Goal: Task Accomplishment & Management: Manage account settings

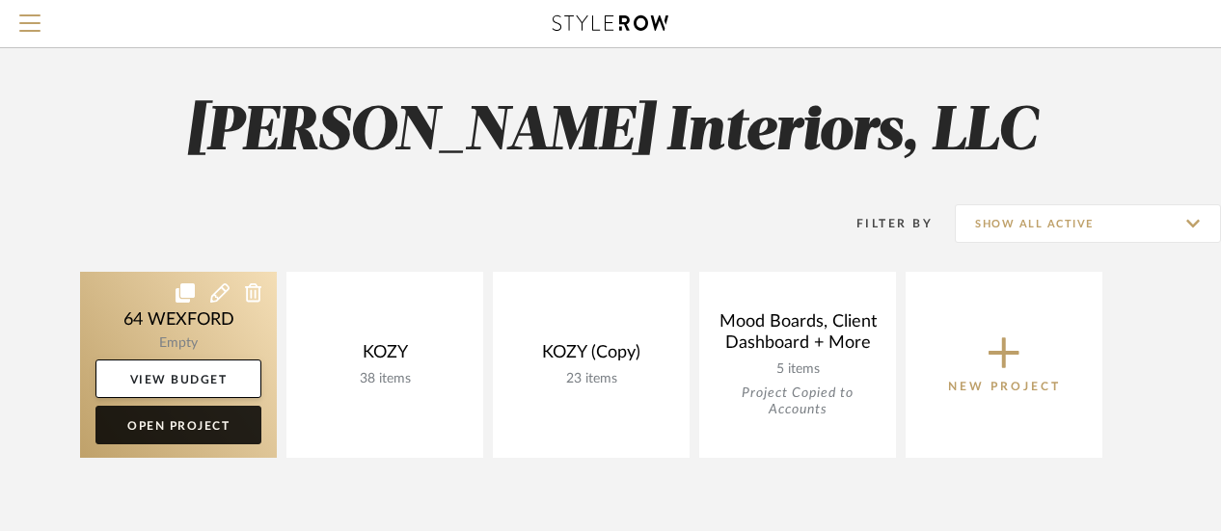
click at [183, 424] on link "Open Project" at bounding box center [178, 425] width 166 height 39
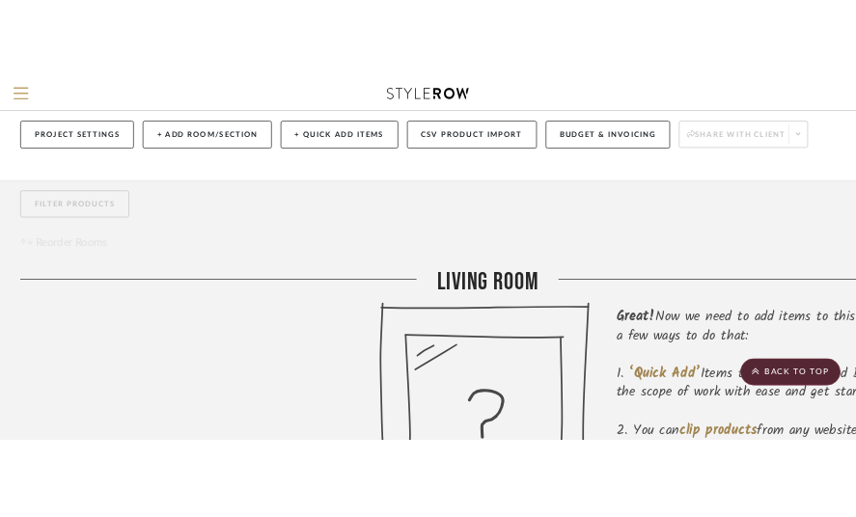
scroll to position [75, 0]
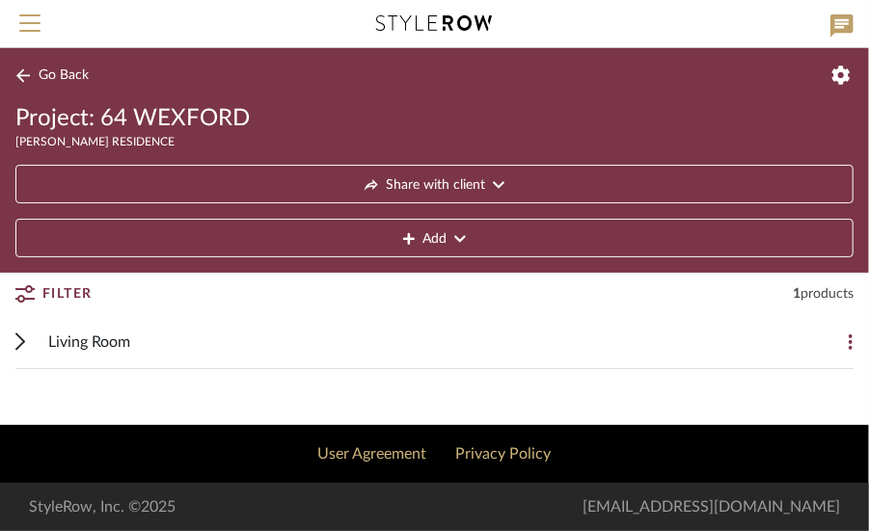
click at [14, 330] on cdk-accordion-item "Living Room Add Item MULHOLLAND 4-DOOR SIDEBOARD By Restoration Hardware $3,195…" at bounding box center [434, 342] width 869 height 54
click at [103, 338] on span "Living Room" at bounding box center [89, 342] width 82 height 23
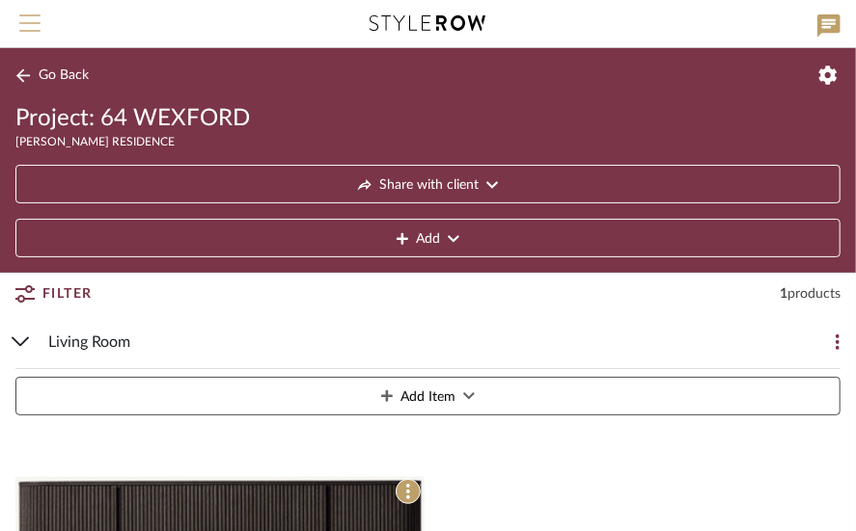
click at [27, 18] on span "Menu" at bounding box center [29, 28] width 21 height 29
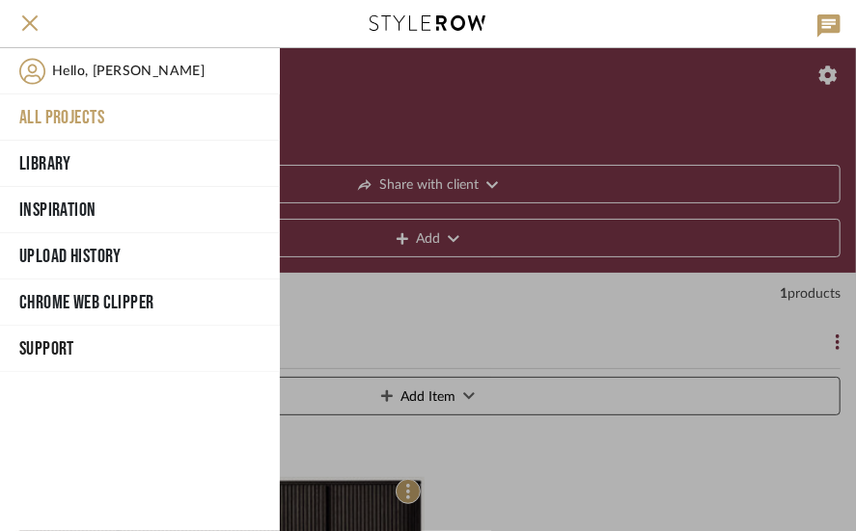
click at [65, 114] on button "All Projects" at bounding box center [140, 118] width 280 height 46
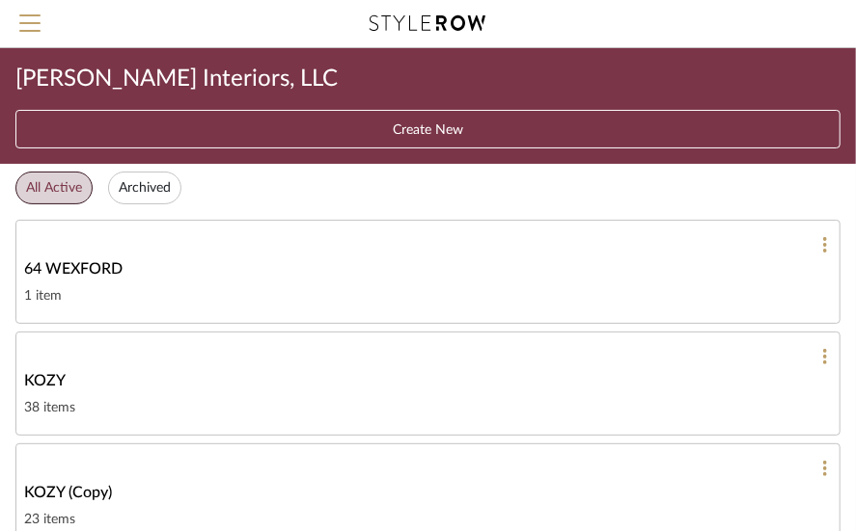
click at [49, 369] on span "KOZY" at bounding box center [44, 380] width 41 height 23
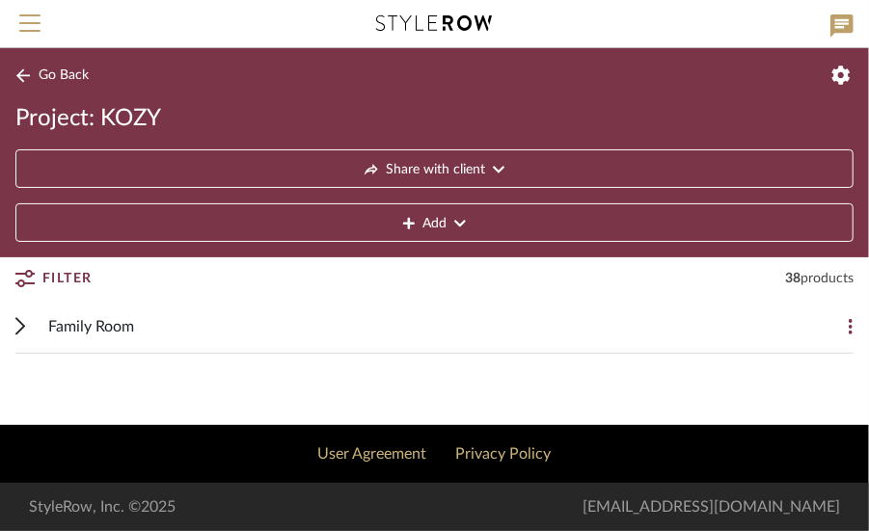
click at [97, 321] on span "Family Room" at bounding box center [91, 326] width 86 height 23
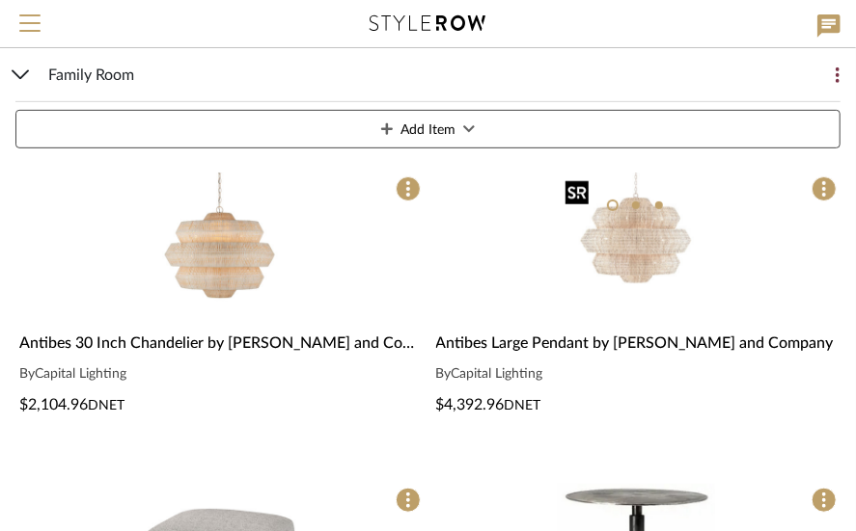
scroll to position [289, 0]
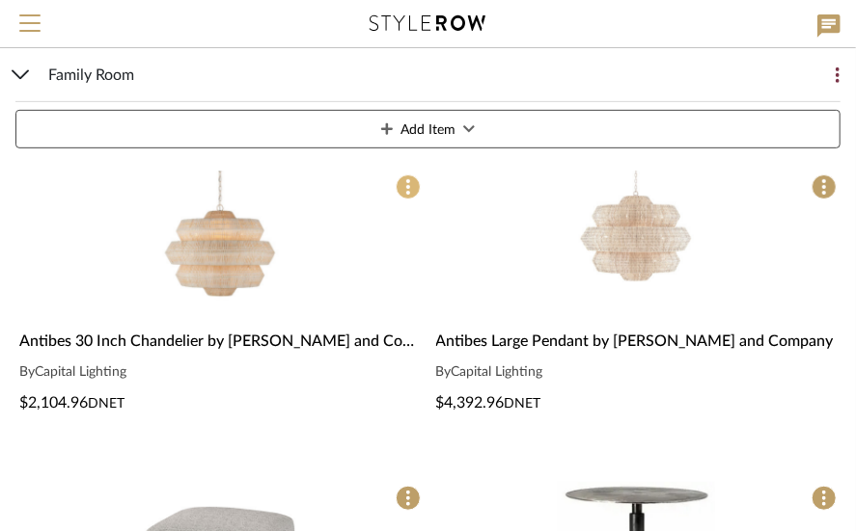
click at [405, 186] on span at bounding box center [407, 187] width 25 height 25
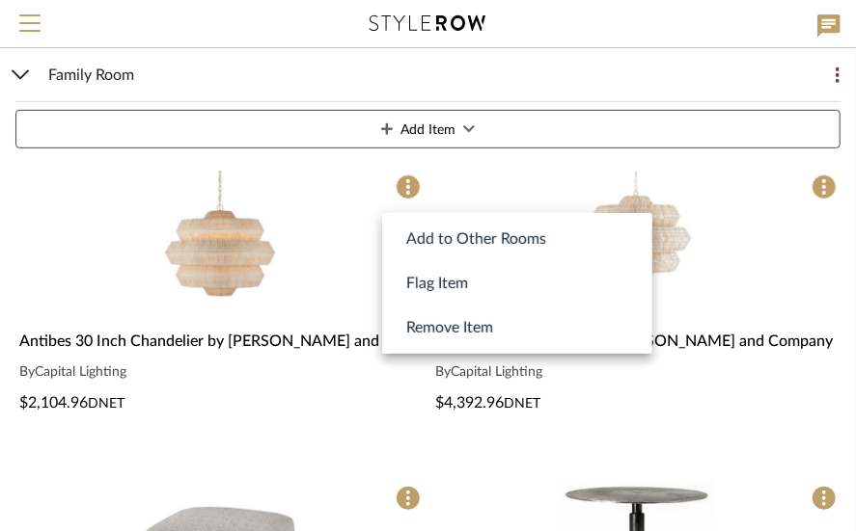
click at [777, 313] on div at bounding box center [428, 265] width 856 height 531
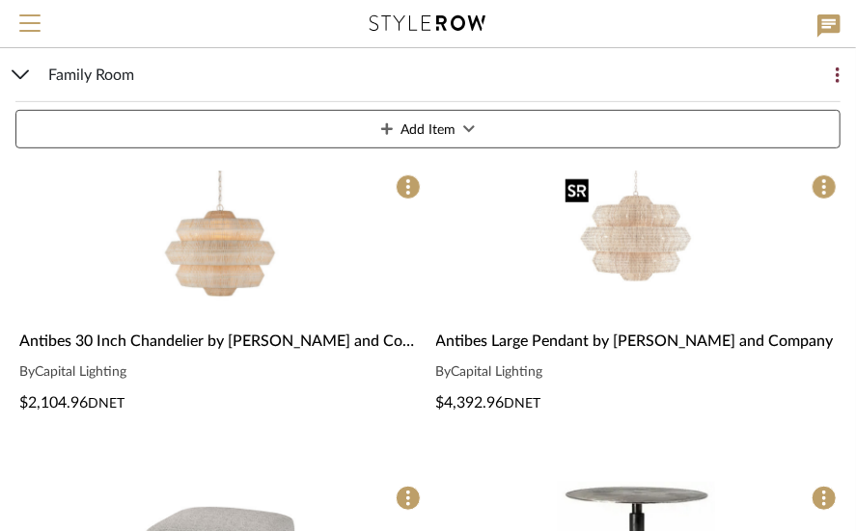
click at [621, 241] on img "0" at bounding box center [636, 249] width 157 height 157
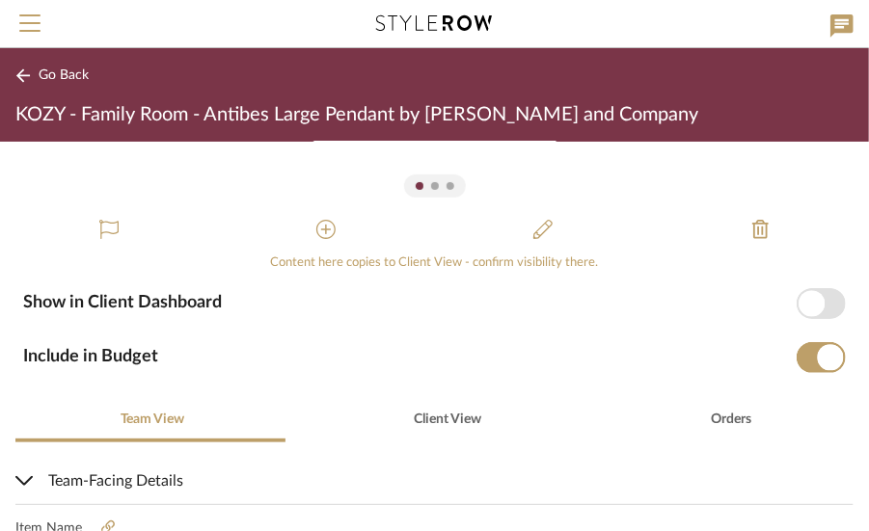
scroll to position [193, 0]
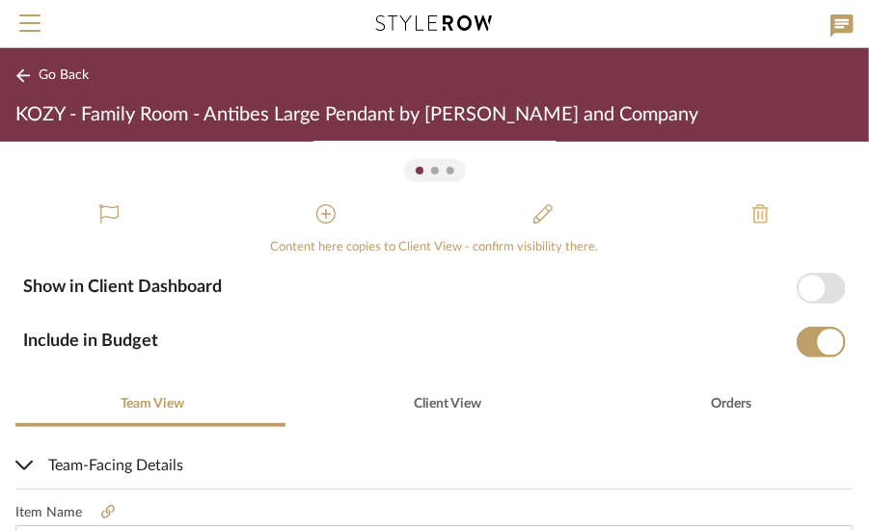
click at [752, 207] on icon at bounding box center [760, 213] width 16 height 19
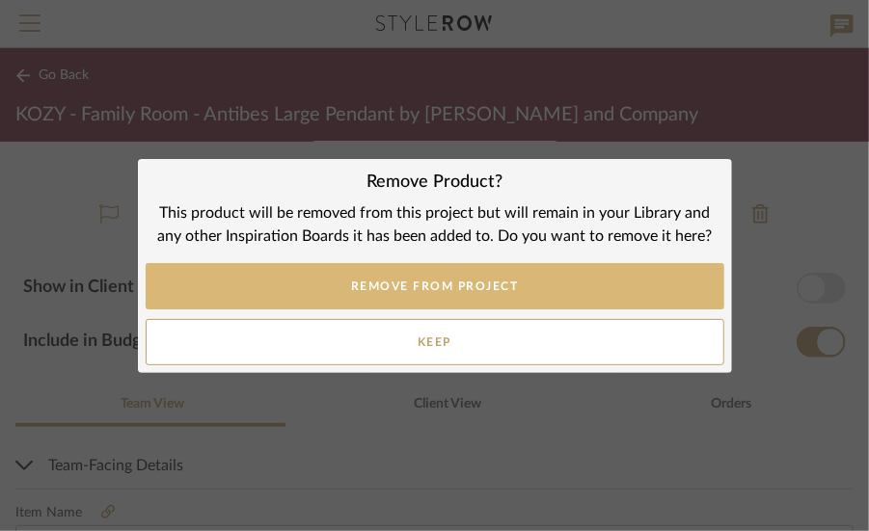
click at [446, 282] on button "REMOVE FROM PROJECT" at bounding box center [435, 286] width 579 height 46
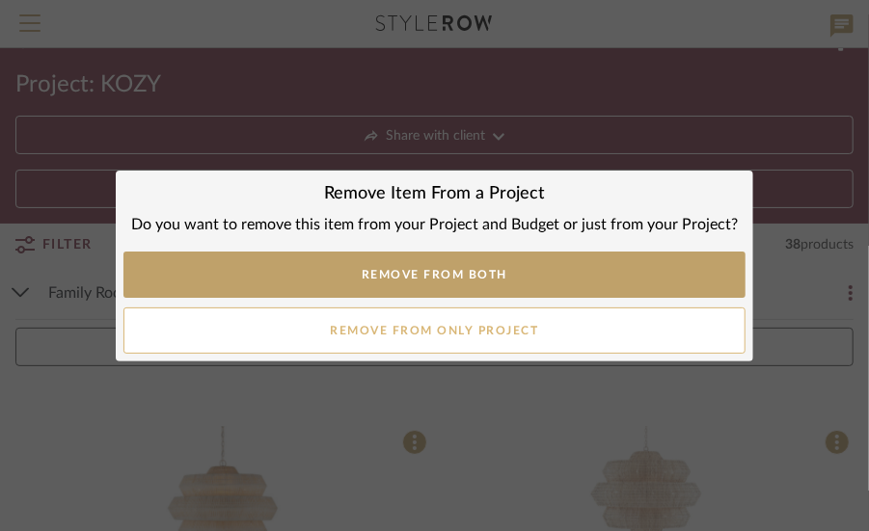
click at [449, 324] on button "Remove from only Project" at bounding box center [434, 331] width 622 height 46
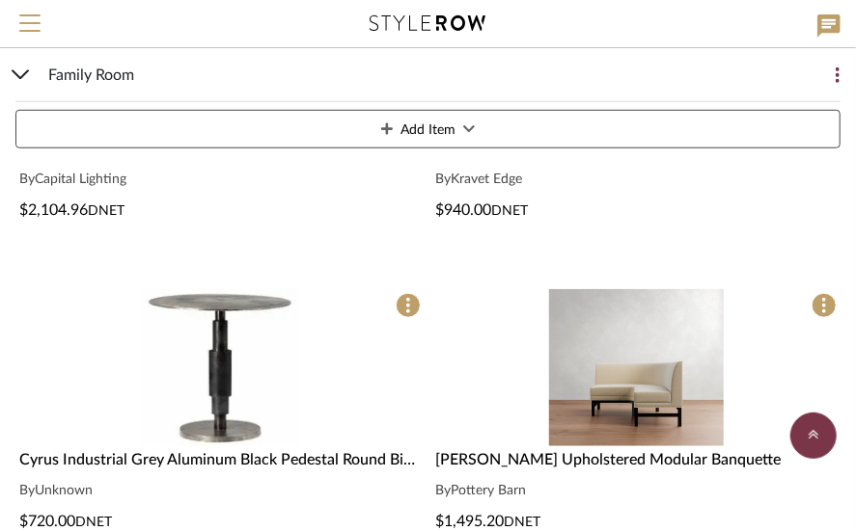
scroll to position [579, 0]
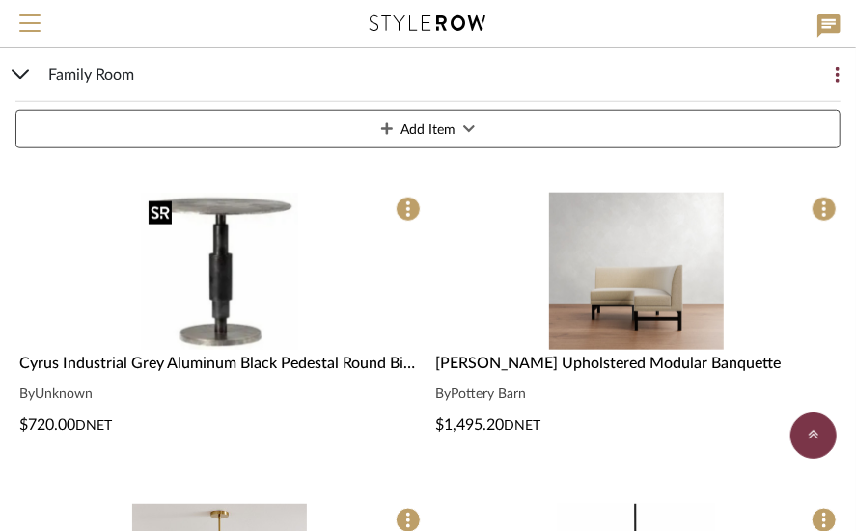
click at [214, 242] on img "0" at bounding box center [219, 271] width 157 height 157
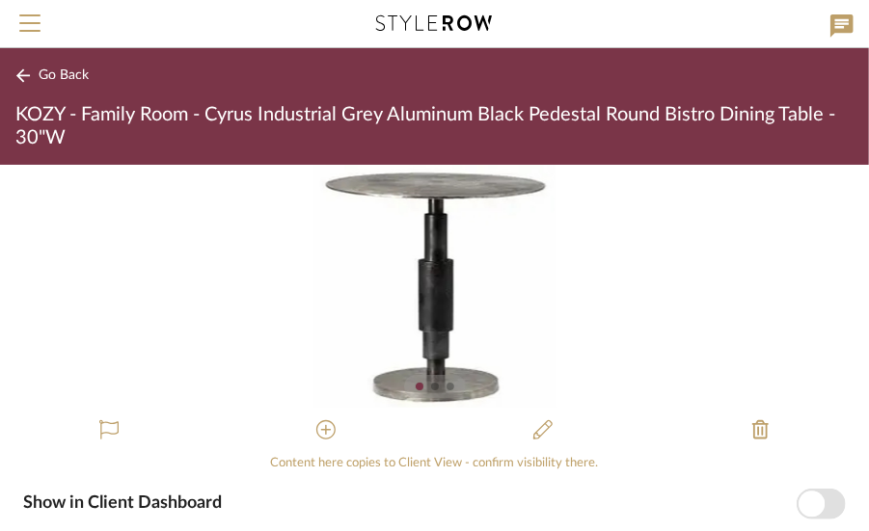
click at [27, 68] on button "Go Back" at bounding box center [55, 76] width 80 height 24
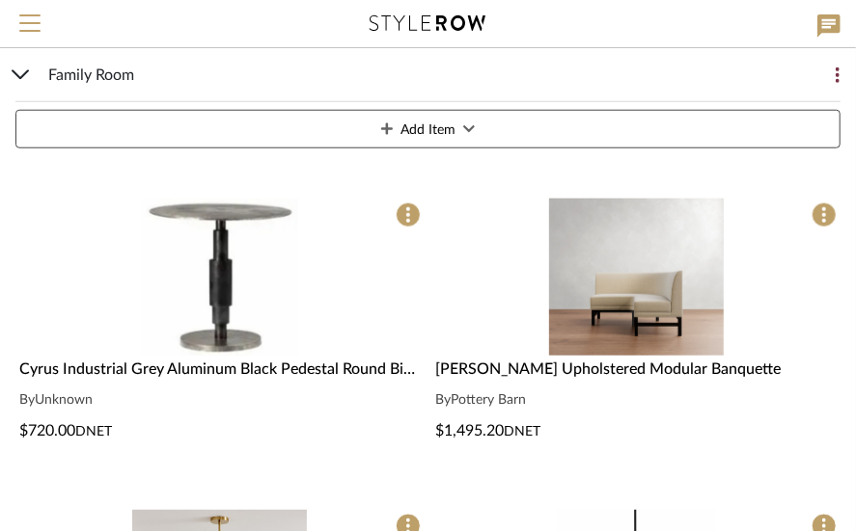
scroll to position [579, 0]
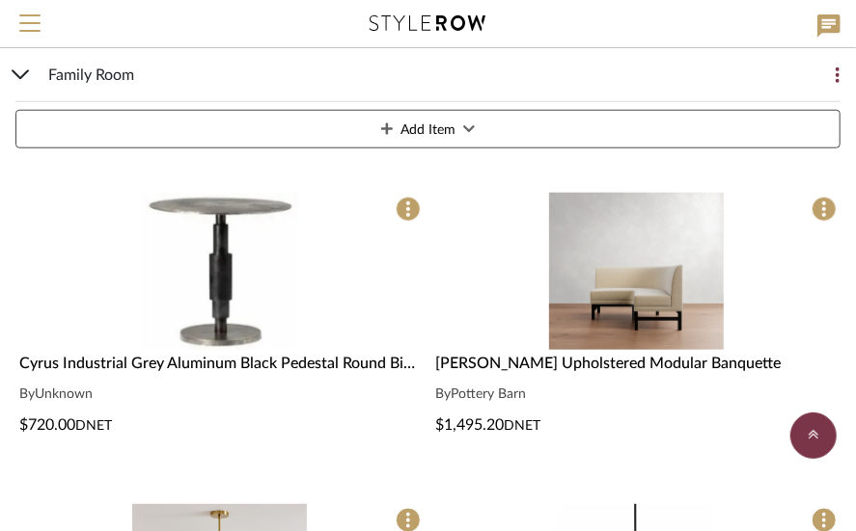
click at [55, 390] on span "Unknown" at bounding box center [64, 395] width 58 height 14
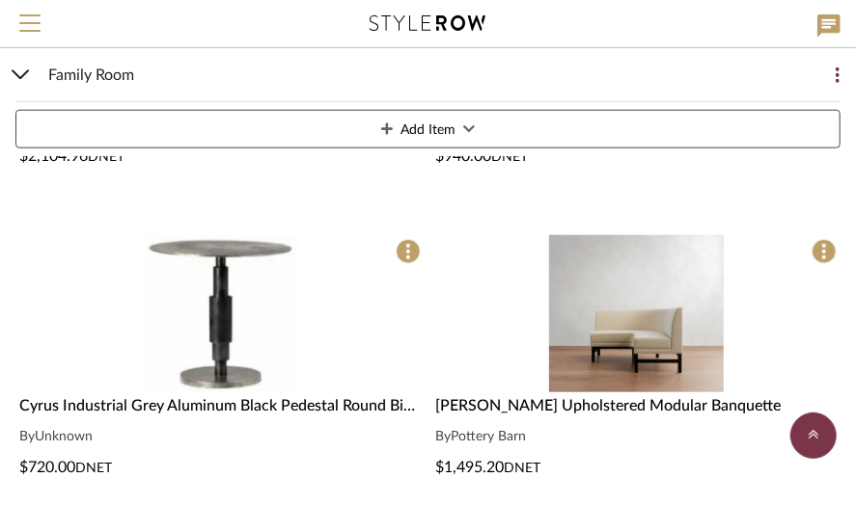
scroll to position [579, 0]
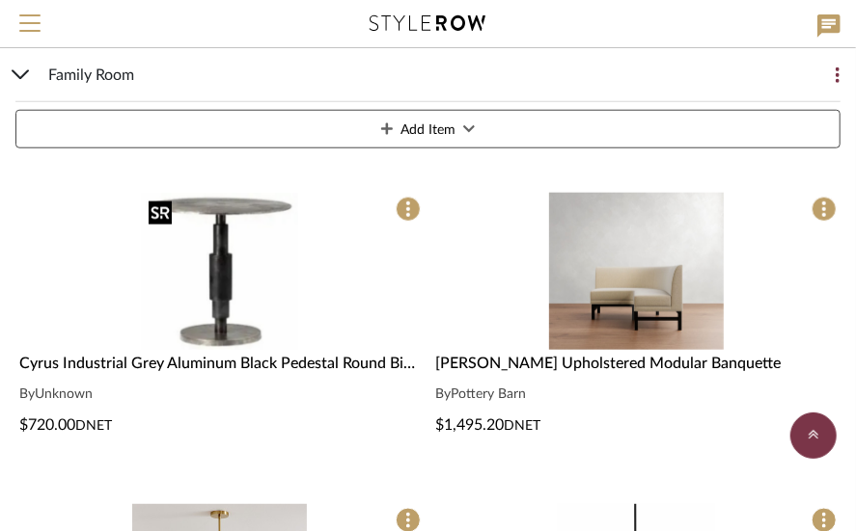
click at [213, 267] on img "0" at bounding box center [219, 271] width 157 height 157
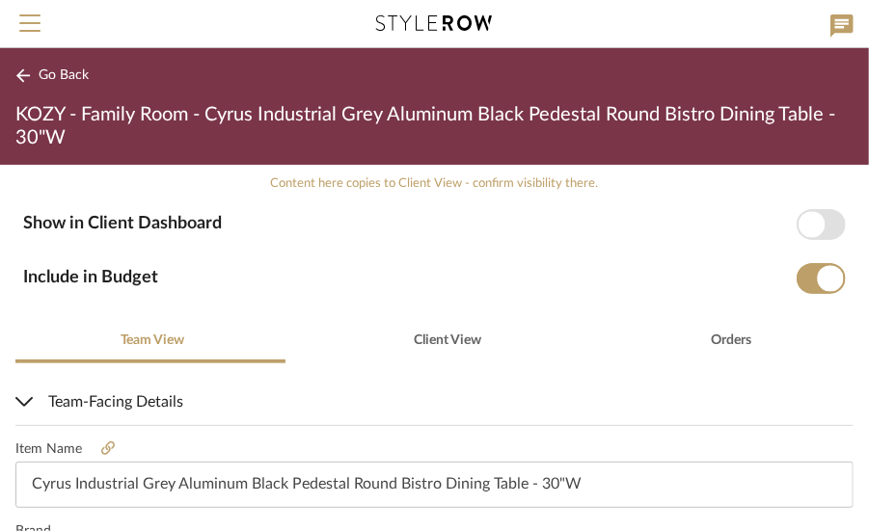
scroll to position [386, 0]
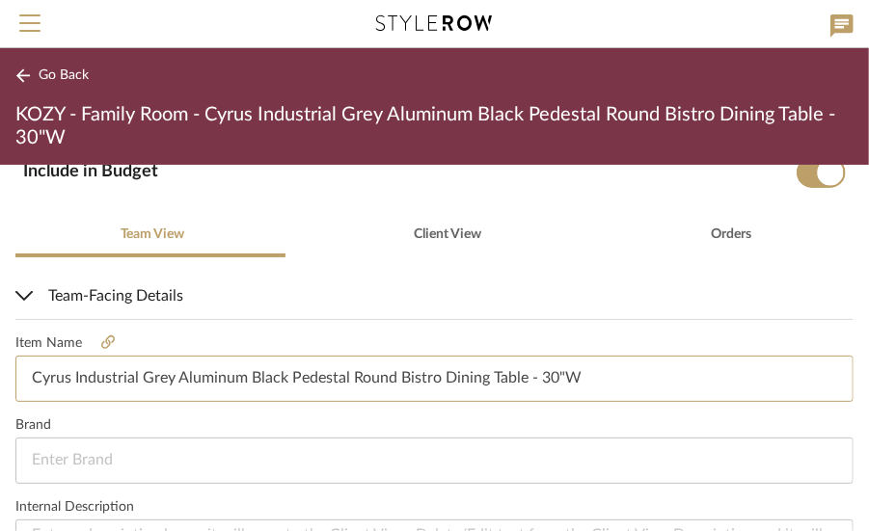
drag, startPoint x: 594, startPoint y: 379, endPoint x: 0, endPoint y: 345, distance: 595.1
click at [0, 345] on div "Content here copies to Client View - confirm visibility there. Show in Client D…" at bounding box center [434, 348] width 869 height 367
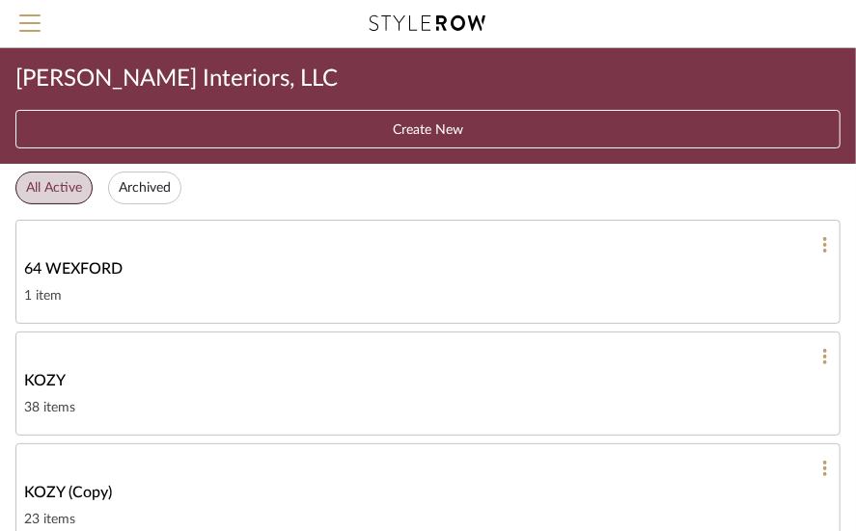
click at [48, 373] on span "KOZY" at bounding box center [44, 380] width 41 height 23
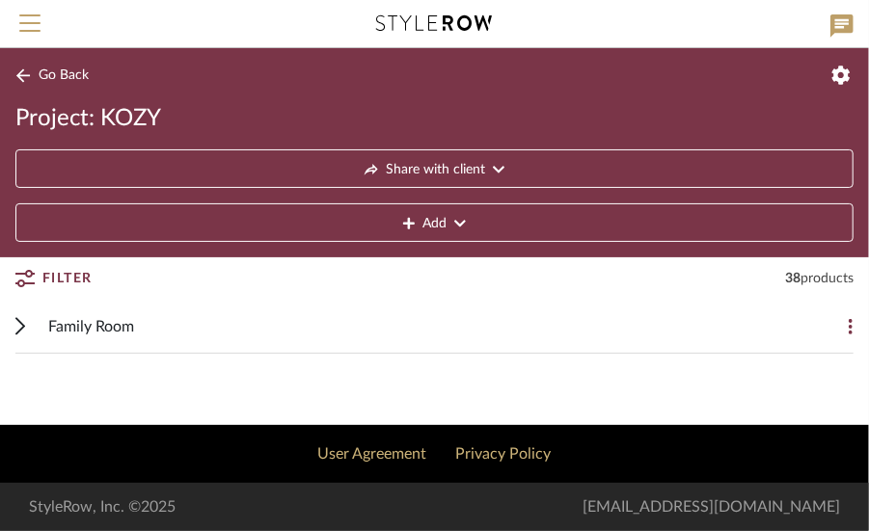
click at [95, 315] on span "Family Room" at bounding box center [91, 326] width 86 height 23
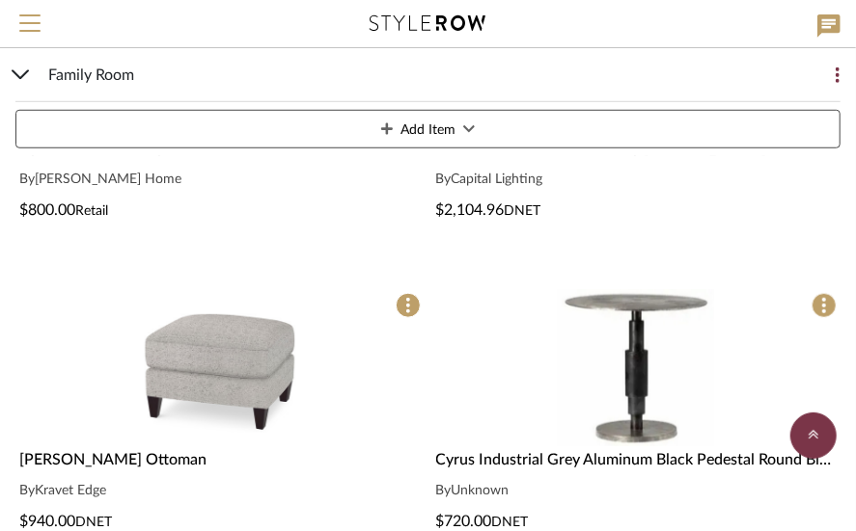
scroll to position [579, 0]
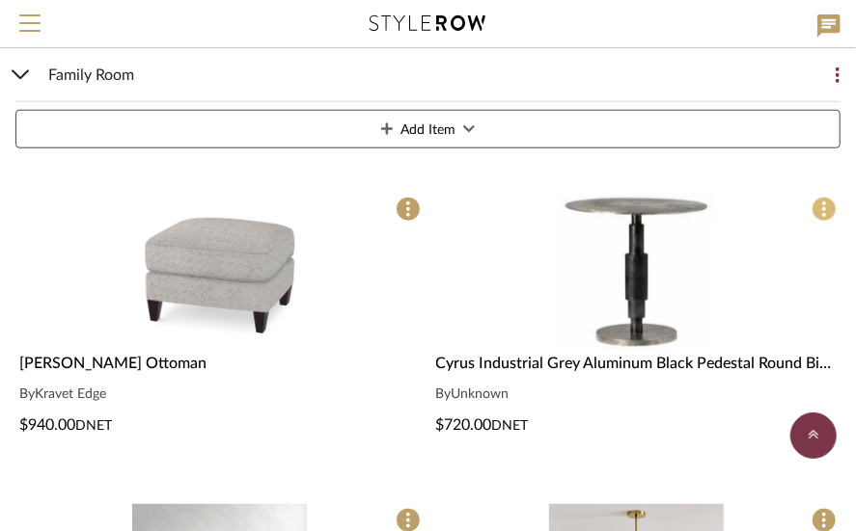
click at [820, 204] on span at bounding box center [823, 209] width 25 height 25
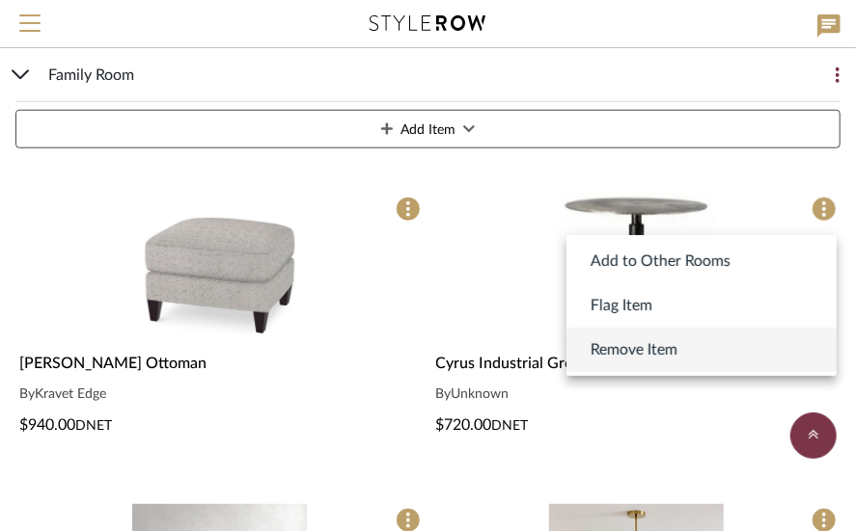
click at [641, 343] on span "Remove Item" at bounding box center [633, 350] width 87 height 23
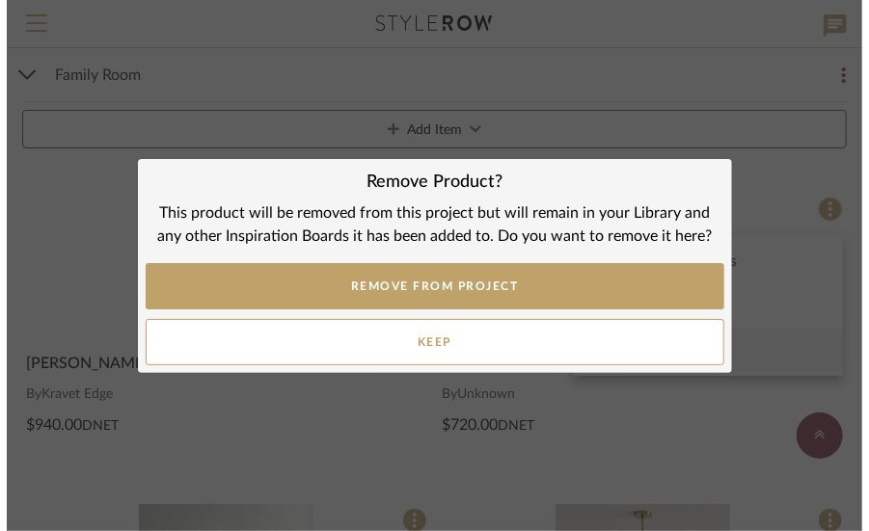
scroll to position [0, 0]
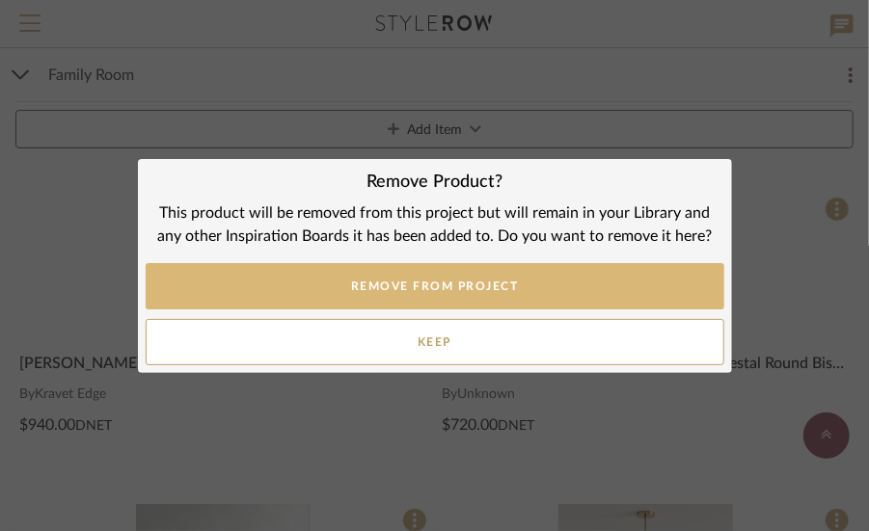
click at [444, 281] on button "REMOVE FROM PROJECT" at bounding box center [435, 286] width 579 height 46
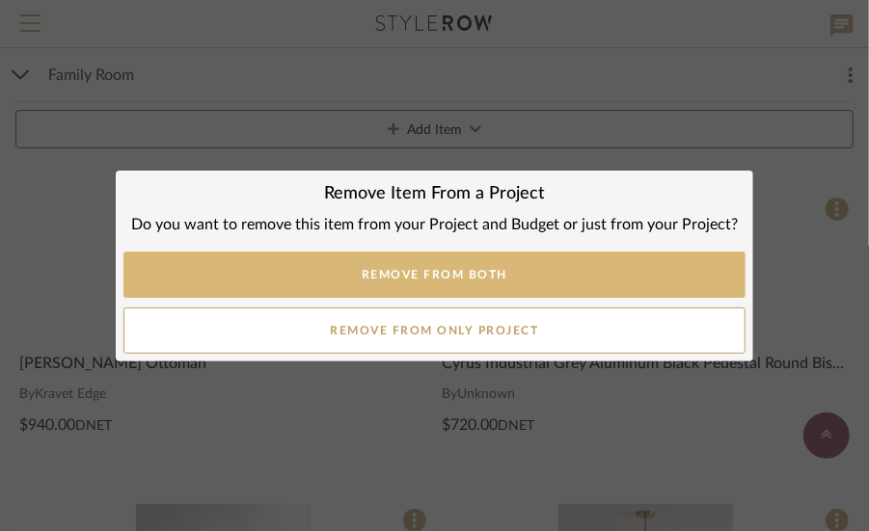
click at [459, 267] on button "Remove from Both" at bounding box center [434, 275] width 622 height 46
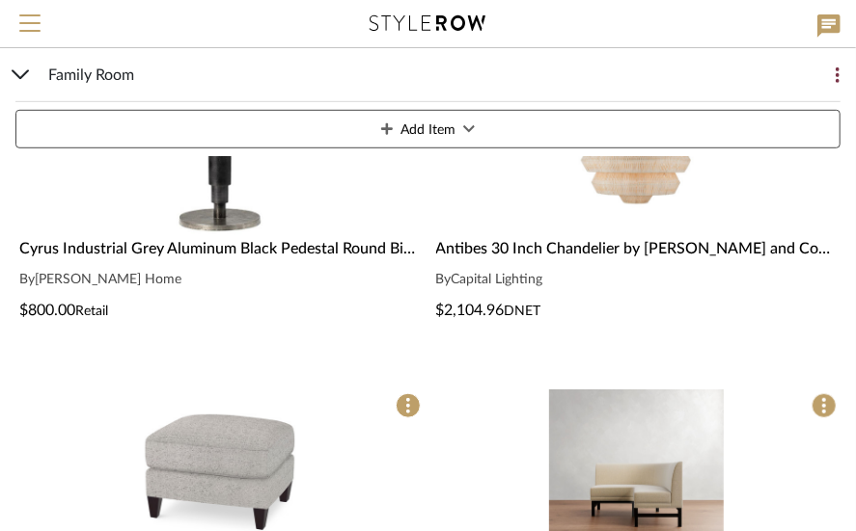
scroll to position [386, 0]
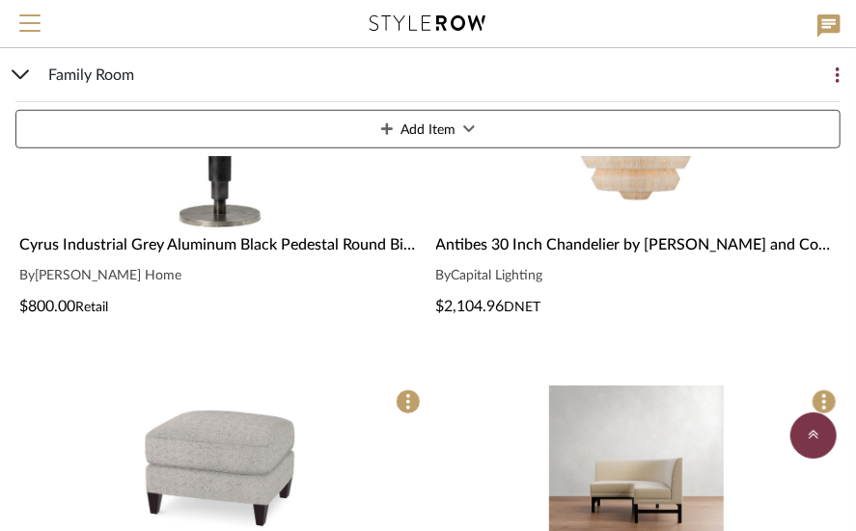
click at [184, 244] on span "Cyrus Industrial Grey Aluminum Black Pedestal Round Bistro Dining Table - 30"W" at bounding box center [294, 244] width 551 height 15
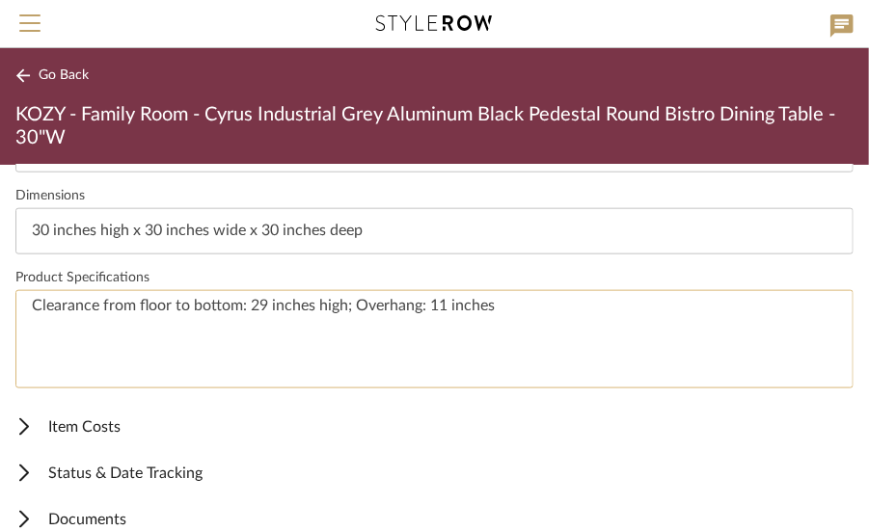
scroll to position [856, 0]
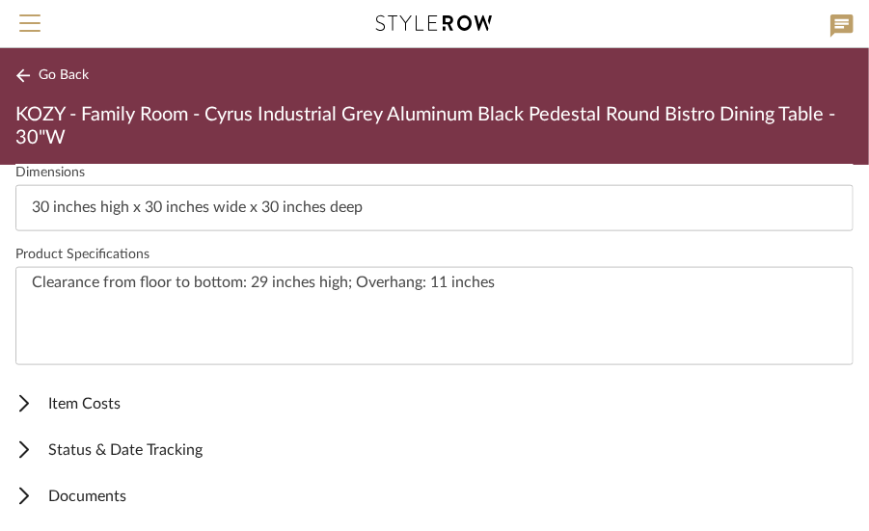
click at [23, 73] on icon at bounding box center [22, 75] width 15 height 14
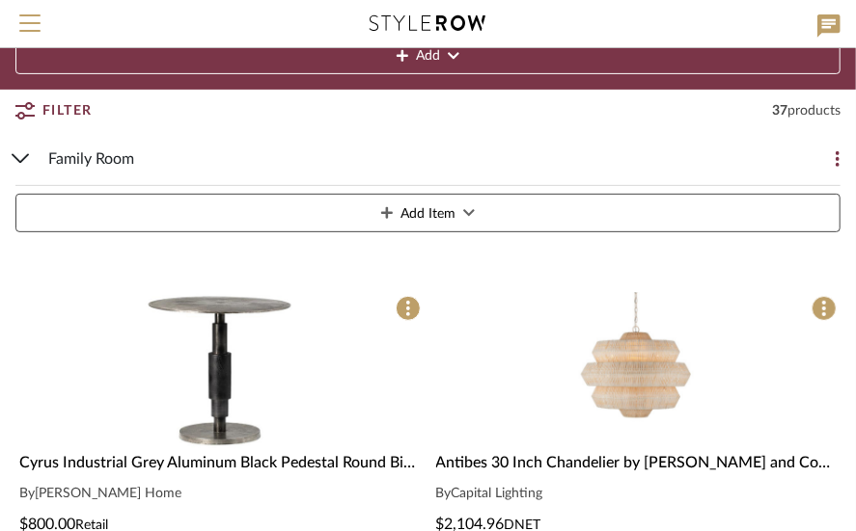
scroll to position [96, 0]
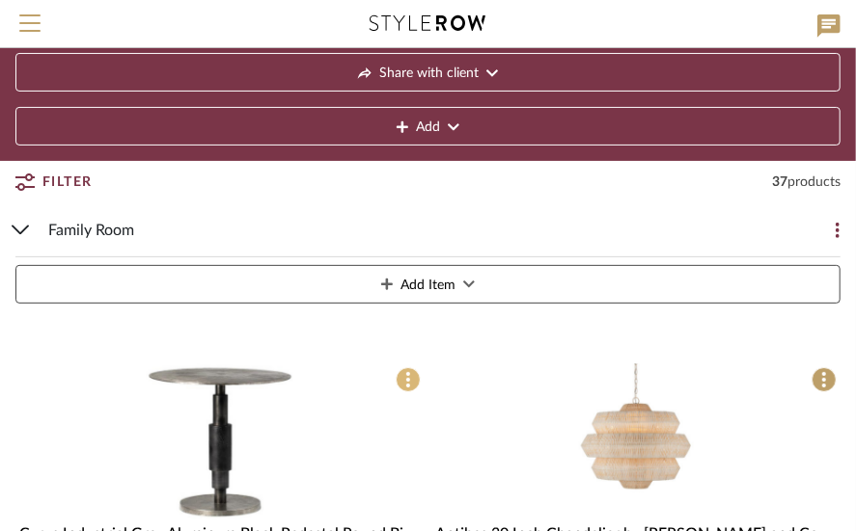
click at [404, 377] on span at bounding box center [407, 380] width 25 height 25
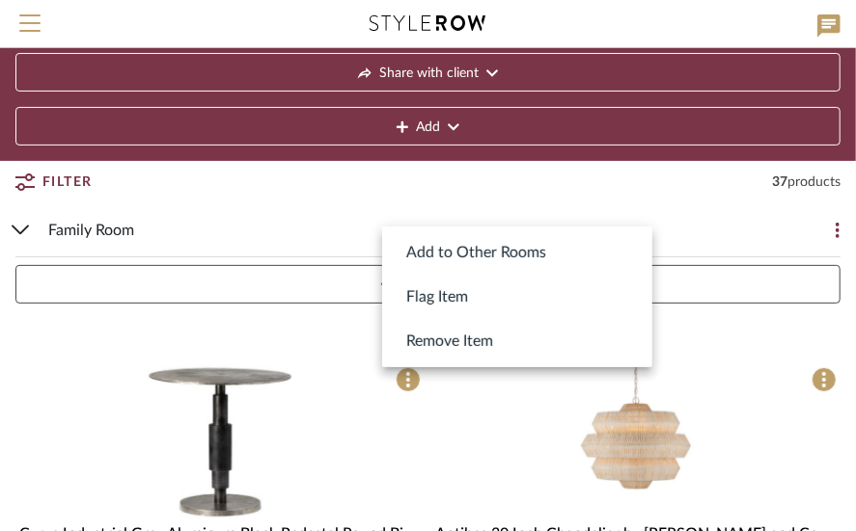
click at [362, 364] on div at bounding box center [428, 265] width 856 height 531
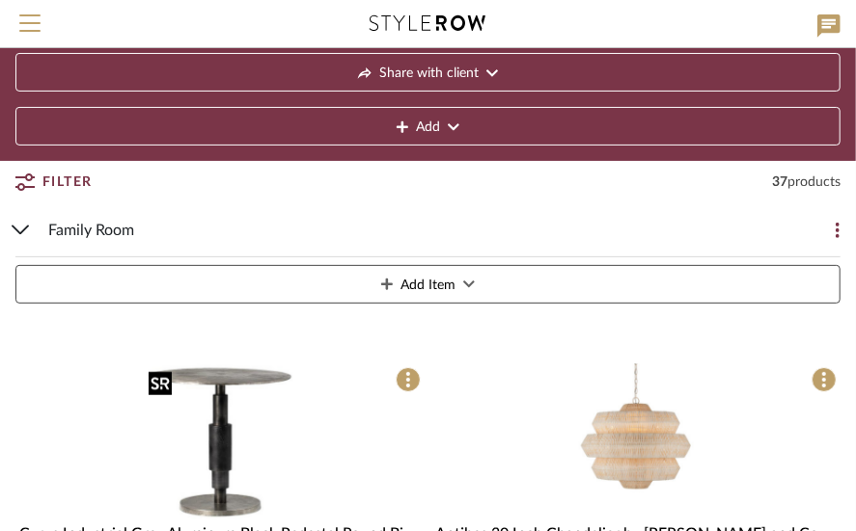
click at [221, 415] on img "0" at bounding box center [219, 442] width 157 height 157
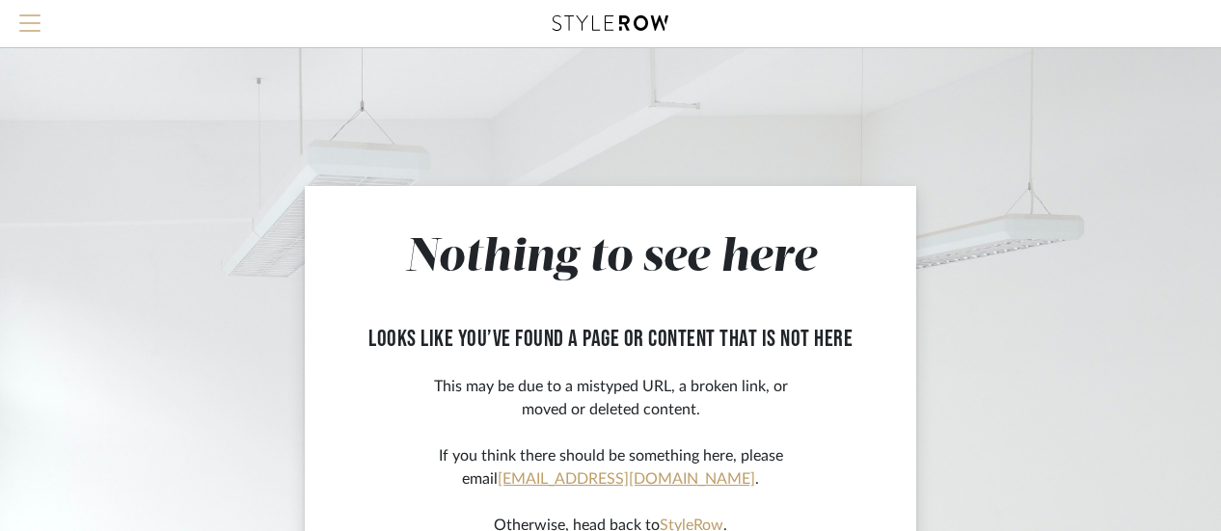
click at [29, 18] on span "Menu" at bounding box center [29, 28] width 21 height 29
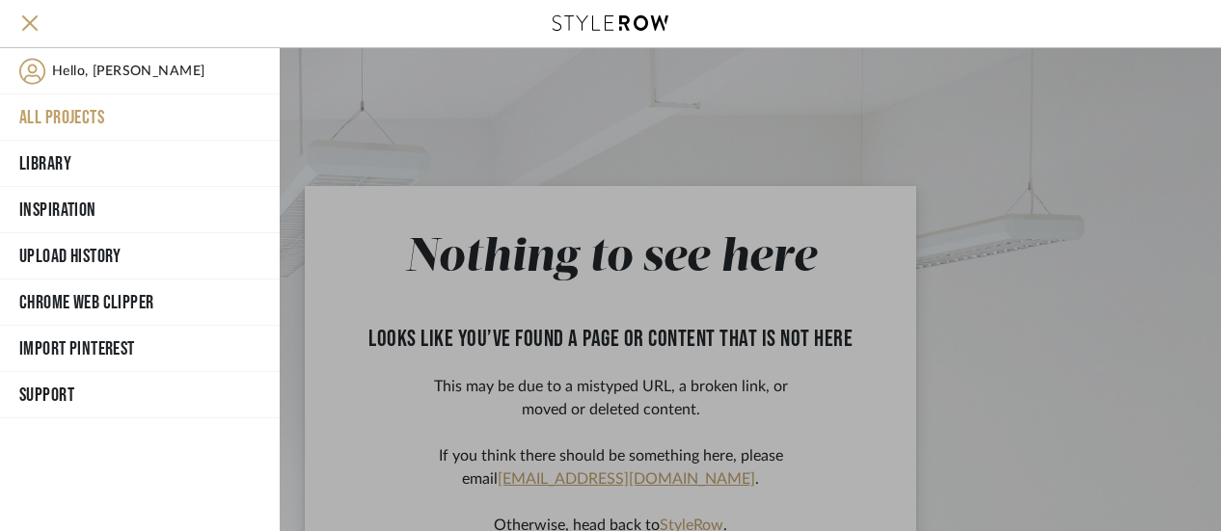
click at [83, 107] on button "All Projects" at bounding box center [140, 118] width 280 height 46
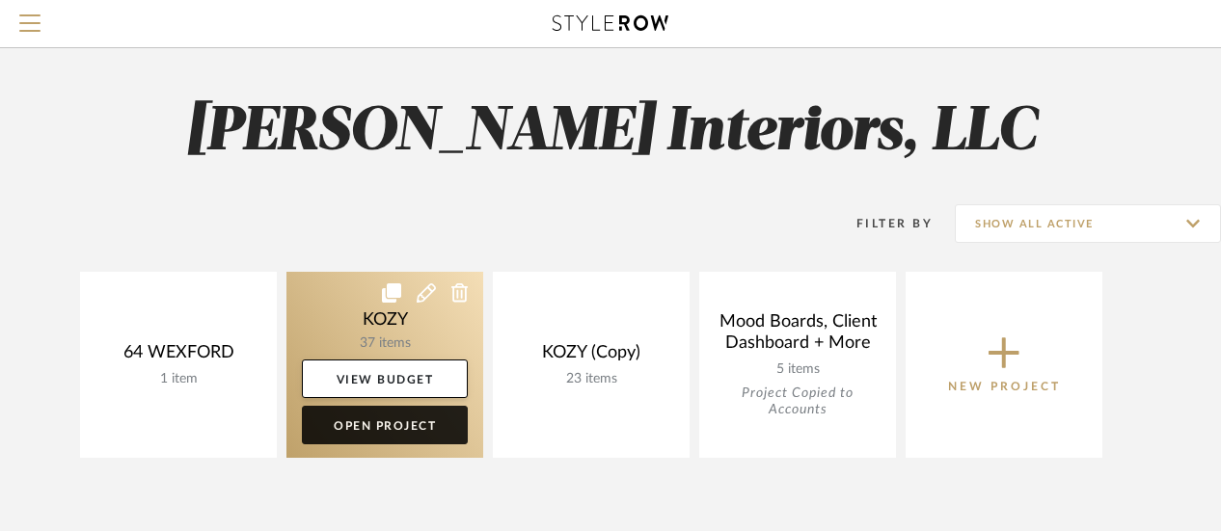
click at [385, 420] on link "Open Project" at bounding box center [385, 425] width 166 height 39
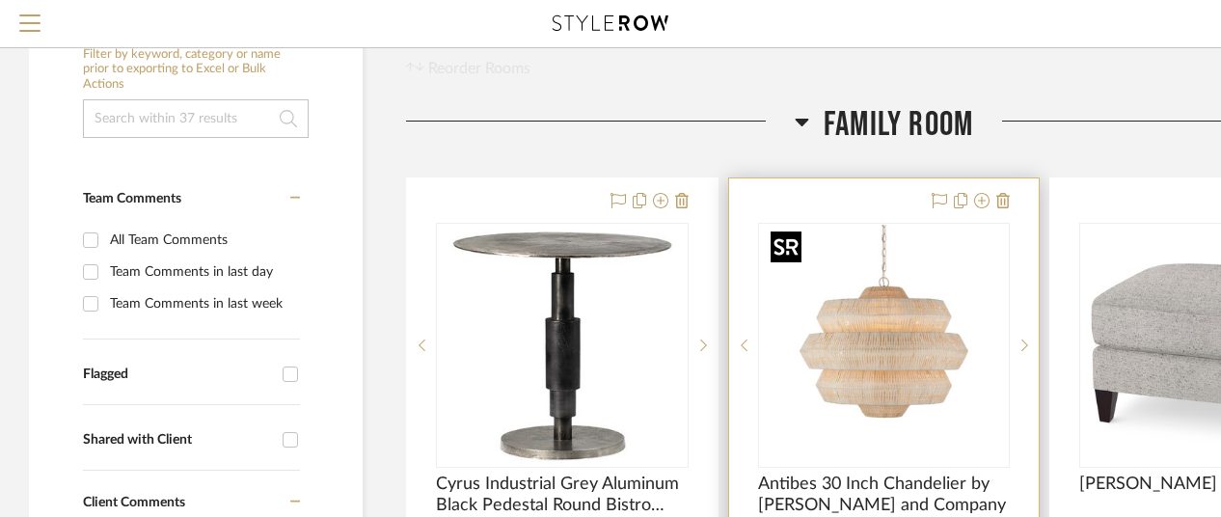
scroll to position [289, 0]
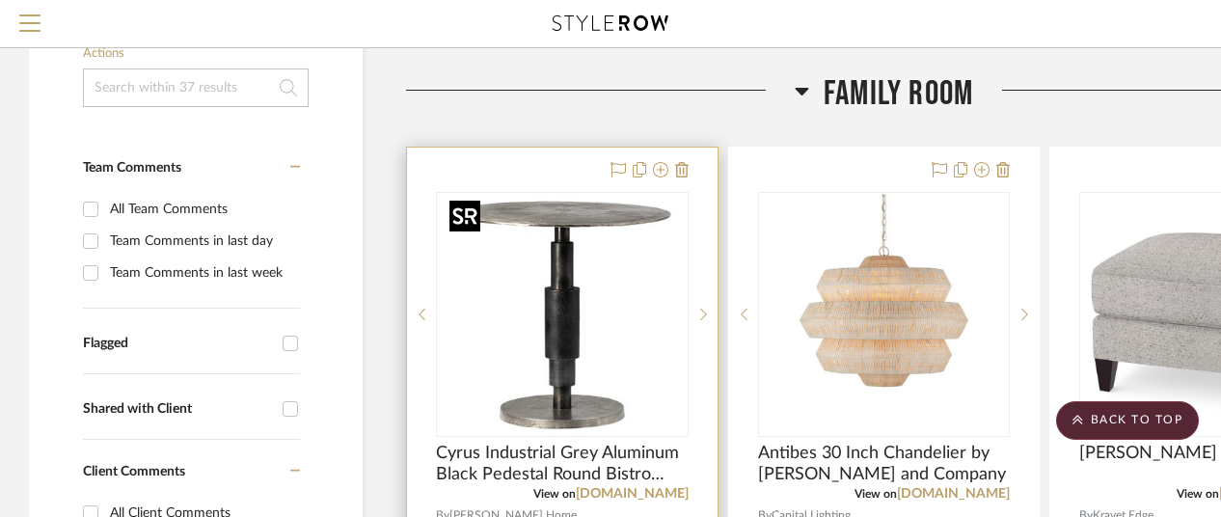
click at [619, 312] on img "0" at bounding box center [562, 314] width 241 height 241
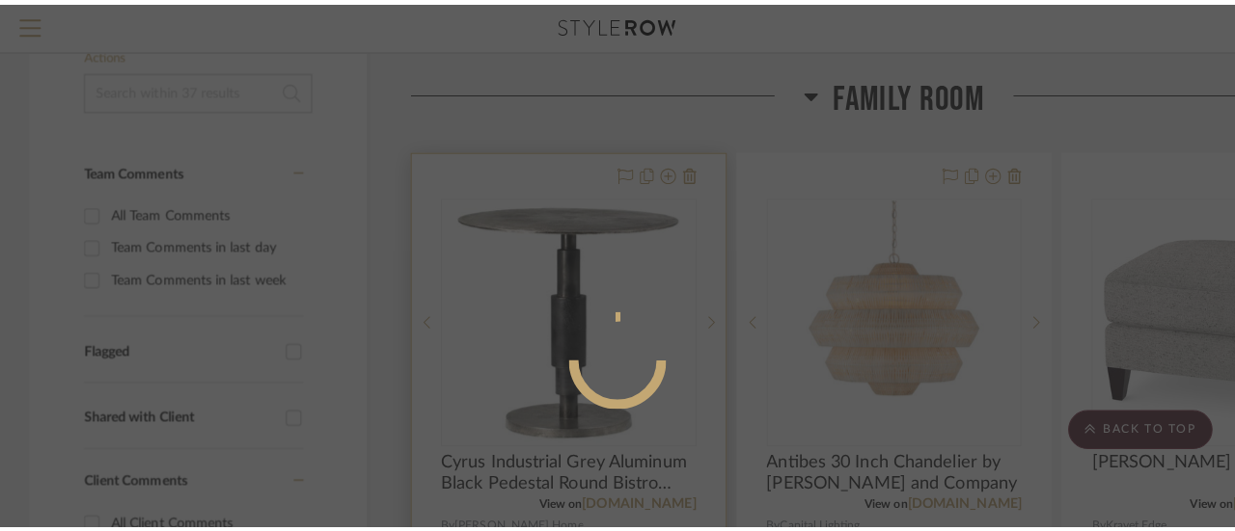
scroll to position [0, 0]
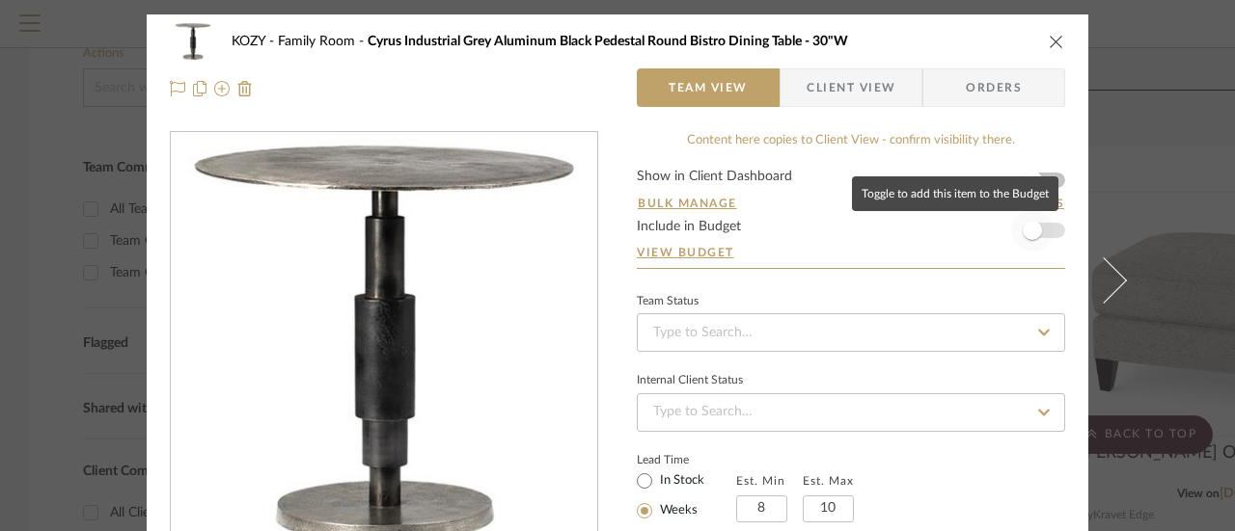
click at [1026, 230] on span "button" at bounding box center [1031, 230] width 19 height 19
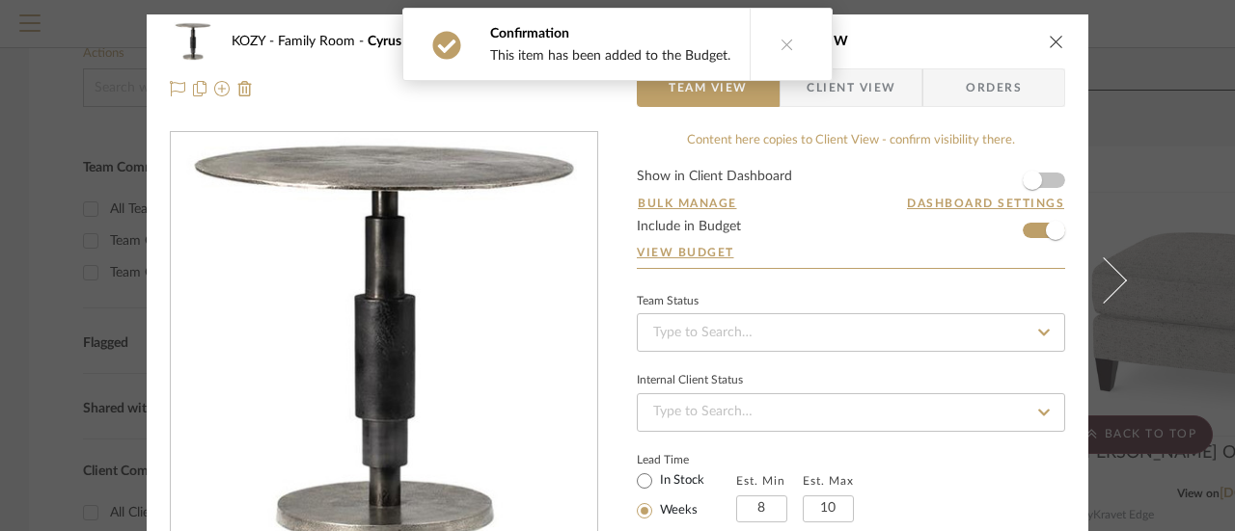
click at [780, 43] on icon at bounding box center [787, 45] width 14 height 14
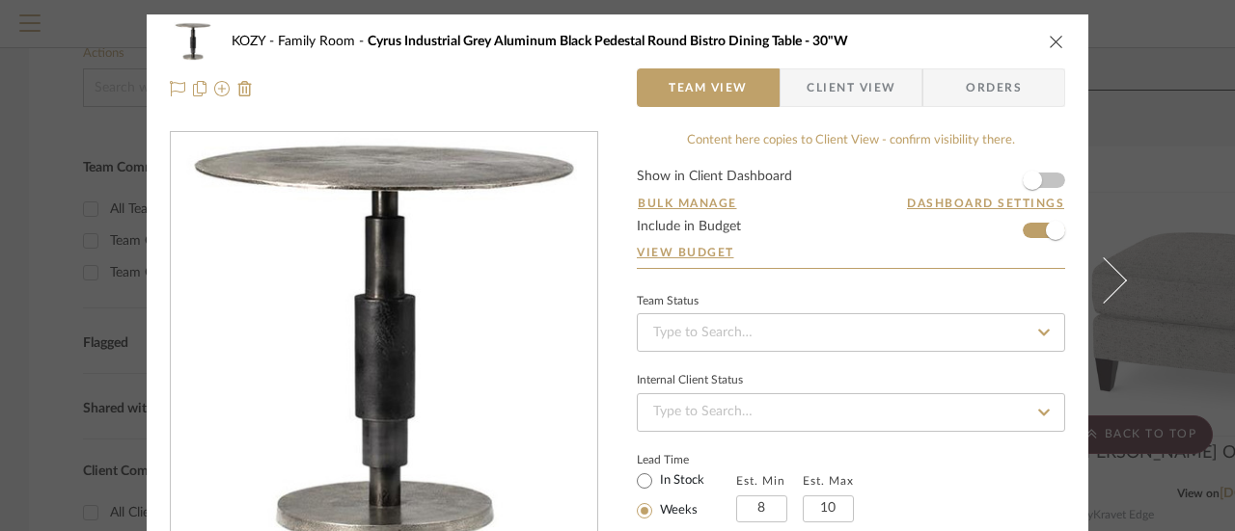
click at [1049, 38] on icon "close" at bounding box center [1056, 41] width 15 height 15
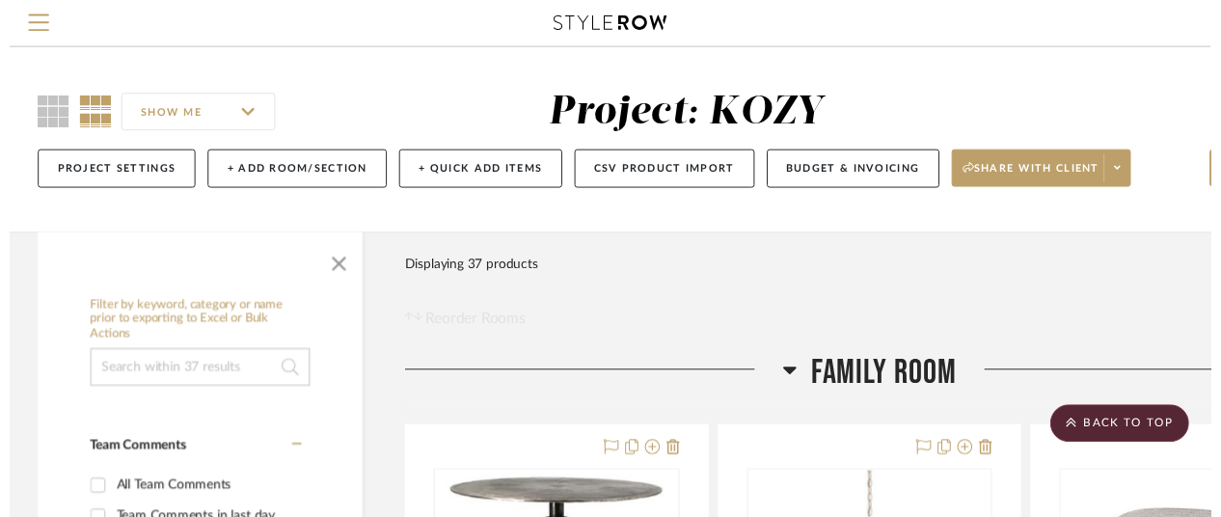
scroll to position [289, 0]
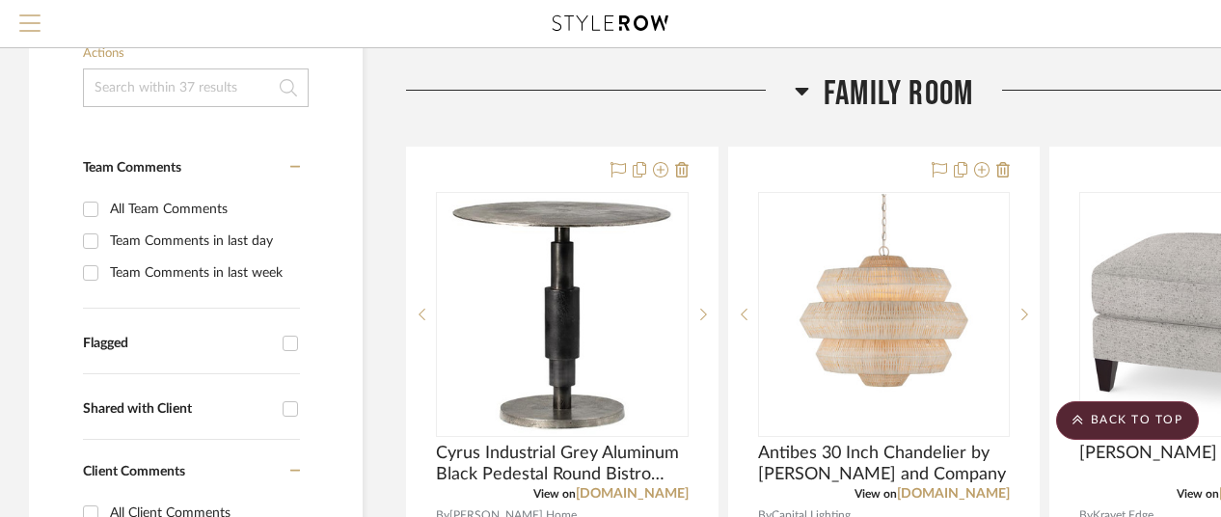
click at [31, 18] on span "Menu" at bounding box center [29, 28] width 21 height 29
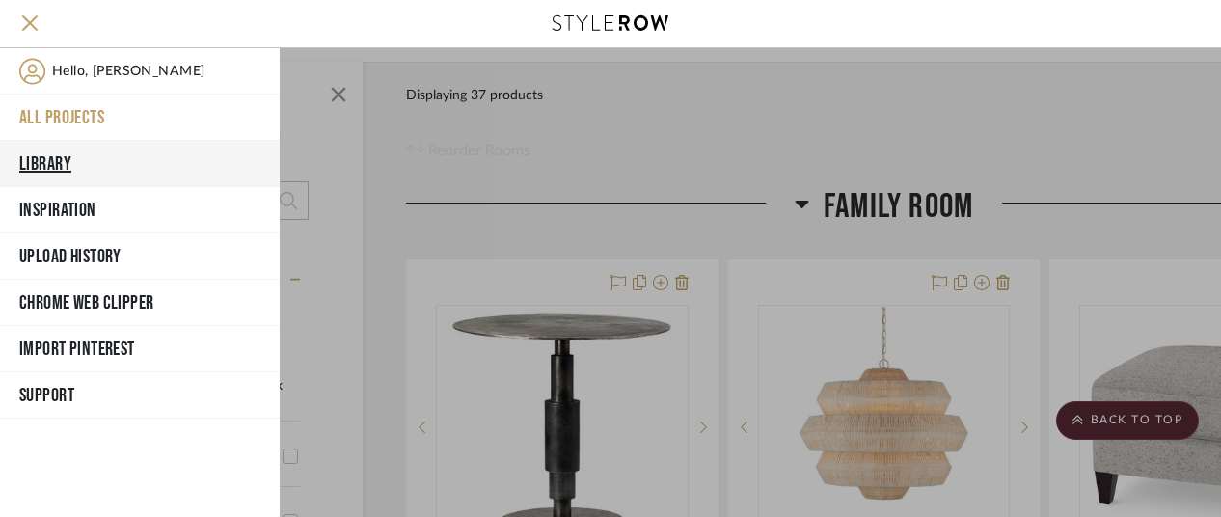
scroll to position [0, 0]
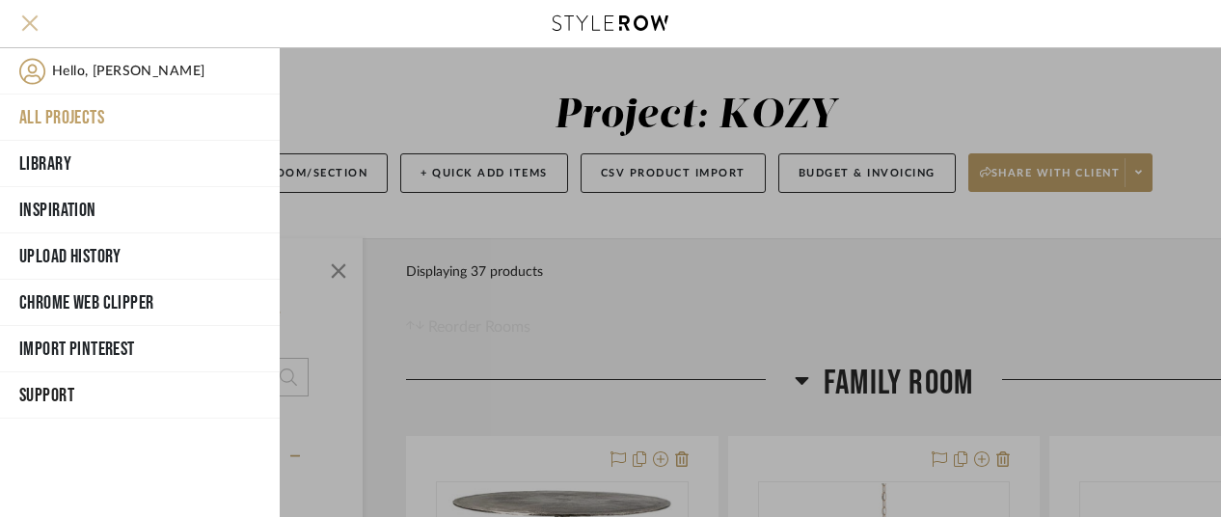
click at [26, 16] on span "Menu" at bounding box center [29, 28] width 21 height 29
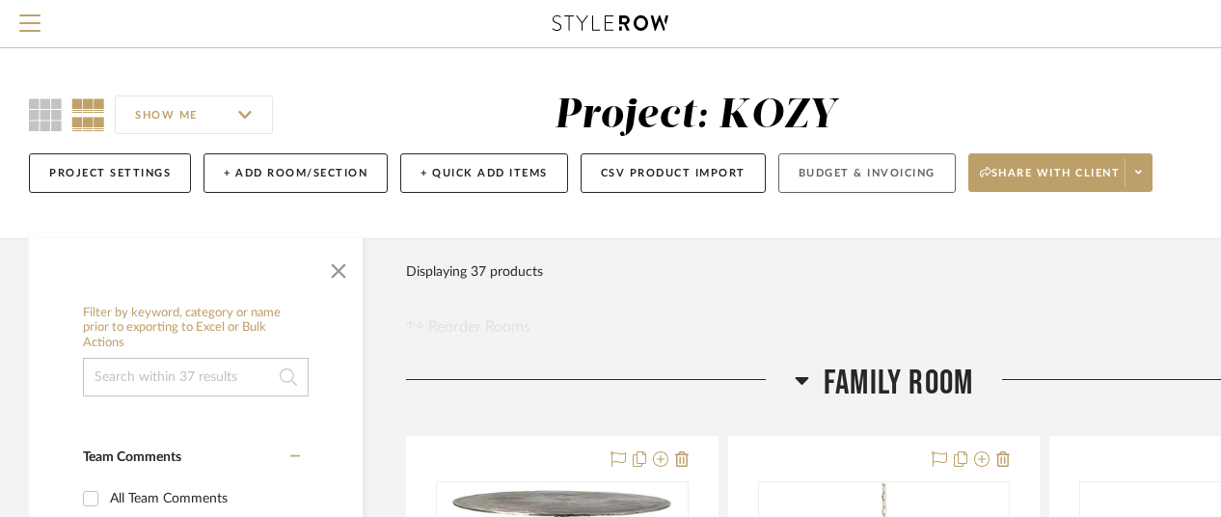
click at [845, 171] on button "Budget & Invoicing" at bounding box center [866, 173] width 177 height 40
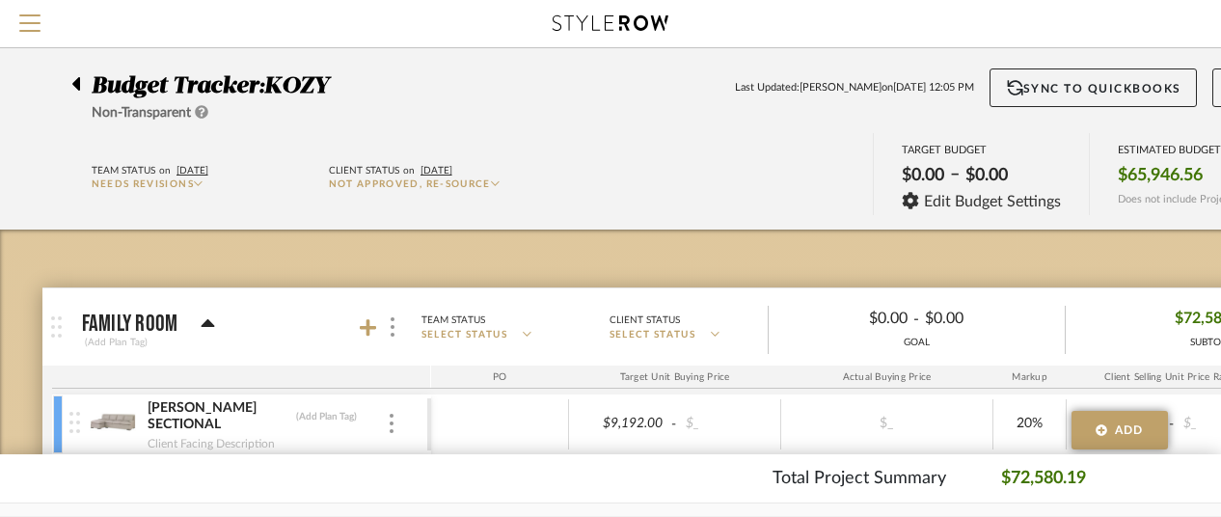
click at [75, 80] on icon at bounding box center [75, 83] width 9 height 23
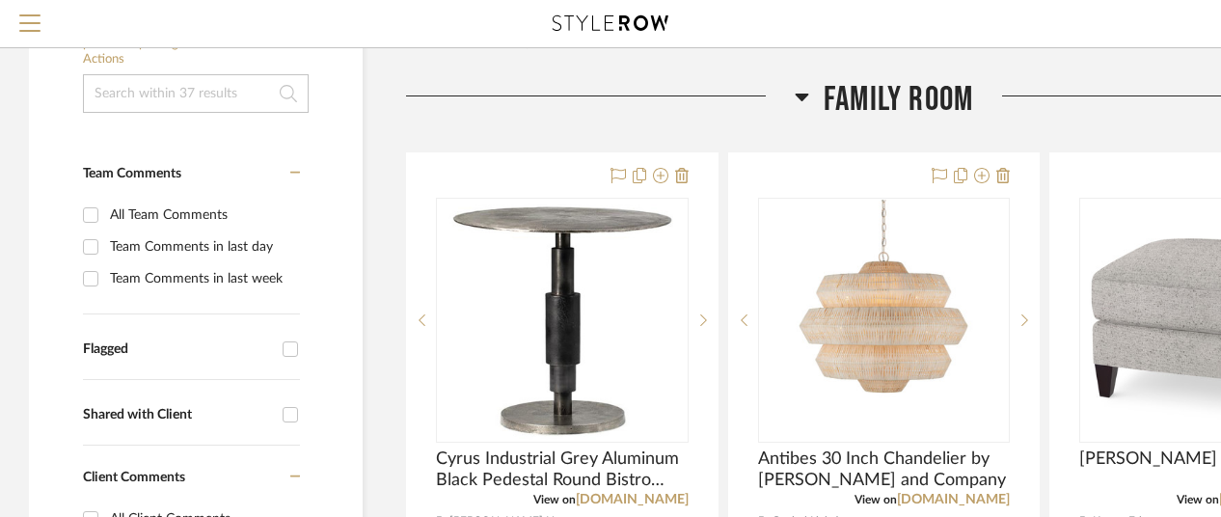
scroll to position [289, 0]
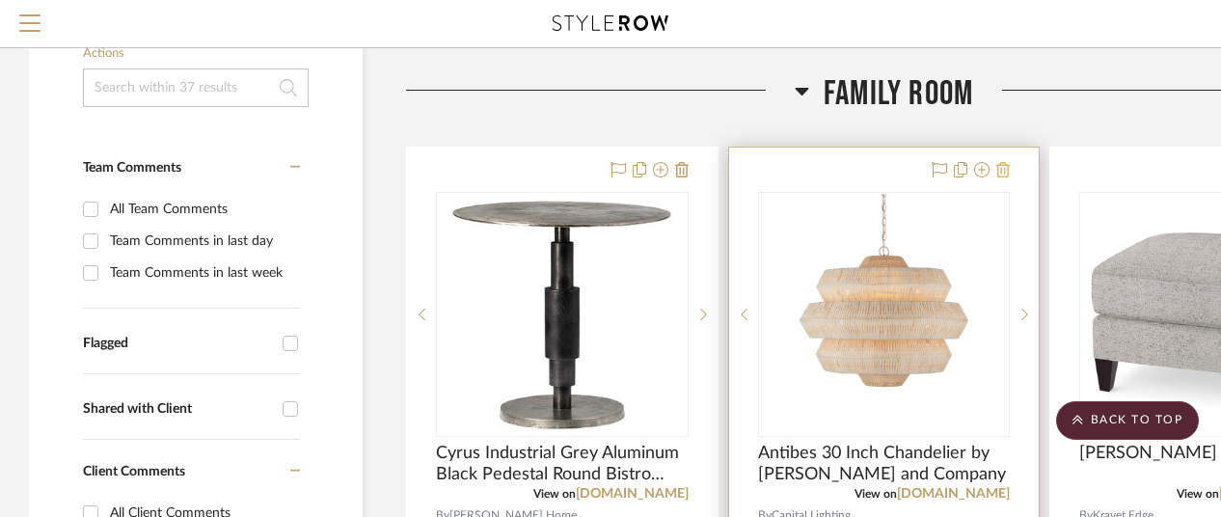
click at [1005, 171] on icon at bounding box center [1003, 169] width 14 height 15
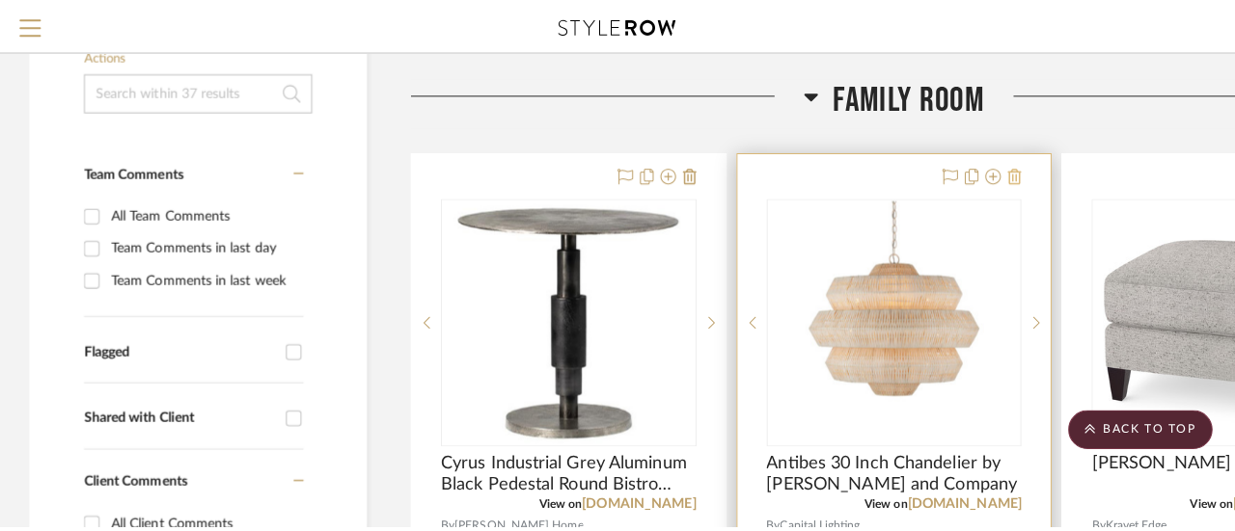
scroll to position [0, 0]
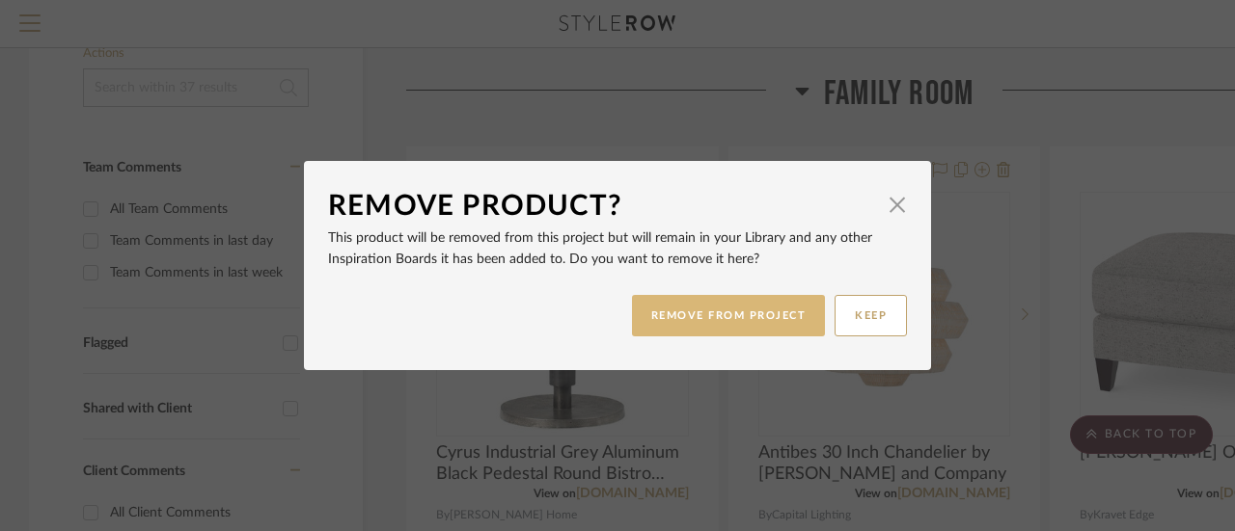
click at [733, 306] on button "REMOVE FROM PROJECT" at bounding box center [729, 315] width 194 height 41
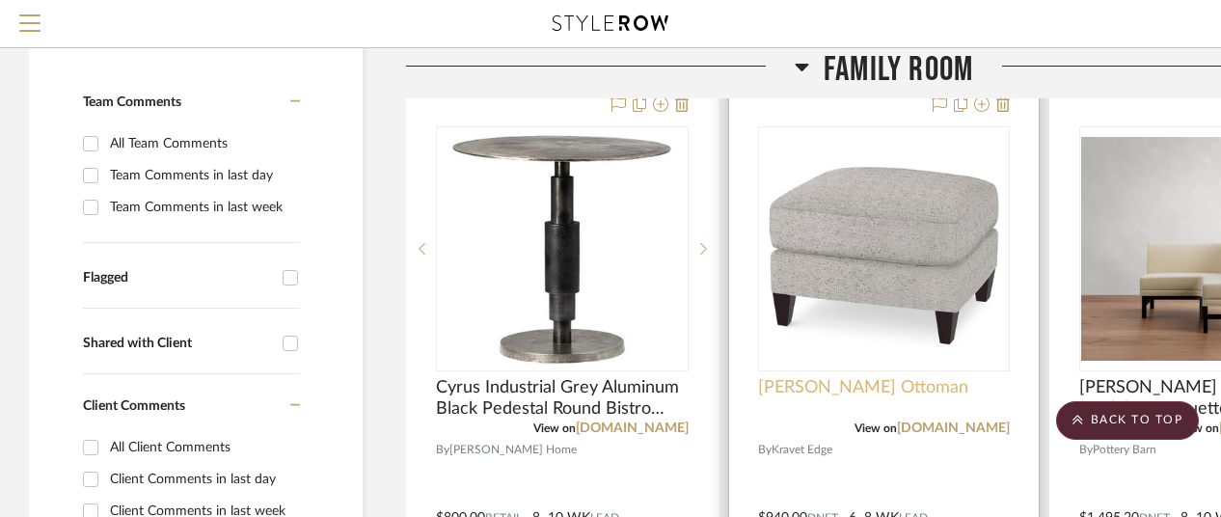
scroll to position [289, 0]
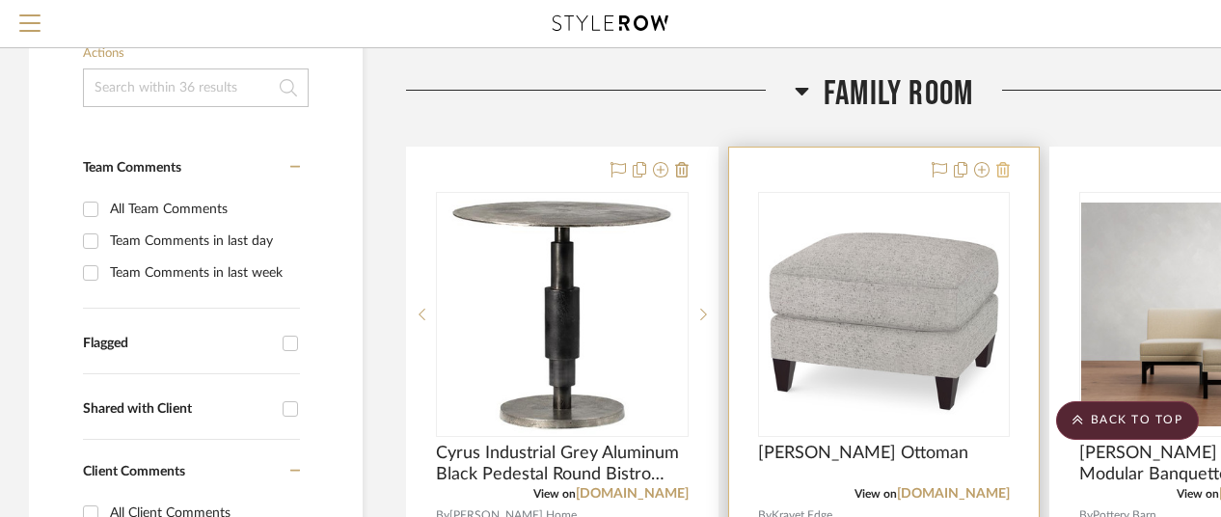
click at [1001, 162] on icon at bounding box center [1003, 169] width 14 height 15
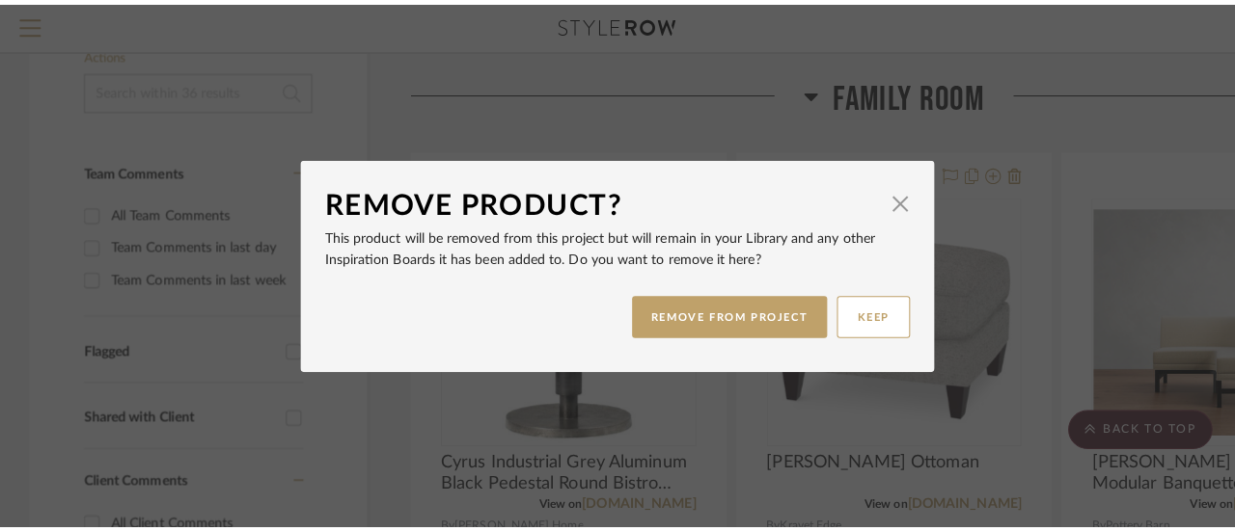
scroll to position [0, 0]
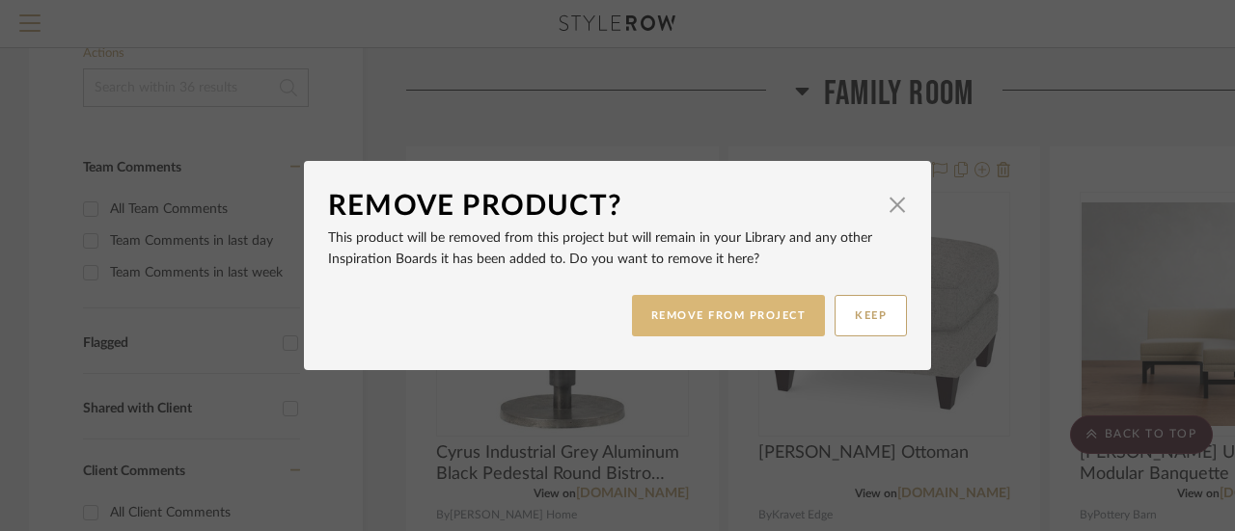
click at [711, 309] on button "REMOVE FROM PROJECT" at bounding box center [729, 315] width 194 height 41
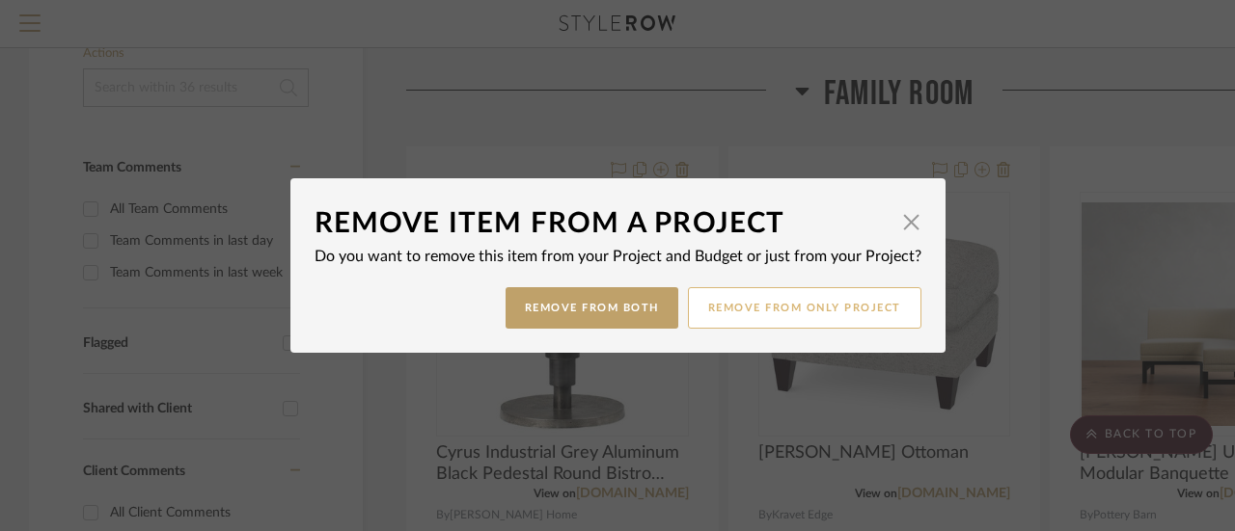
click at [791, 306] on button "Remove from only Project" at bounding box center [804, 307] width 233 height 41
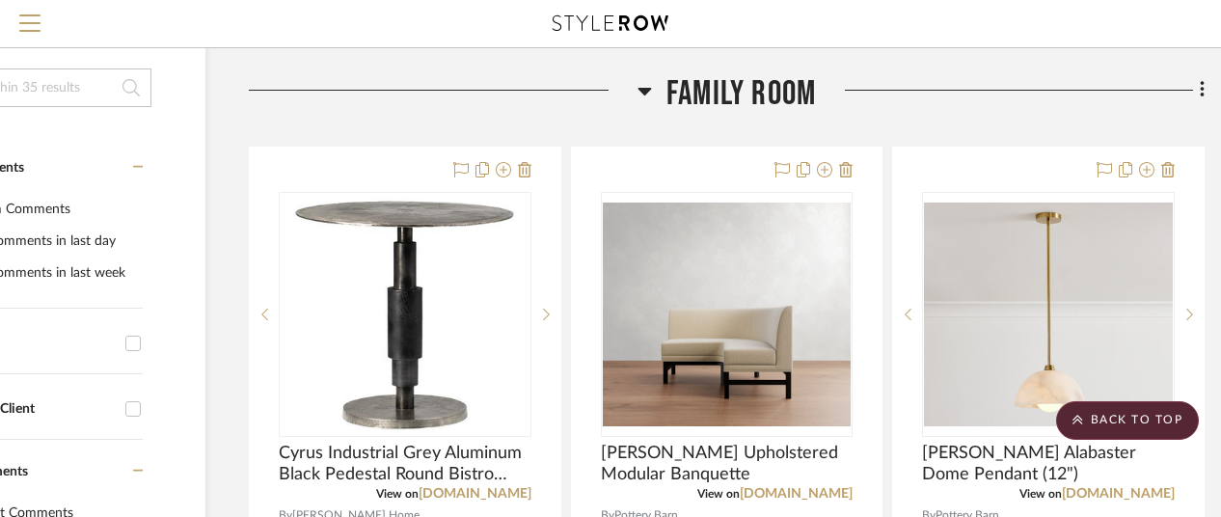
scroll to position [289, 168]
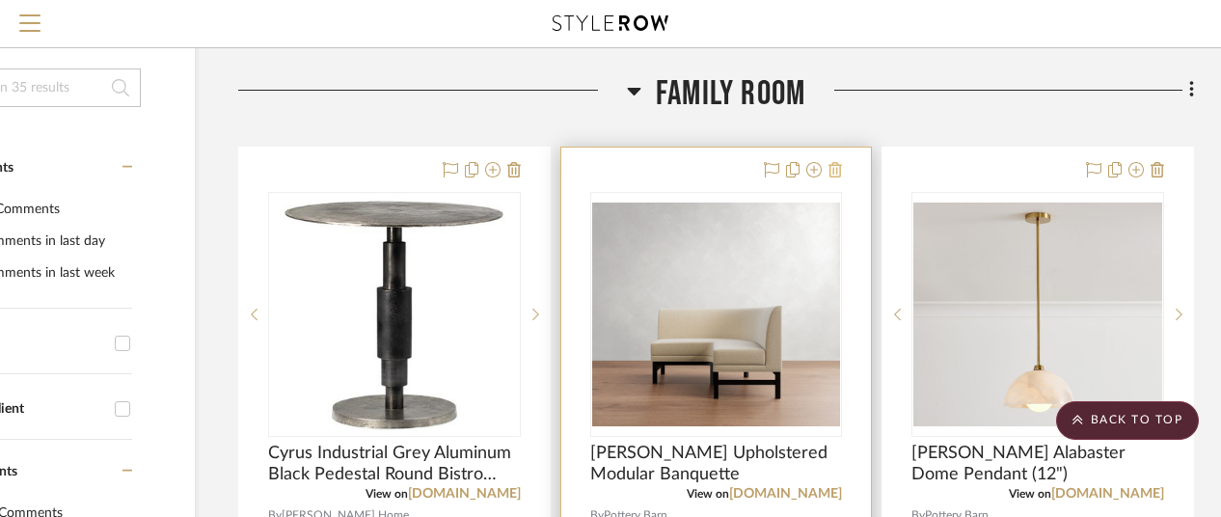
click at [835, 165] on icon at bounding box center [836, 169] width 14 height 15
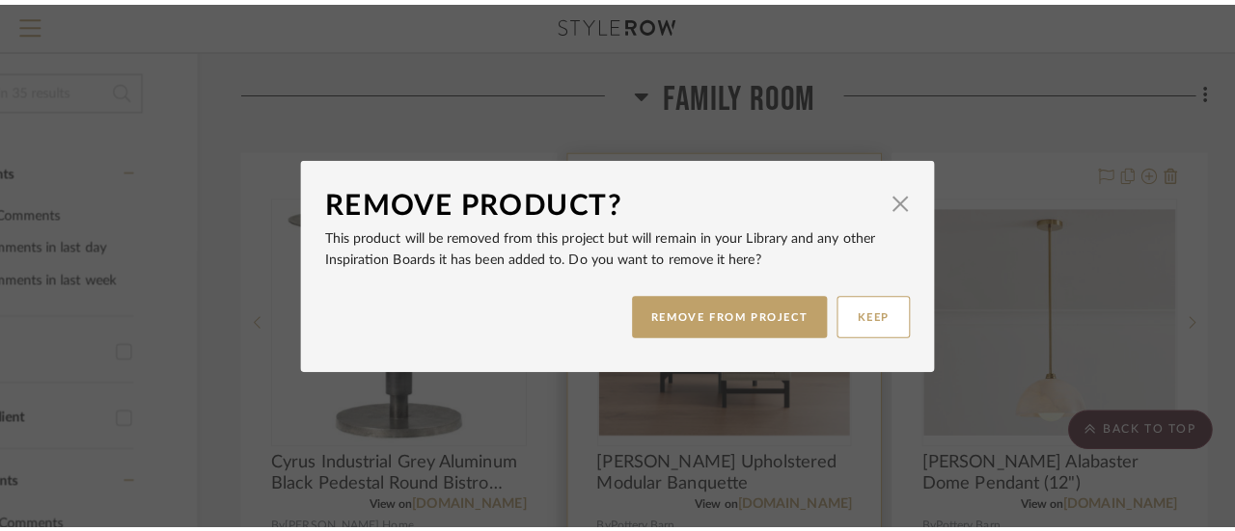
scroll to position [0, 0]
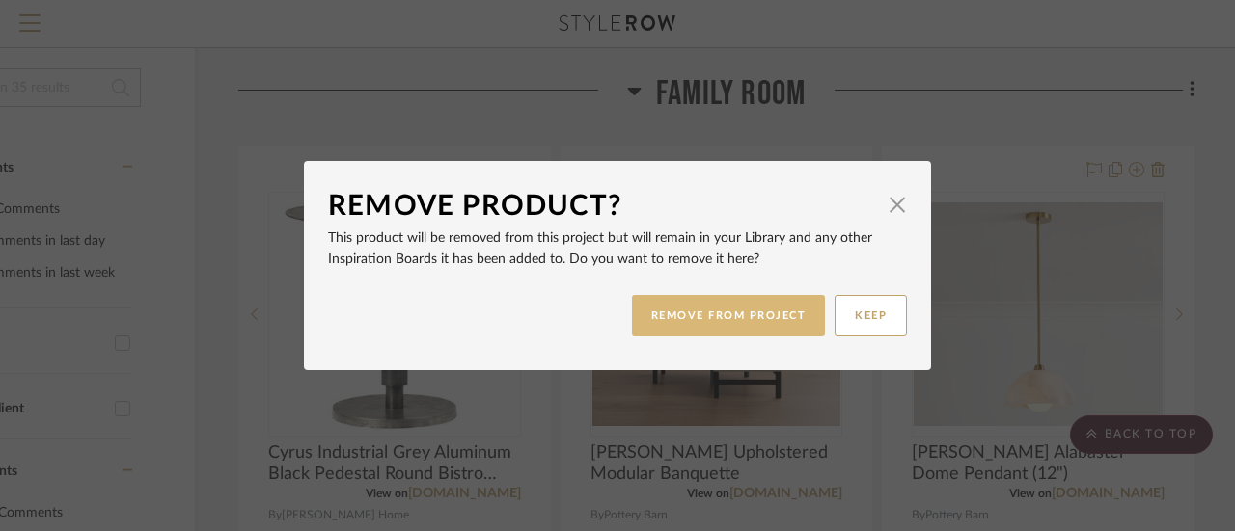
click at [745, 311] on button "REMOVE FROM PROJECT" at bounding box center [729, 315] width 194 height 41
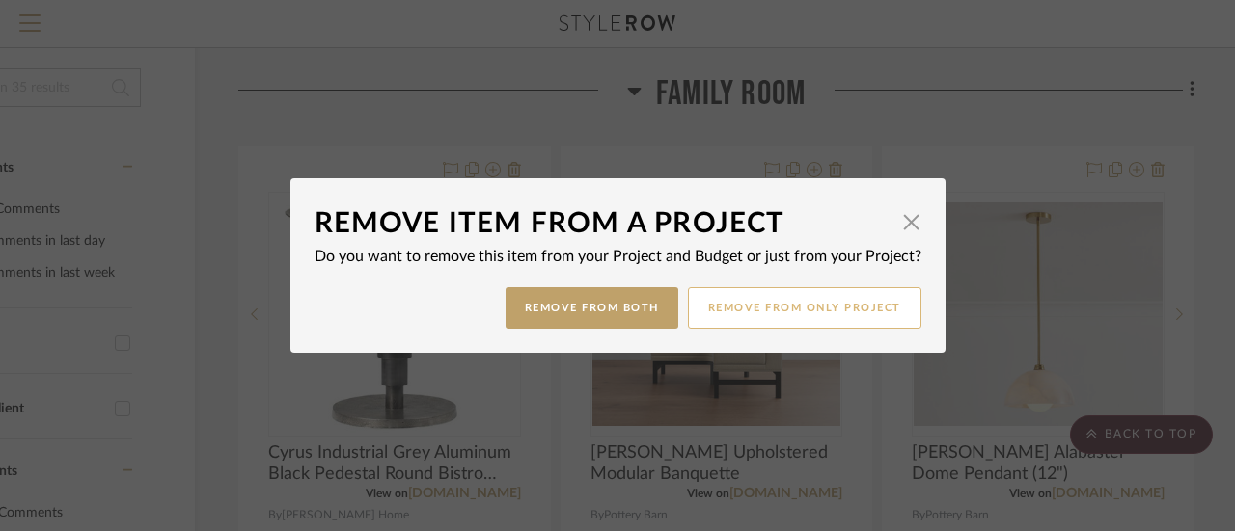
click at [772, 306] on button "Remove from only Project" at bounding box center [804, 307] width 233 height 41
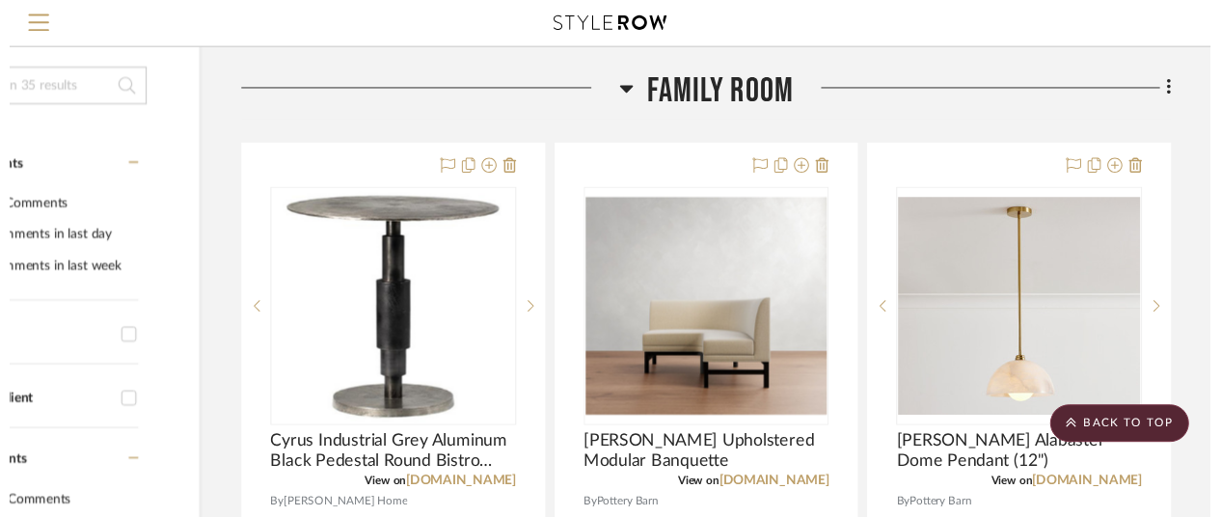
scroll to position [289, 168]
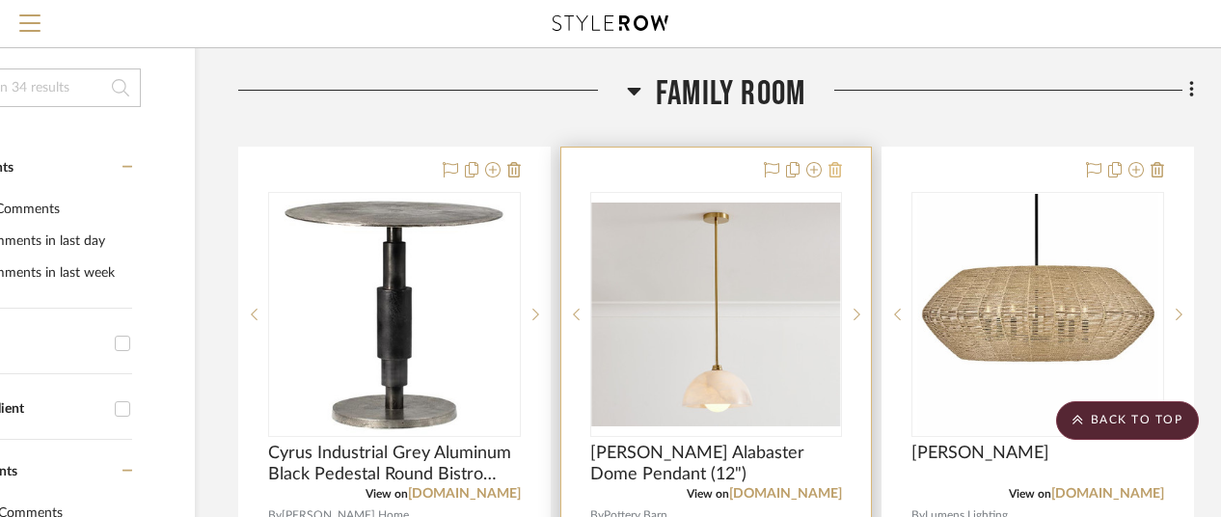
click at [833, 166] on icon at bounding box center [836, 169] width 14 height 15
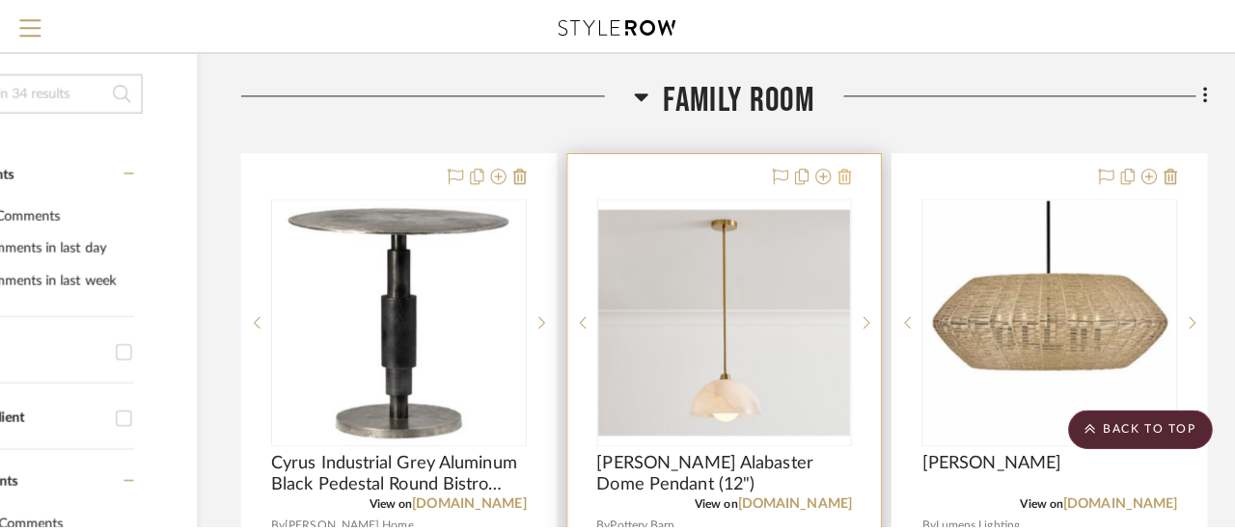
scroll to position [0, 0]
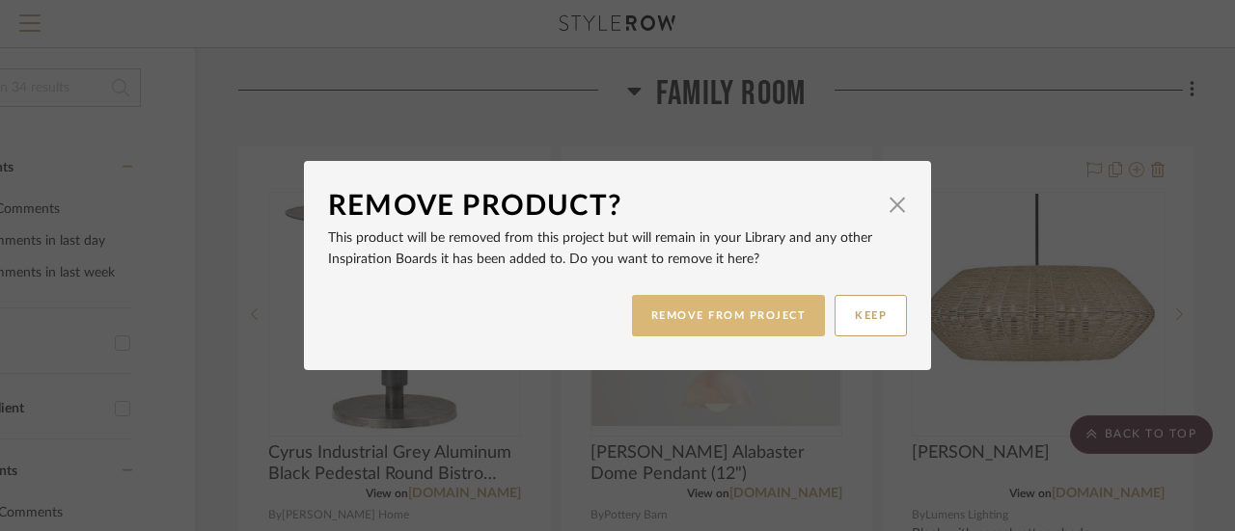
click at [725, 312] on button "REMOVE FROM PROJECT" at bounding box center [729, 315] width 194 height 41
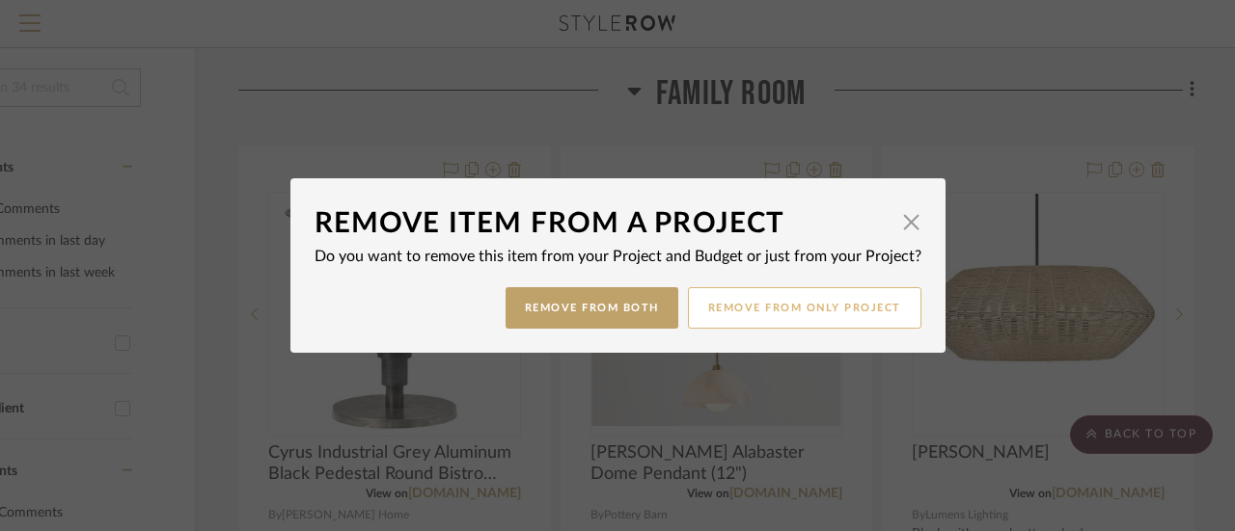
click at [801, 310] on button "Remove from only Project" at bounding box center [804, 307] width 233 height 41
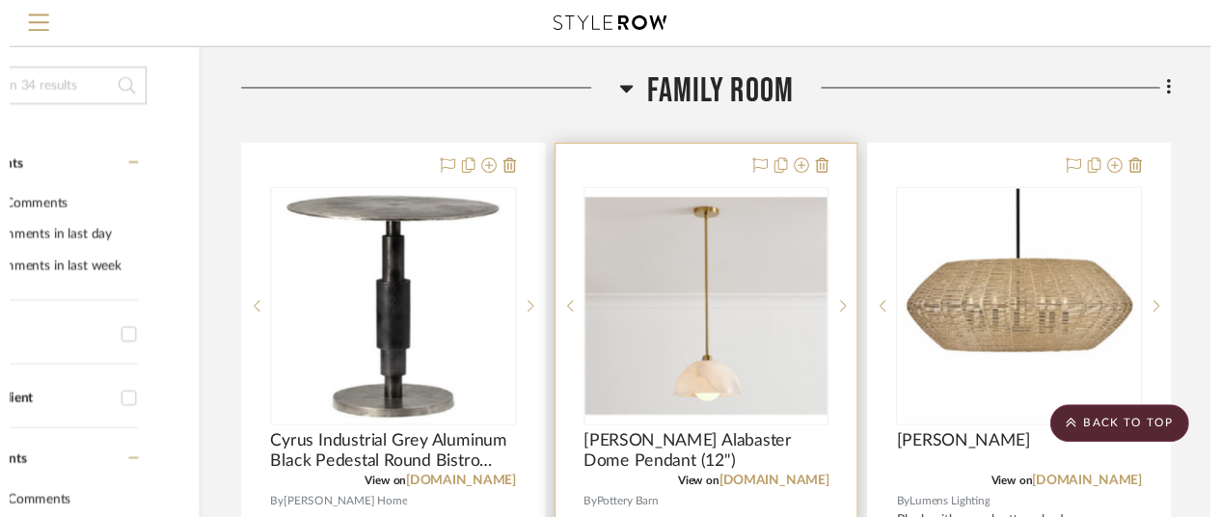
scroll to position [289, 168]
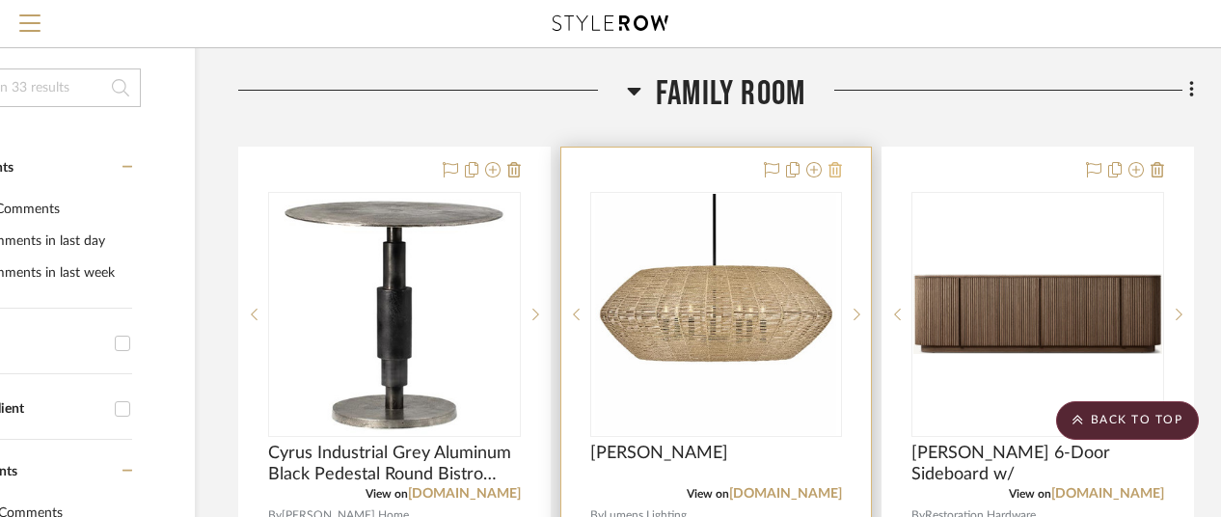
click at [836, 168] on icon at bounding box center [836, 169] width 14 height 15
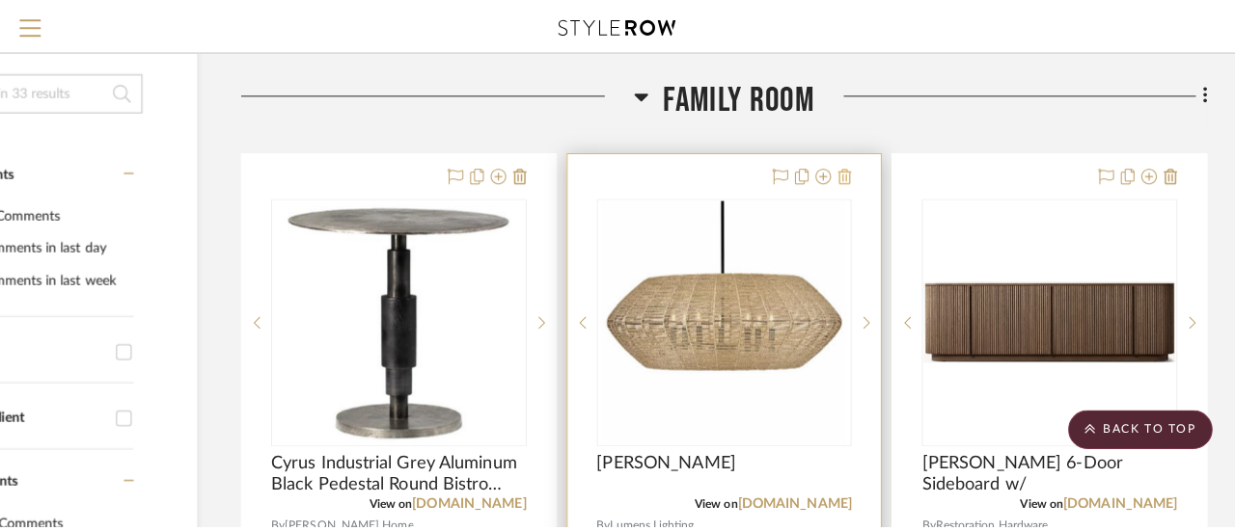
scroll to position [0, 0]
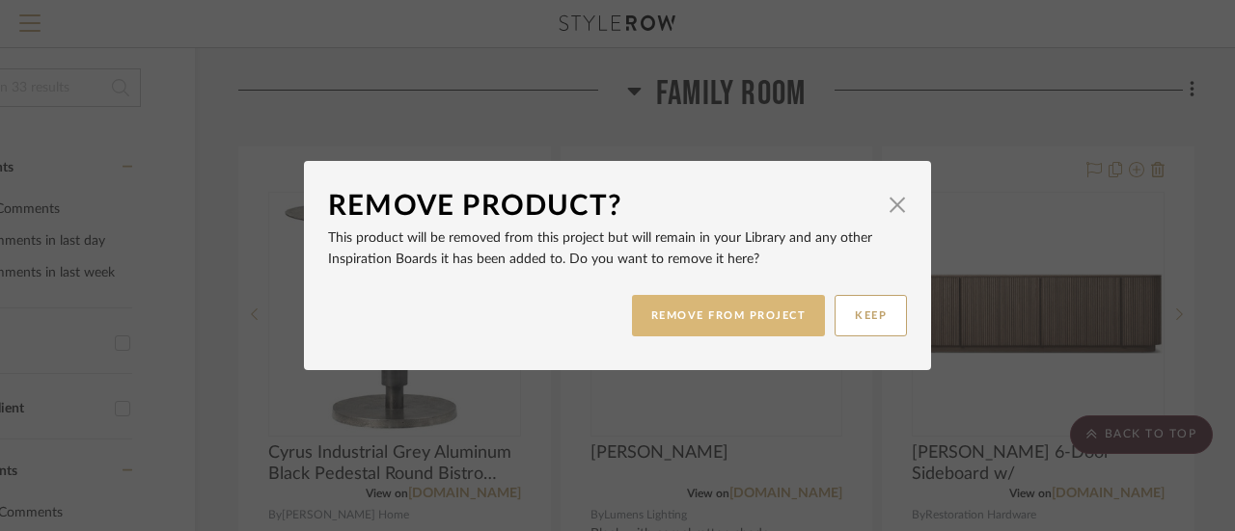
click at [749, 310] on button "REMOVE FROM PROJECT" at bounding box center [729, 315] width 194 height 41
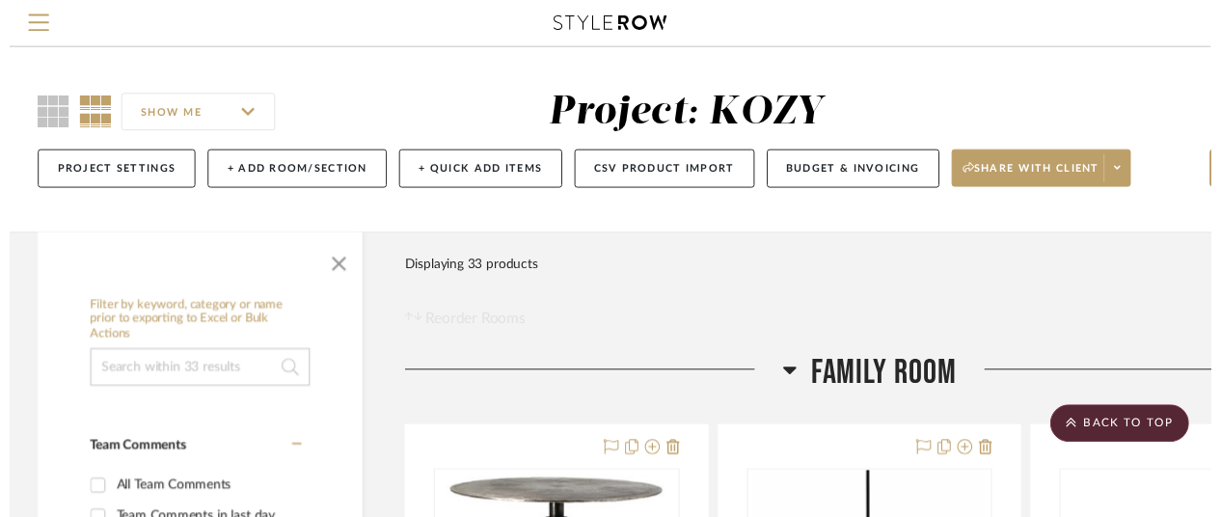
scroll to position [289, 168]
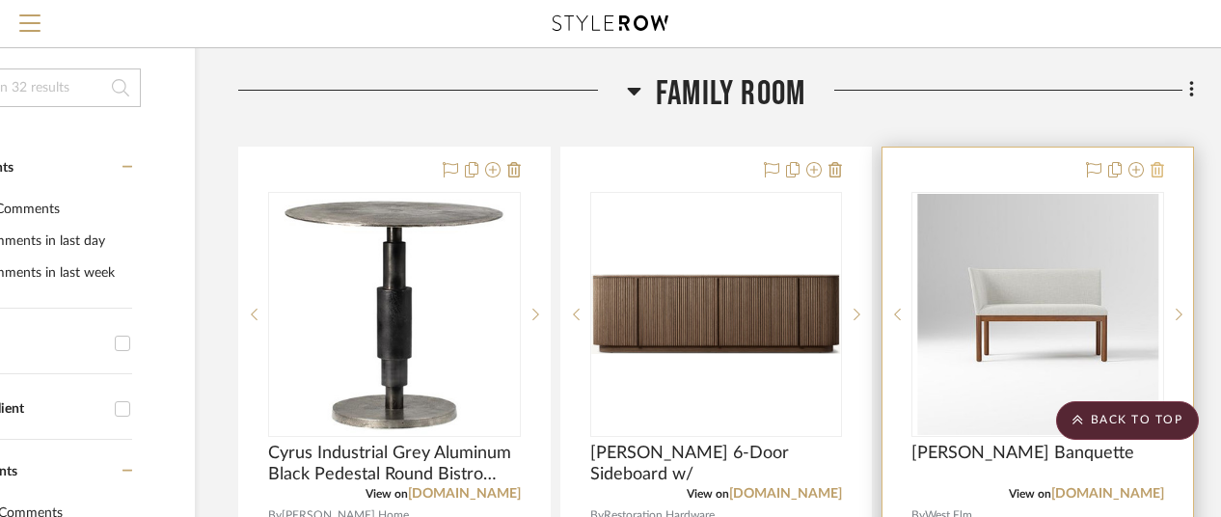
click at [1158, 164] on icon at bounding box center [1158, 169] width 14 height 15
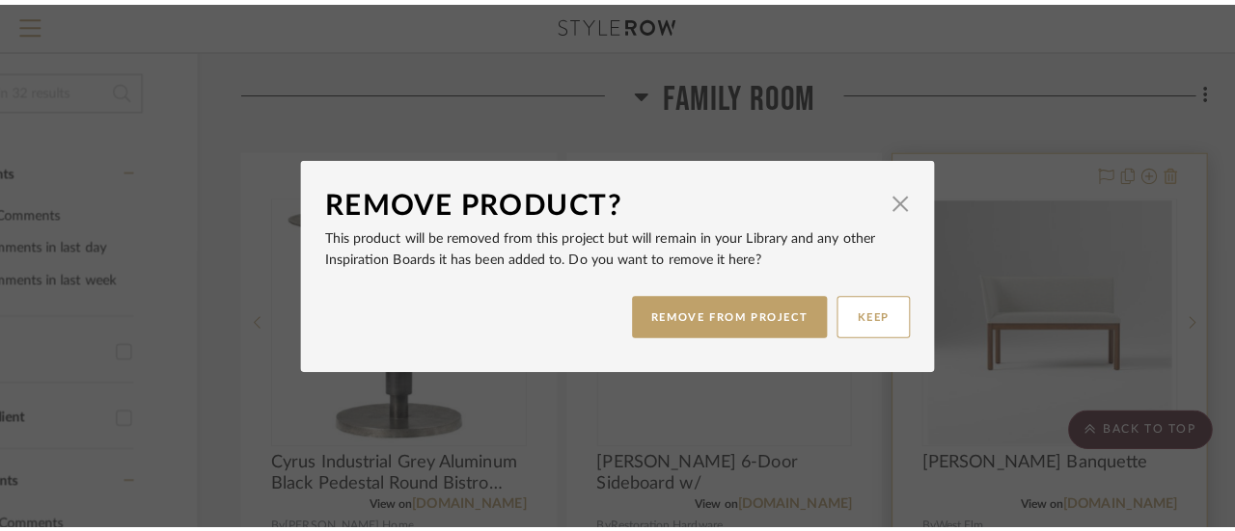
scroll to position [0, 0]
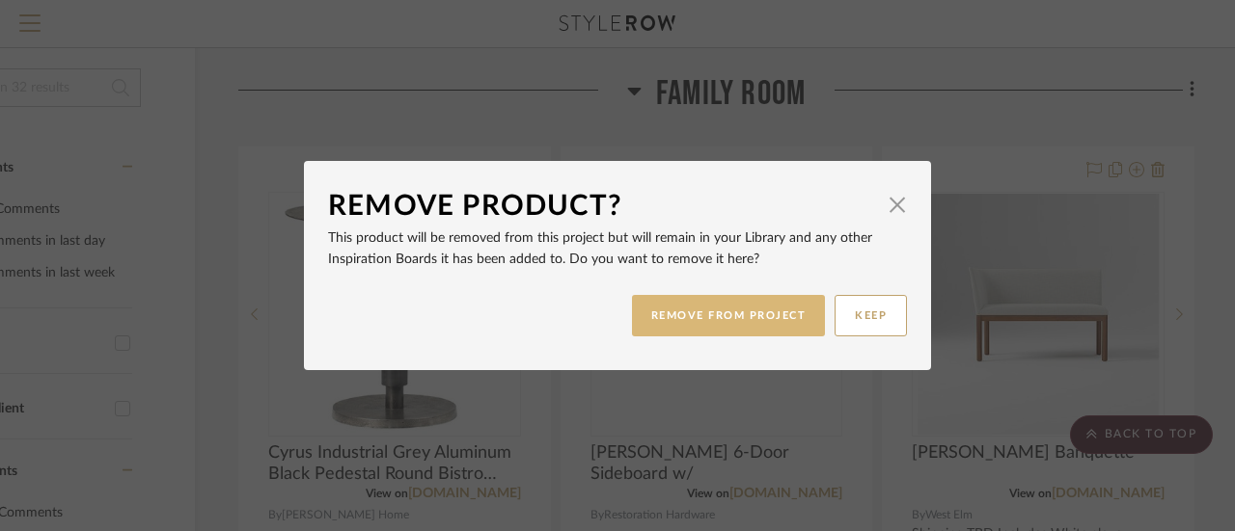
click at [724, 310] on button "REMOVE FROM PROJECT" at bounding box center [729, 315] width 194 height 41
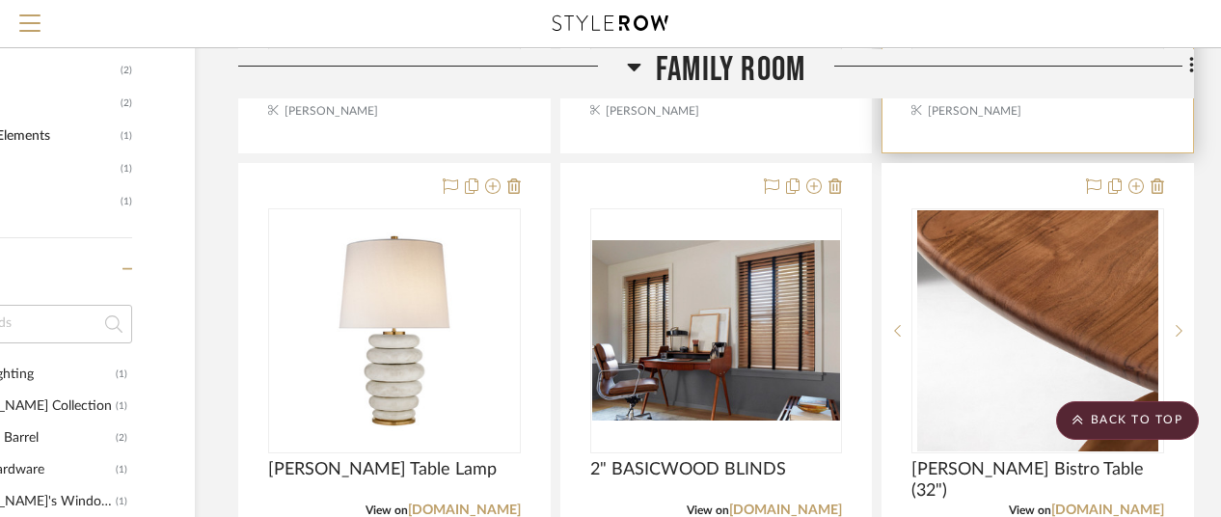
scroll to position [1158, 168]
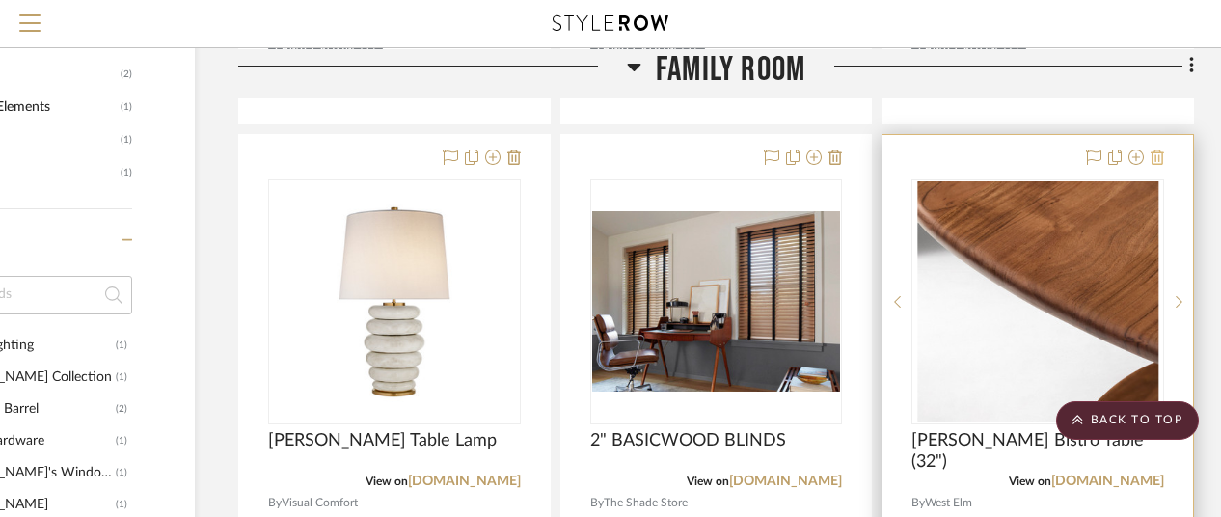
click at [1158, 157] on icon at bounding box center [1158, 157] width 14 height 15
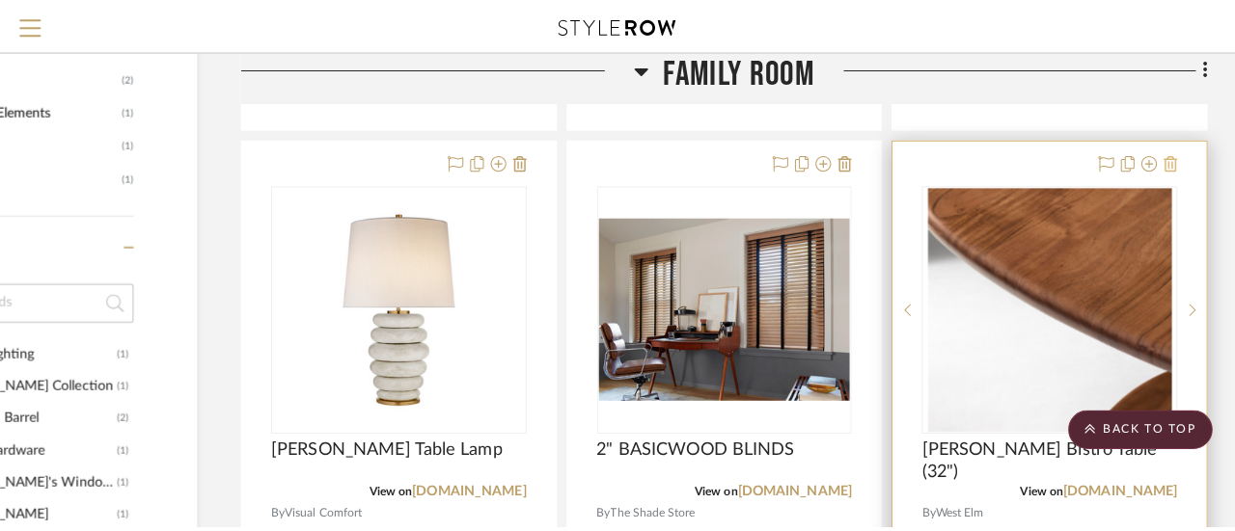
scroll to position [0, 0]
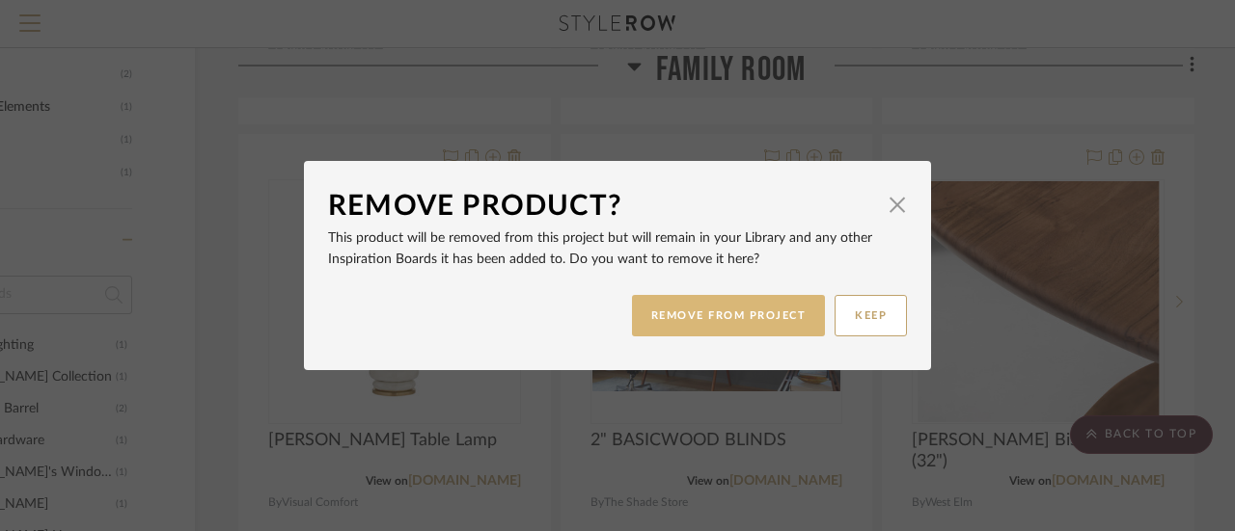
click at [735, 308] on button "REMOVE FROM PROJECT" at bounding box center [729, 315] width 194 height 41
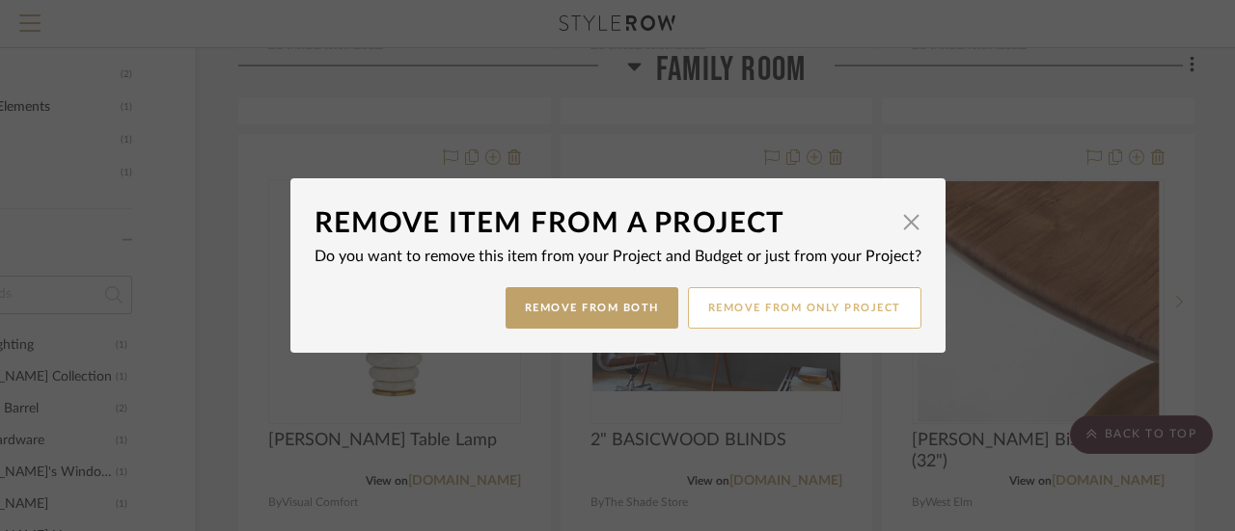
click at [789, 306] on button "Remove from only Project" at bounding box center [804, 307] width 233 height 41
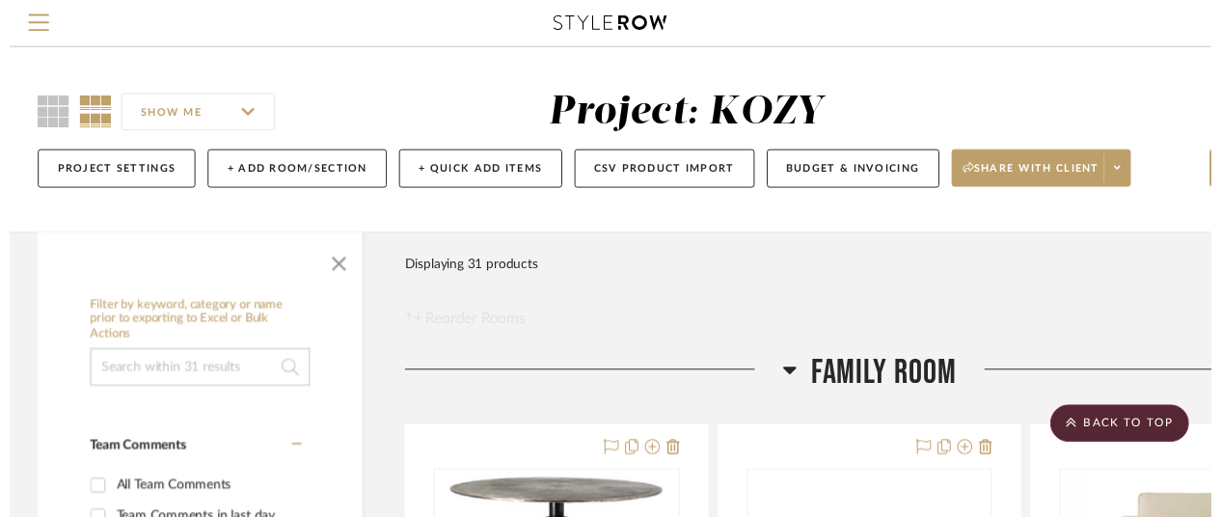
scroll to position [1158, 168]
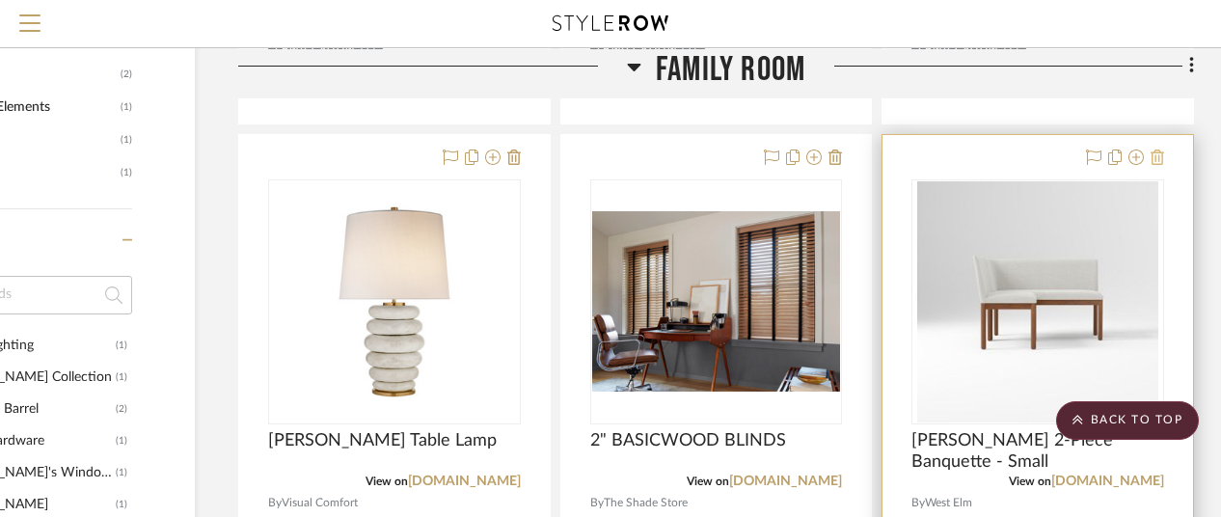
click at [1158, 153] on icon at bounding box center [1158, 157] width 14 height 15
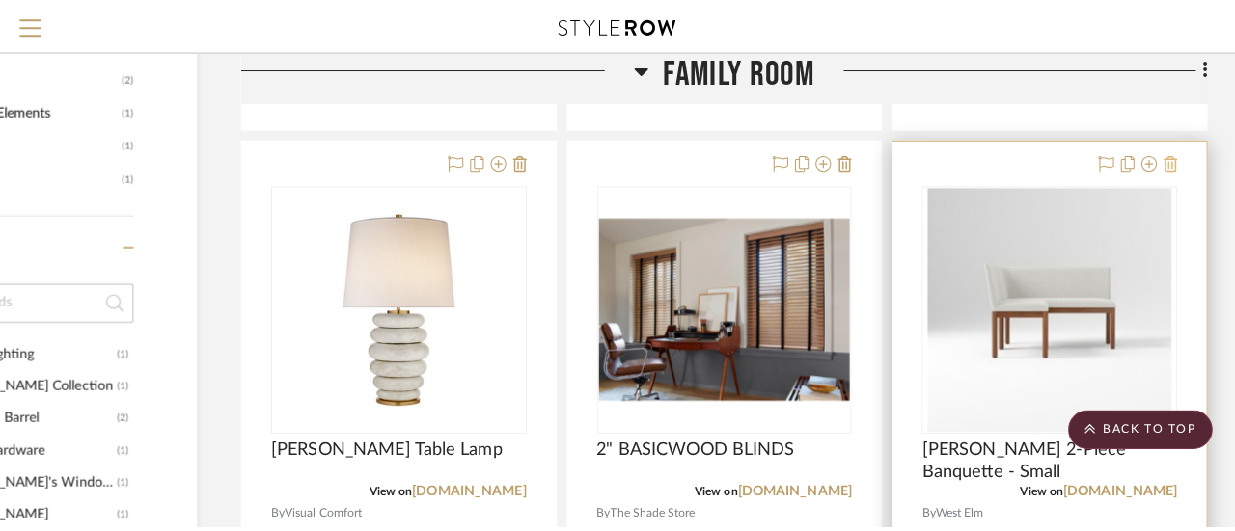
scroll to position [0, 0]
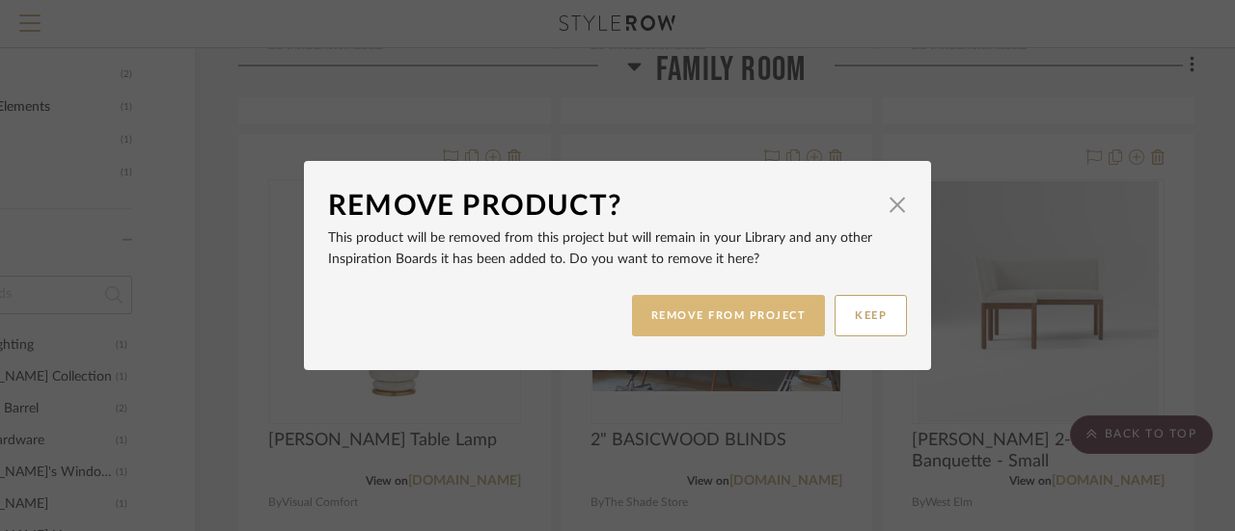
click at [718, 310] on button "REMOVE FROM PROJECT" at bounding box center [729, 315] width 194 height 41
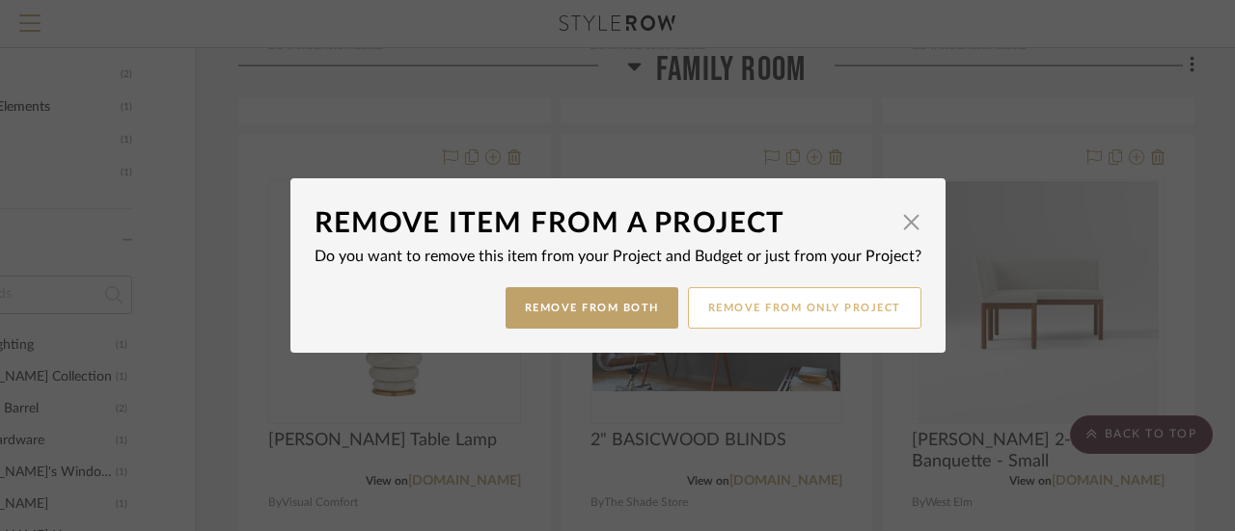
click at [785, 306] on button "Remove from only Project" at bounding box center [804, 307] width 233 height 41
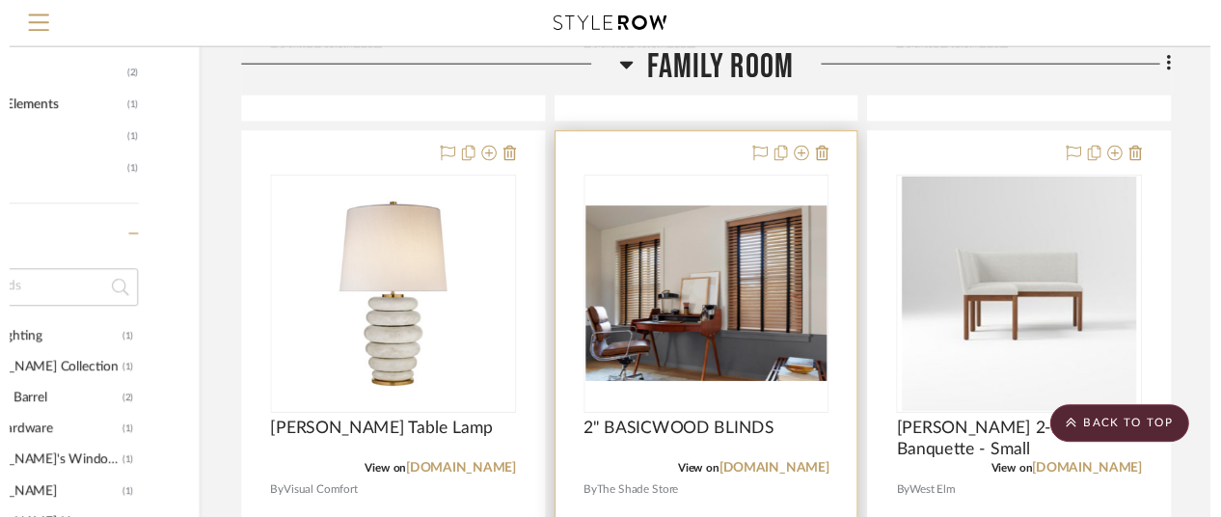
scroll to position [1158, 168]
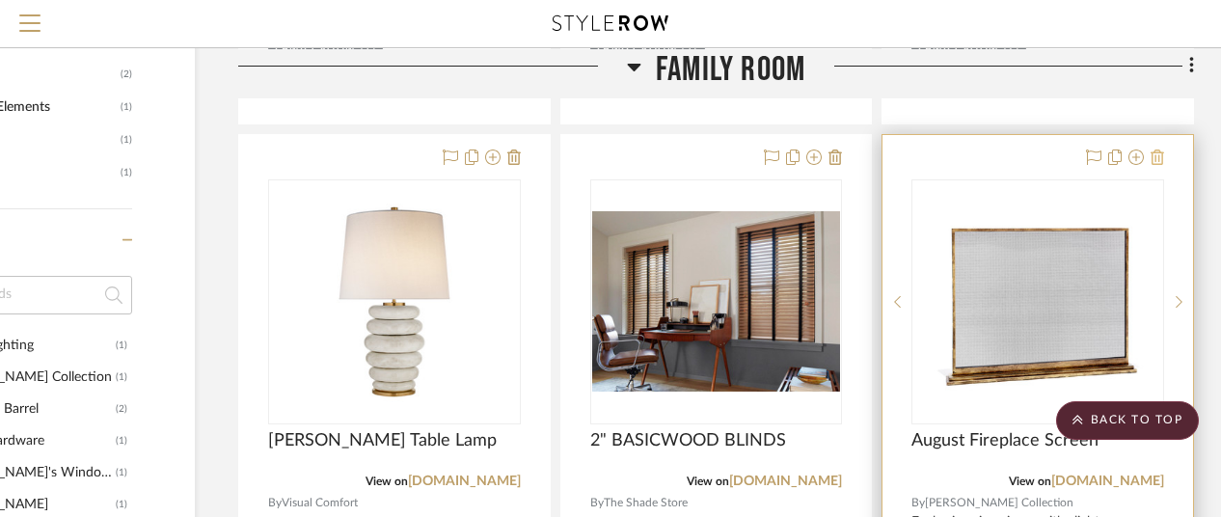
click at [1161, 153] on icon at bounding box center [1158, 157] width 14 height 15
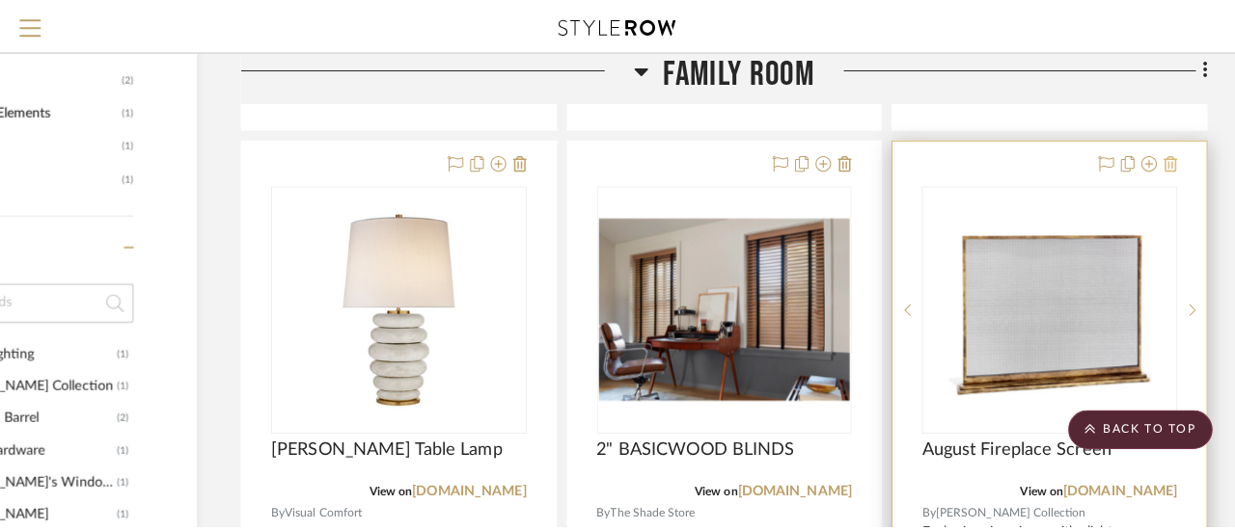
scroll to position [0, 0]
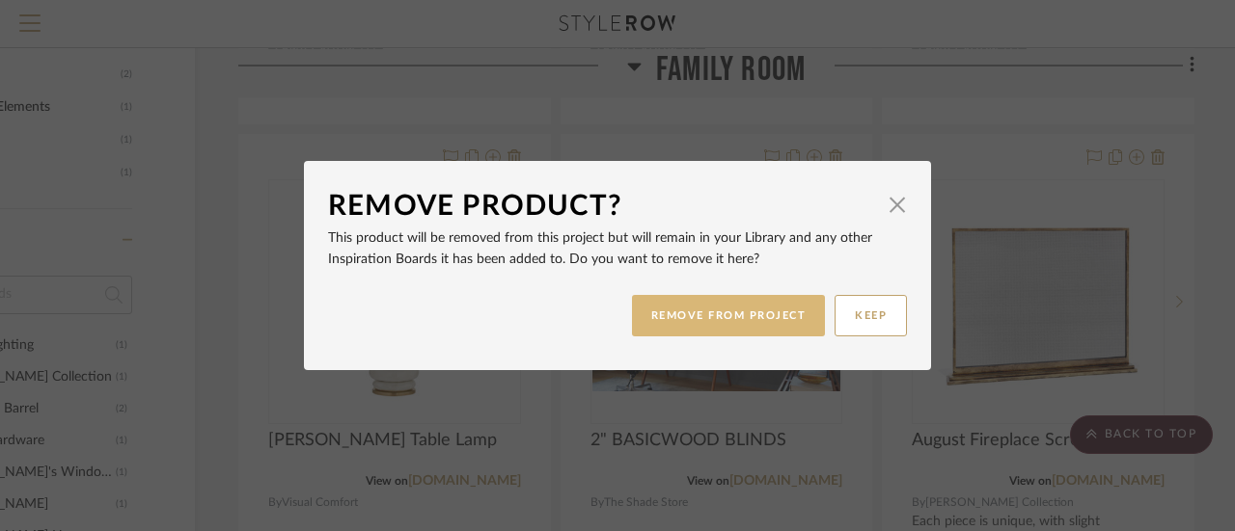
click at [726, 306] on button "REMOVE FROM PROJECT" at bounding box center [729, 315] width 194 height 41
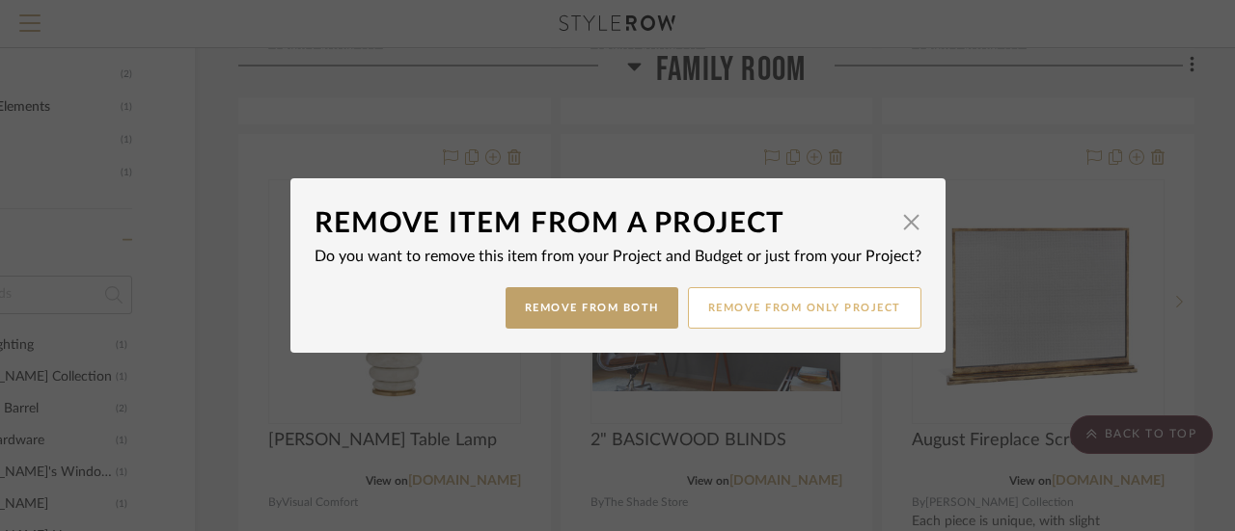
click at [787, 302] on button "Remove from only Project" at bounding box center [804, 307] width 233 height 41
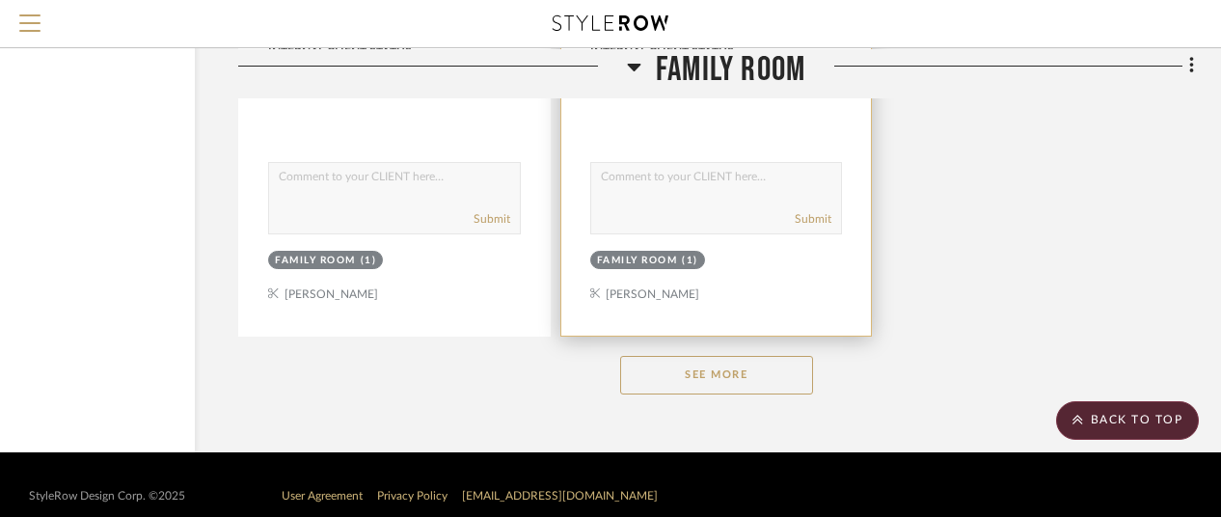
scroll to position [2682, 168]
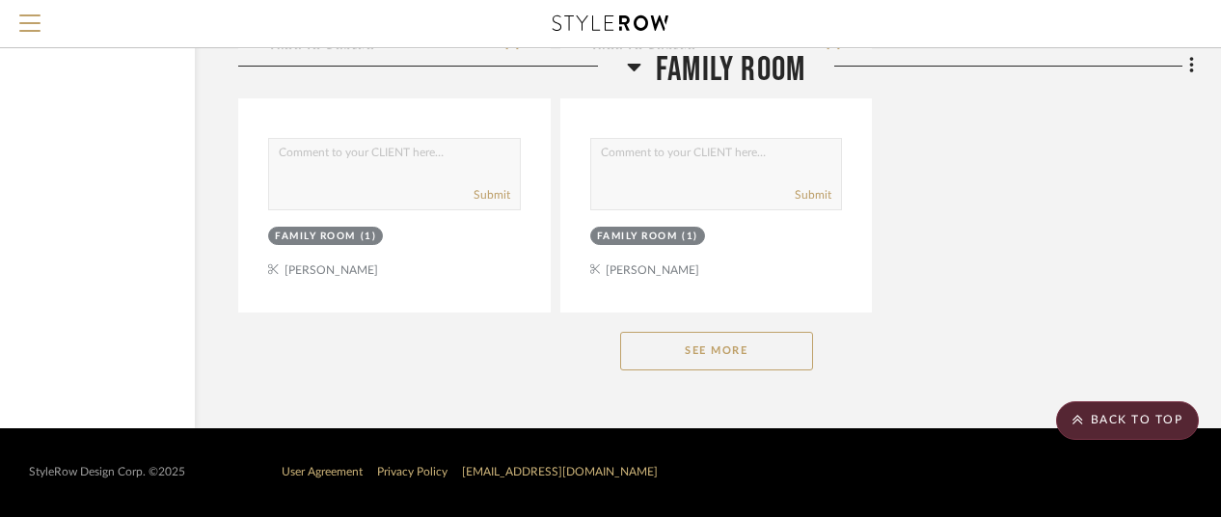
click at [740, 342] on button "See More" at bounding box center [716, 351] width 193 height 39
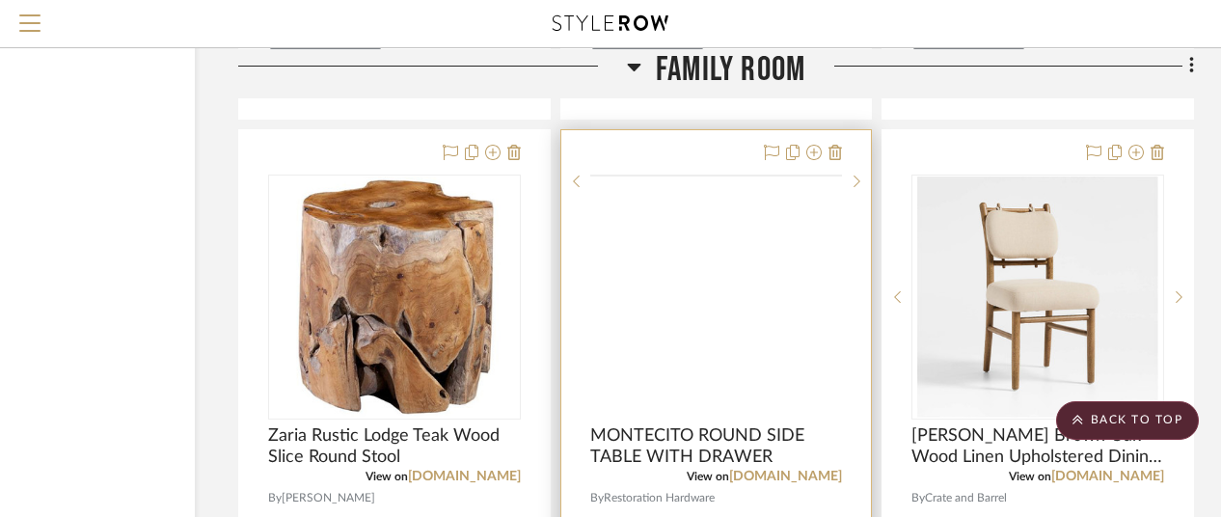
scroll to position [2874, 168]
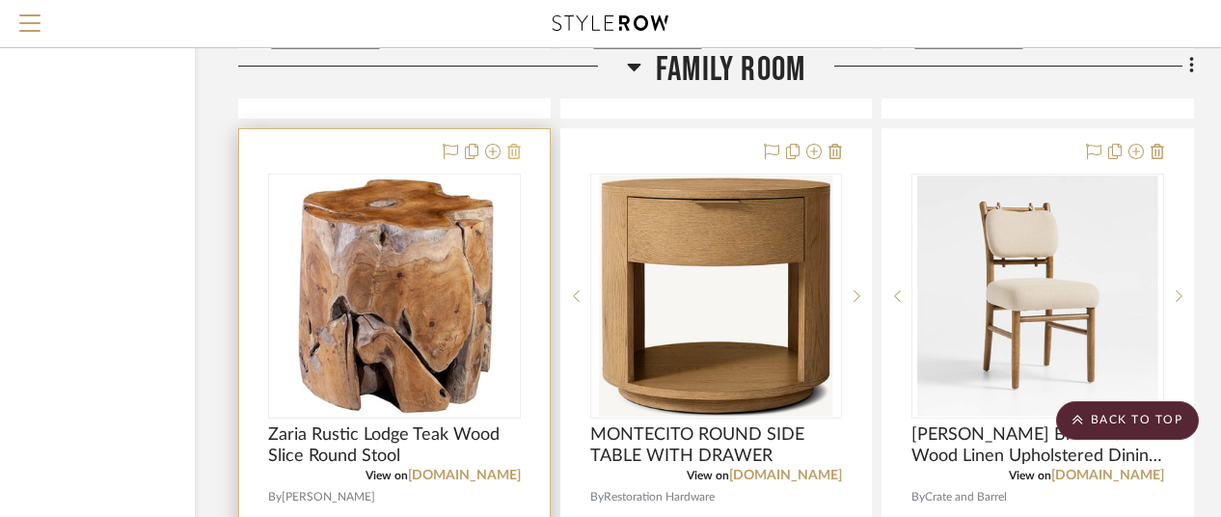
click at [511, 149] on icon at bounding box center [514, 151] width 14 height 15
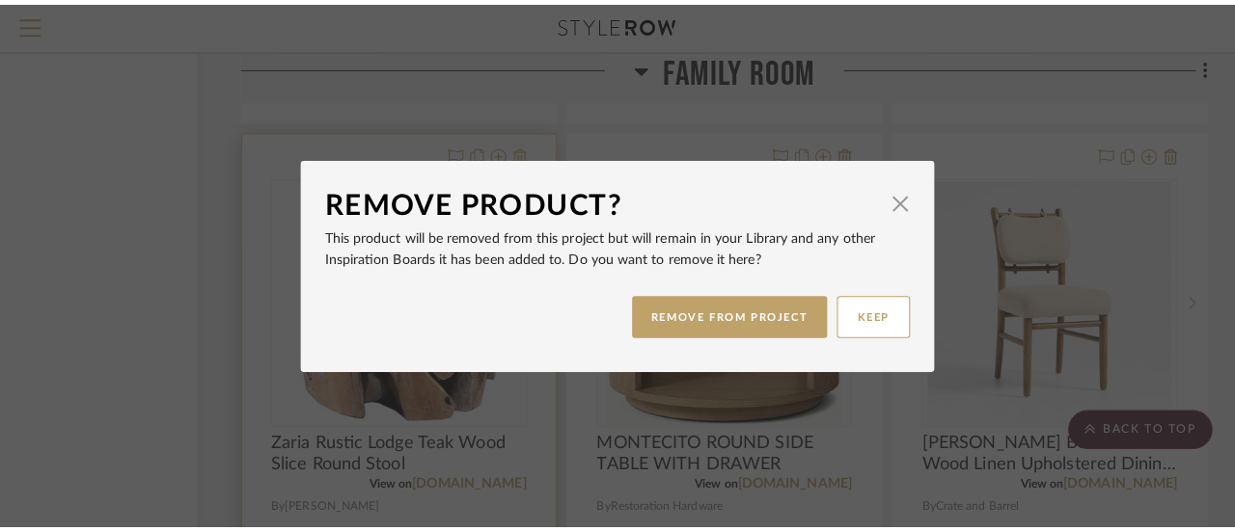
scroll to position [0, 0]
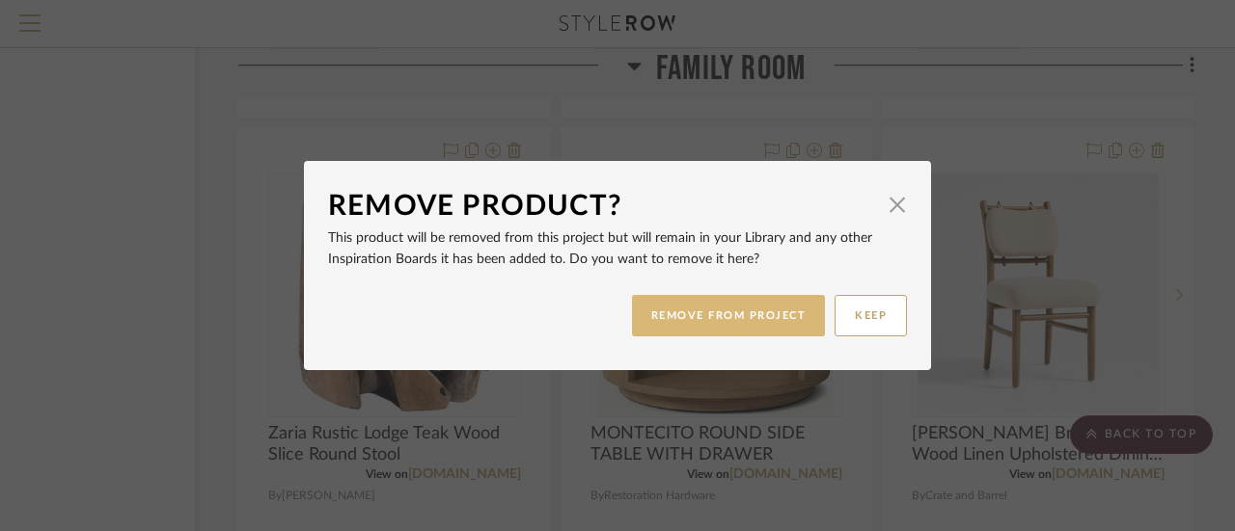
click at [737, 306] on button "REMOVE FROM PROJECT" at bounding box center [729, 315] width 194 height 41
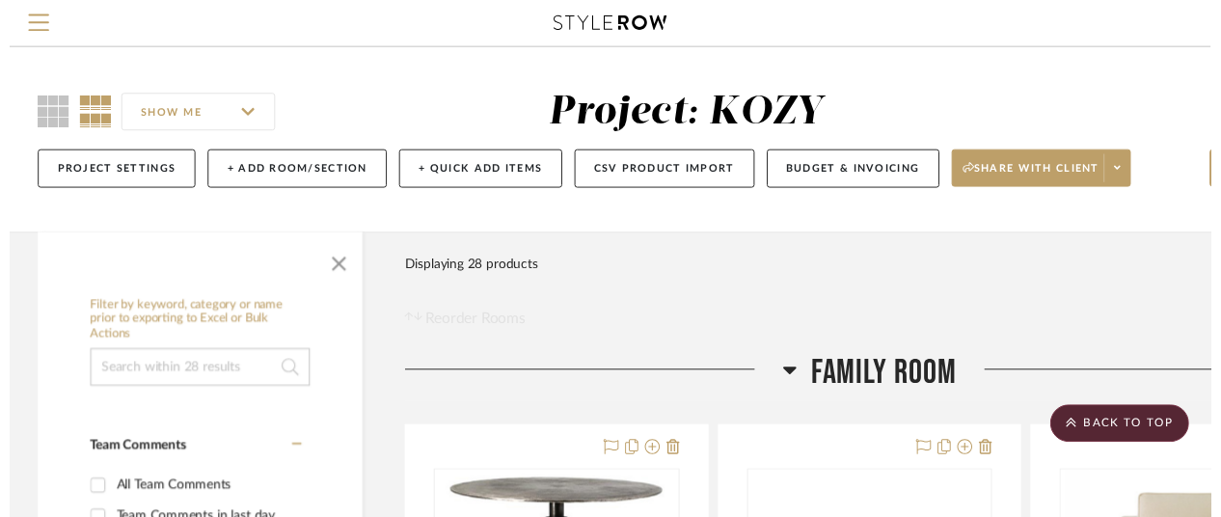
scroll to position [2874, 168]
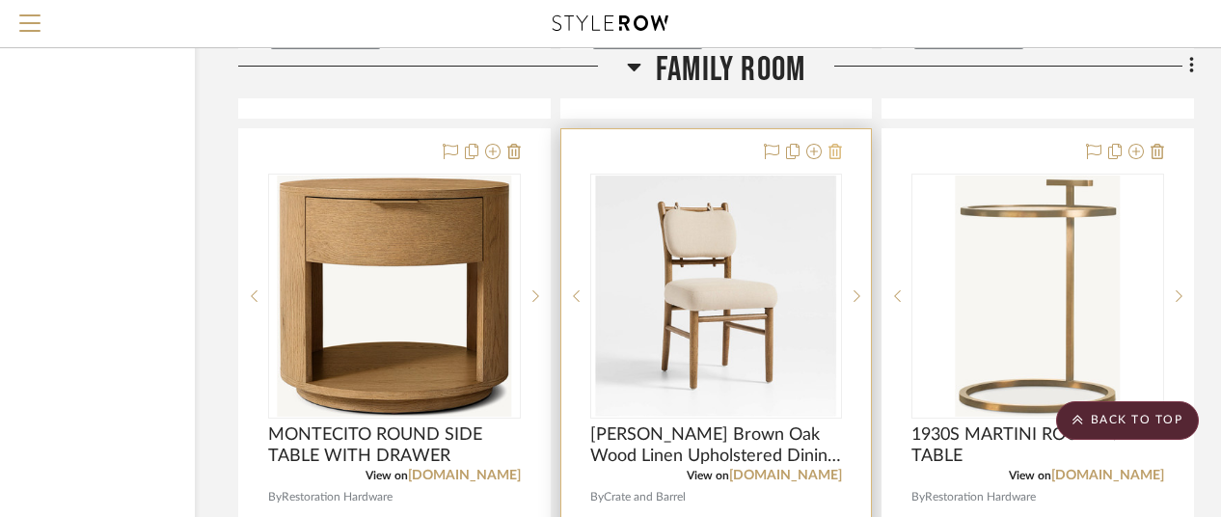
click at [835, 150] on icon at bounding box center [836, 151] width 14 height 15
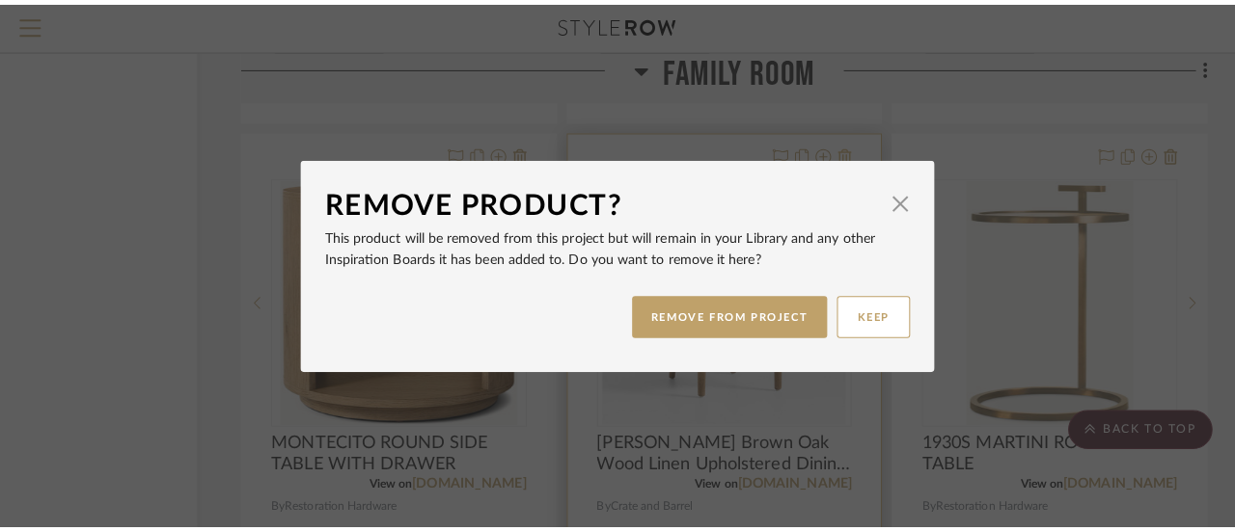
scroll to position [0, 0]
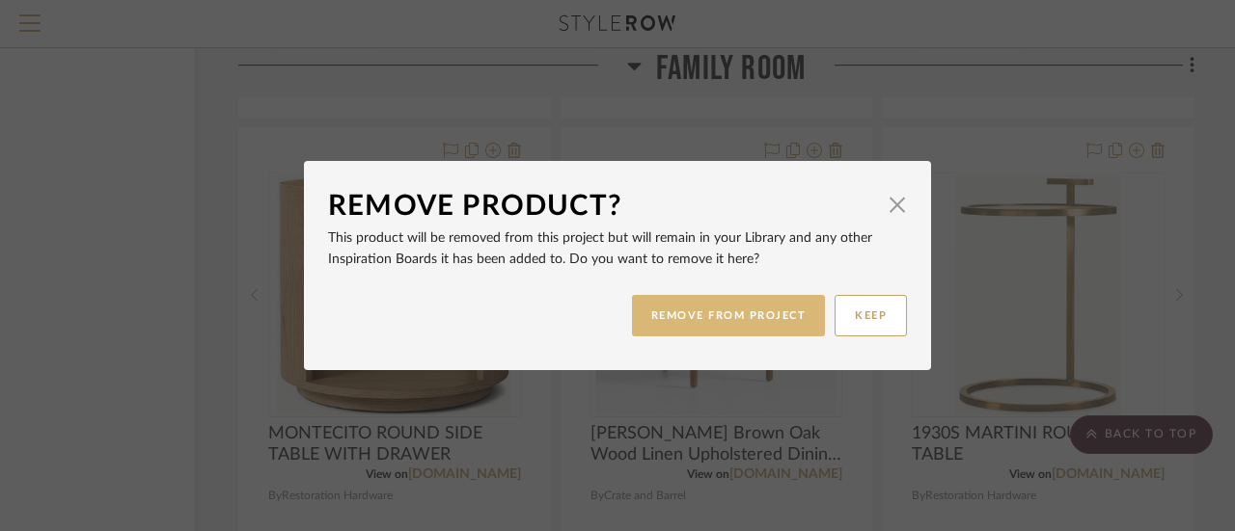
click at [750, 311] on button "REMOVE FROM PROJECT" at bounding box center [729, 315] width 194 height 41
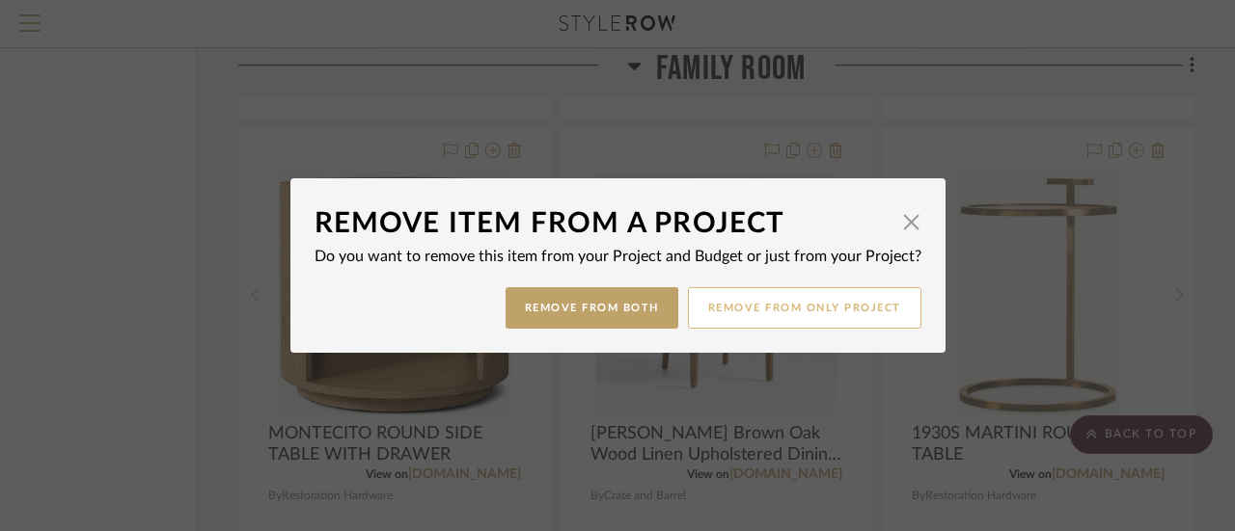
click at [806, 307] on button "Remove from only Project" at bounding box center [804, 307] width 233 height 41
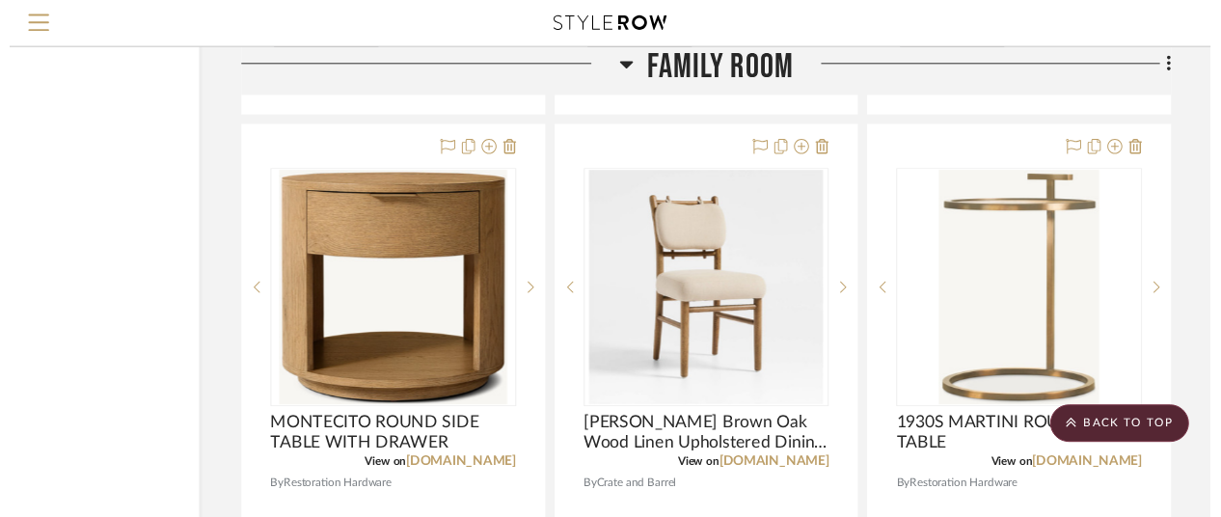
scroll to position [2874, 168]
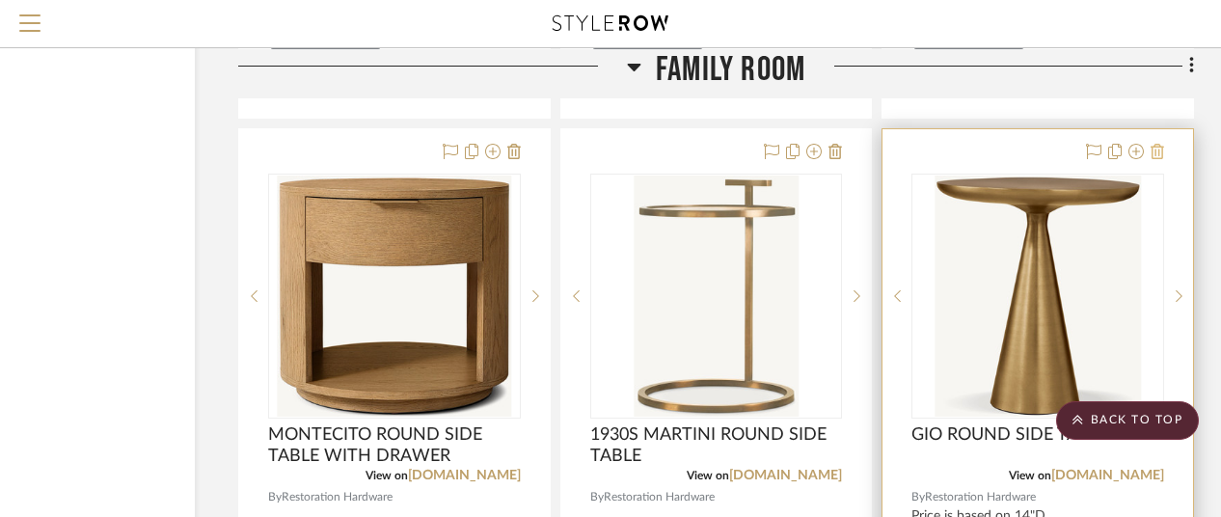
click at [1156, 151] on icon at bounding box center [1158, 151] width 14 height 15
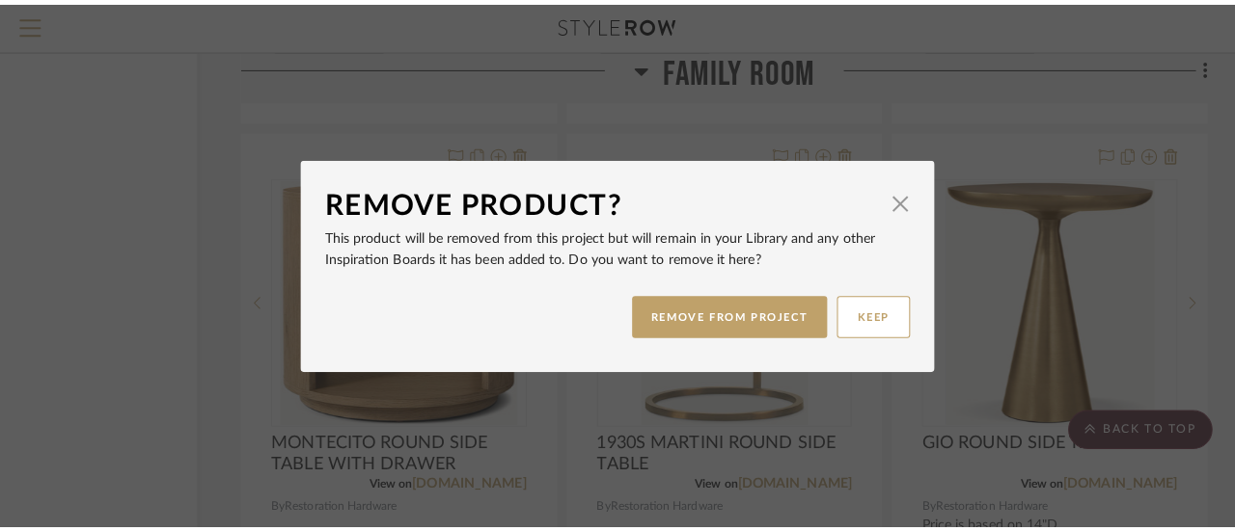
scroll to position [0, 0]
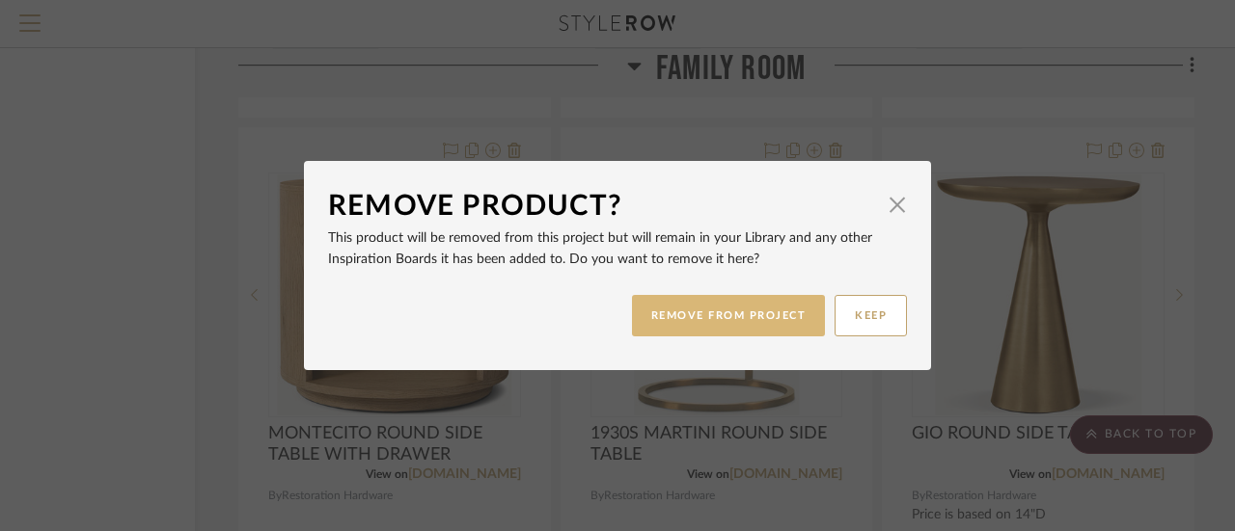
click at [712, 310] on button "REMOVE FROM PROJECT" at bounding box center [729, 315] width 194 height 41
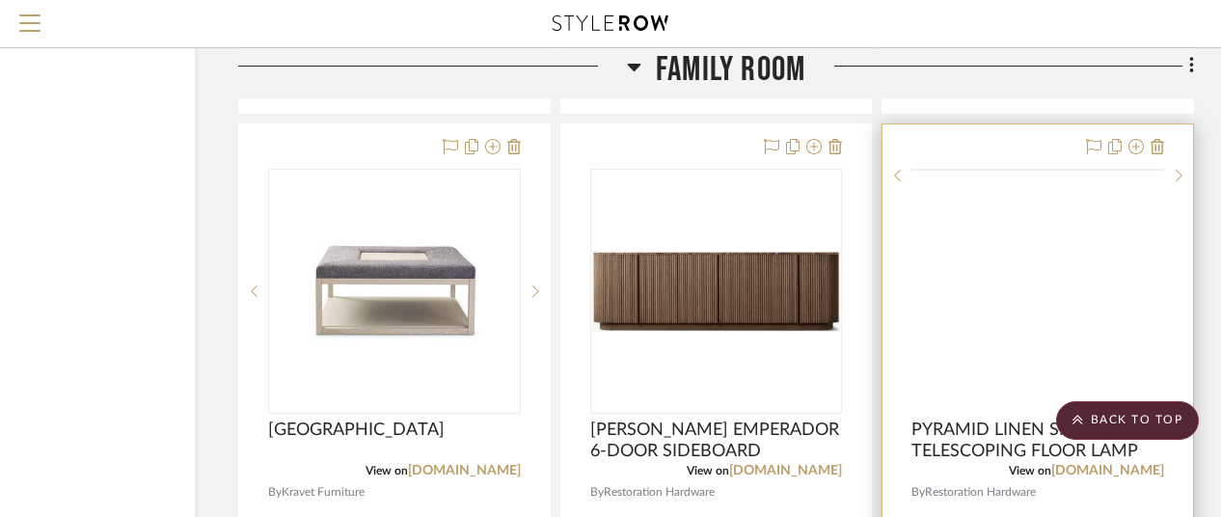
scroll to position [3743, 168]
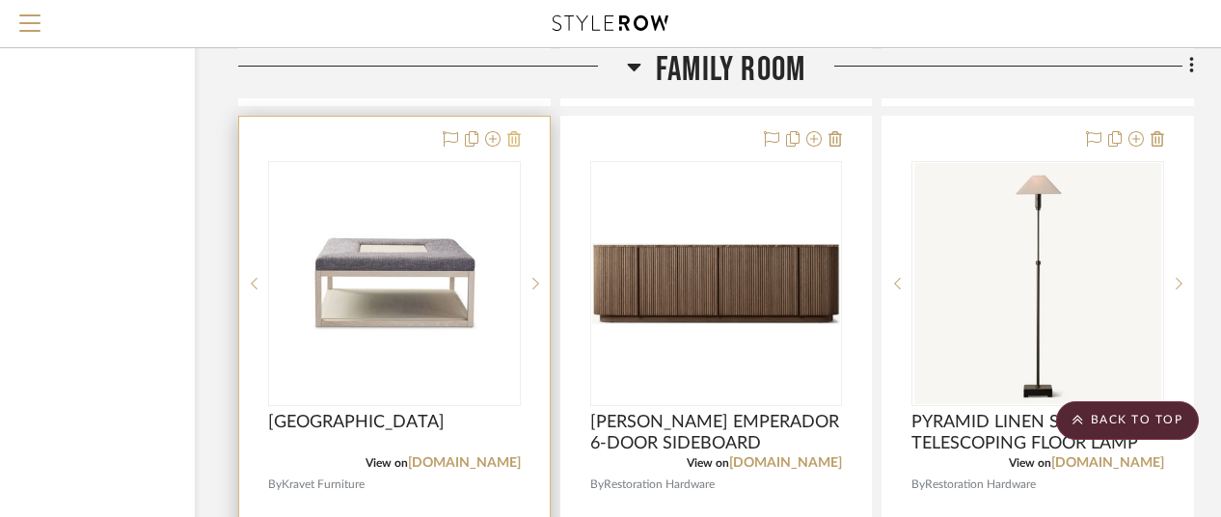
click at [512, 132] on icon at bounding box center [514, 138] width 14 height 15
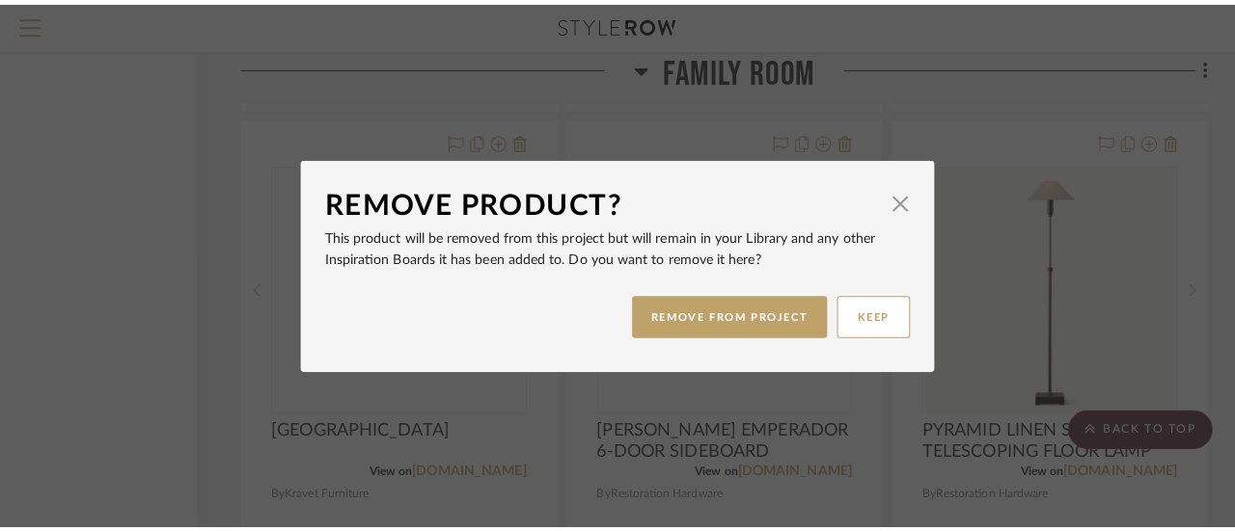
scroll to position [0, 0]
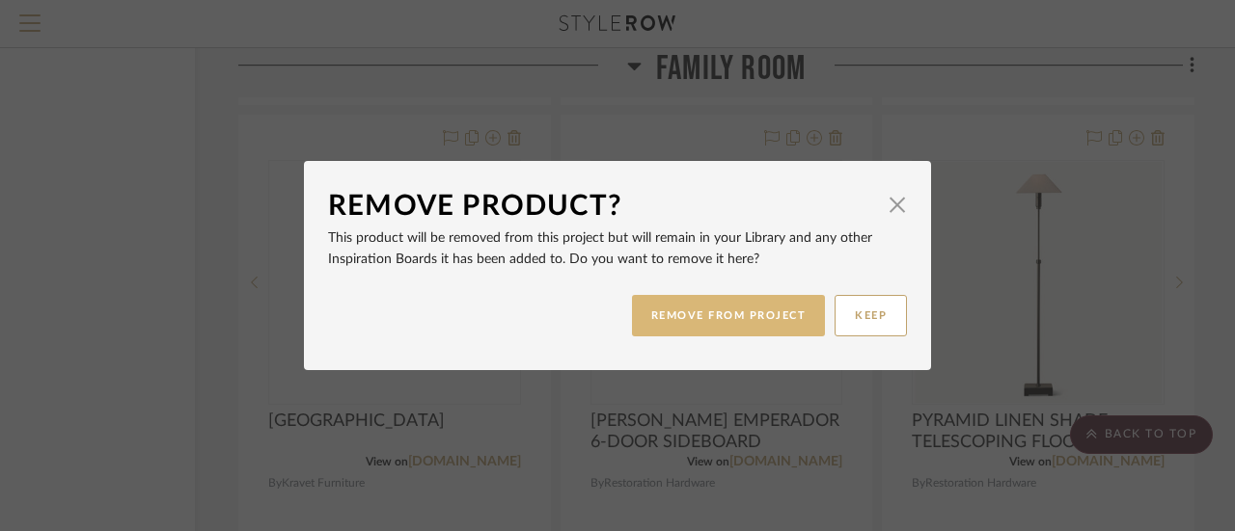
click at [718, 306] on button "REMOVE FROM PROJECT" at bounding box center [729, 315] width 194 height 41
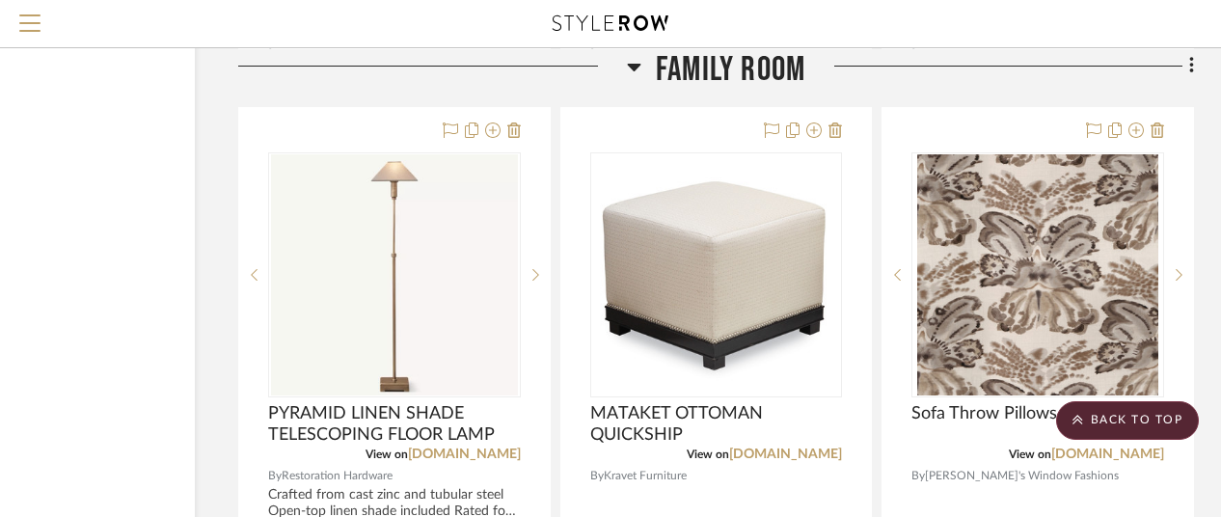
scroll to position [4611, 168]
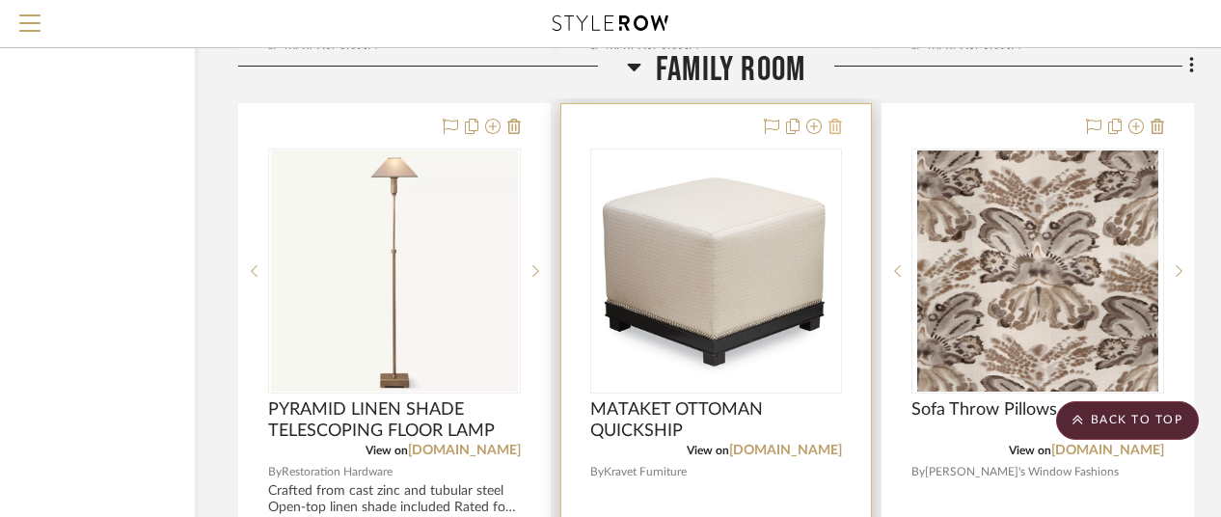
click at [838, 124] on icon at bounding box center [836, 126] width 14 height 15
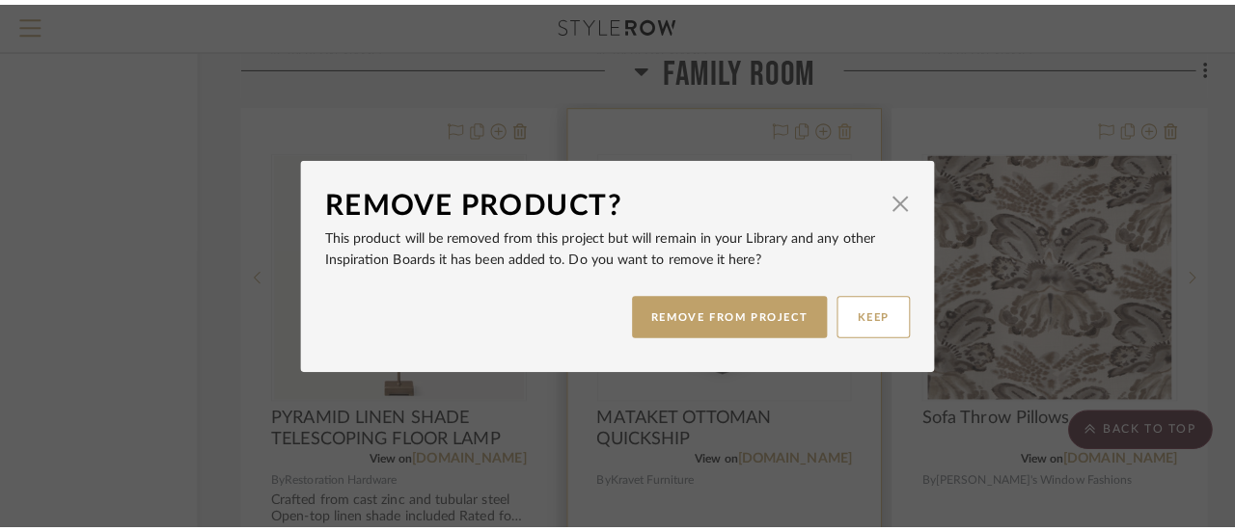
scroll to position [0, 0]
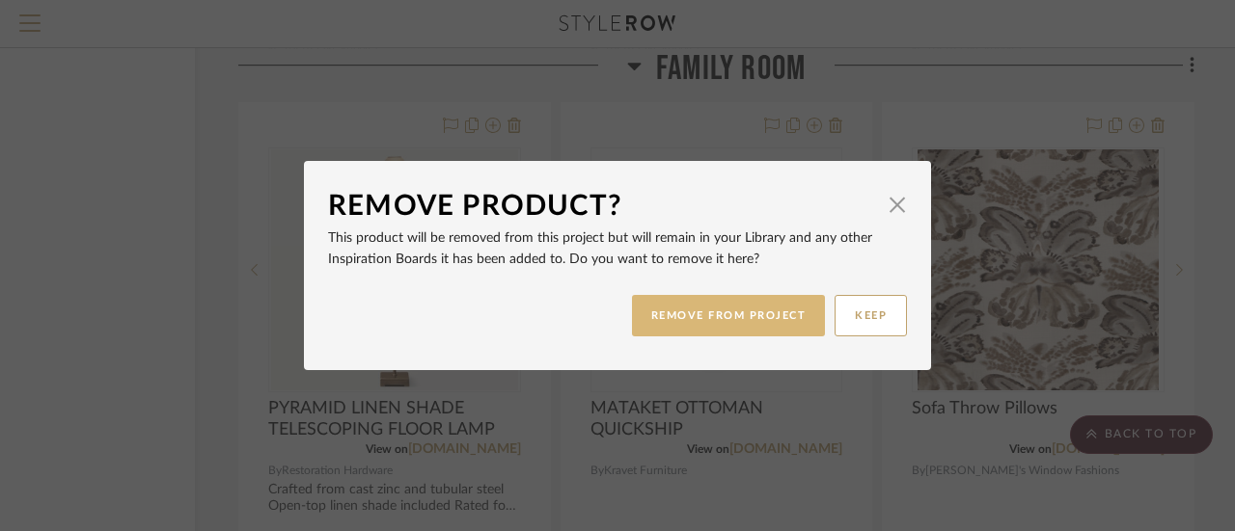
click at [707, 309] on button "REMOVE FROM PROJECT" at bounding box center [729, 315] width 194 height 41
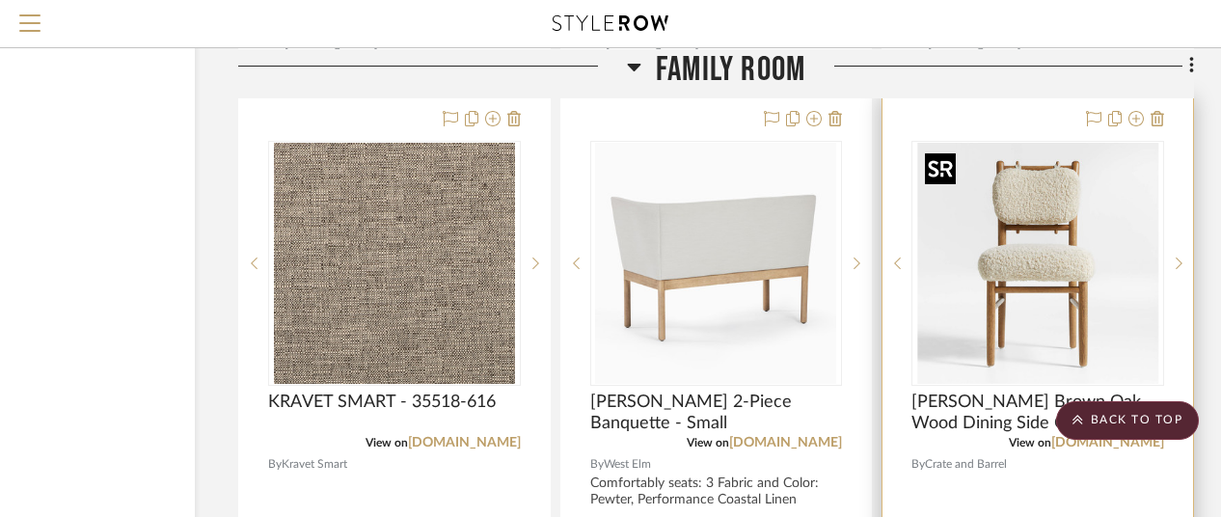
scroll to position [5479, 168]
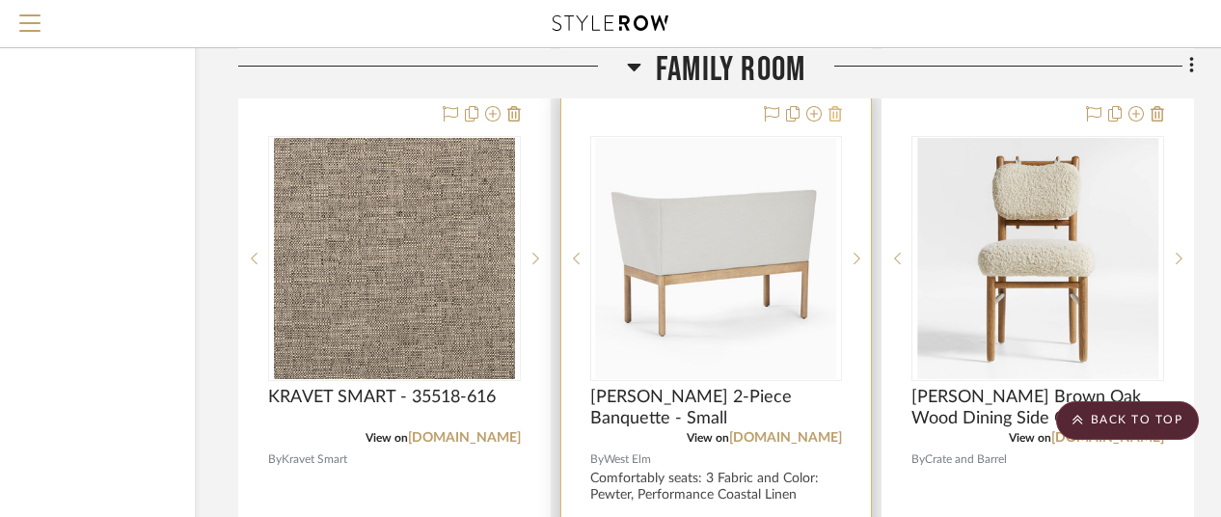
click at [833, 113] on icon at bounding box center [836, 113] width 14 height 15
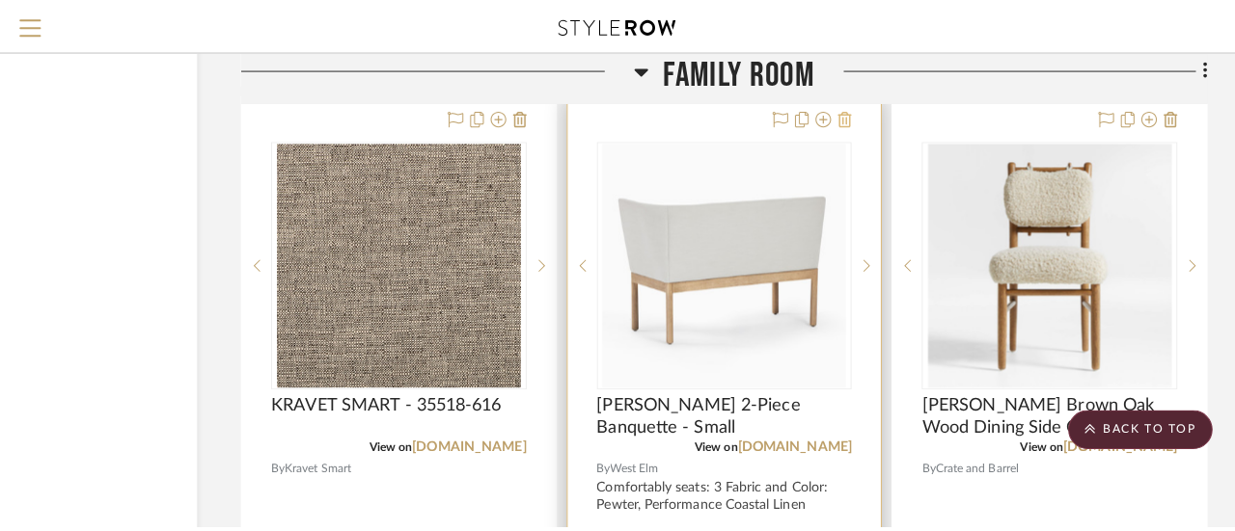
scroll to position [0, 0]
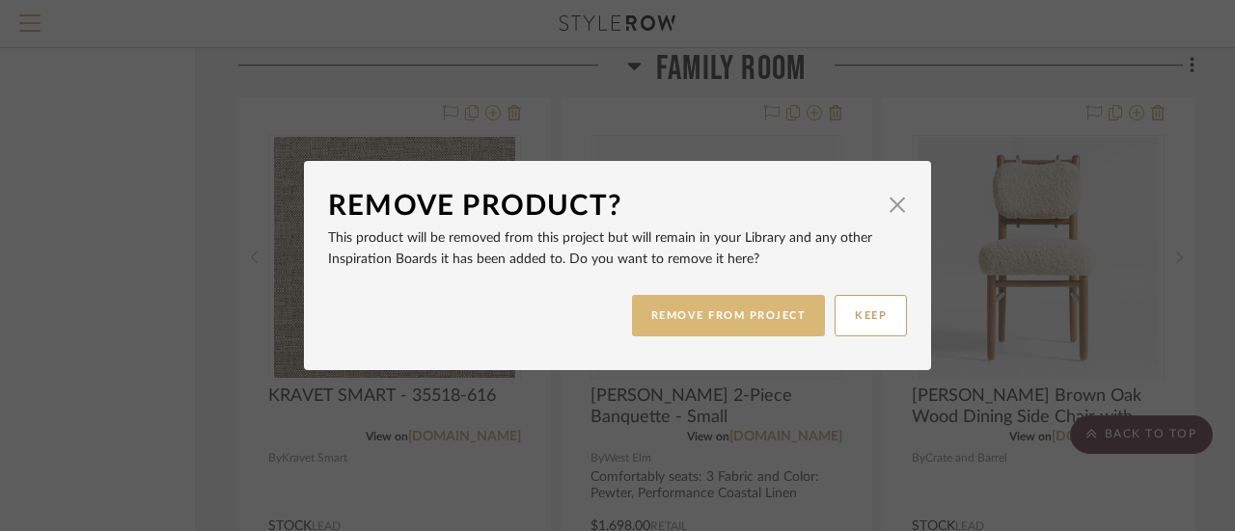
click at [735, 313] on button "REMOVE FROM PROJECT" at bounding box center [729, 315] width 194 height 41
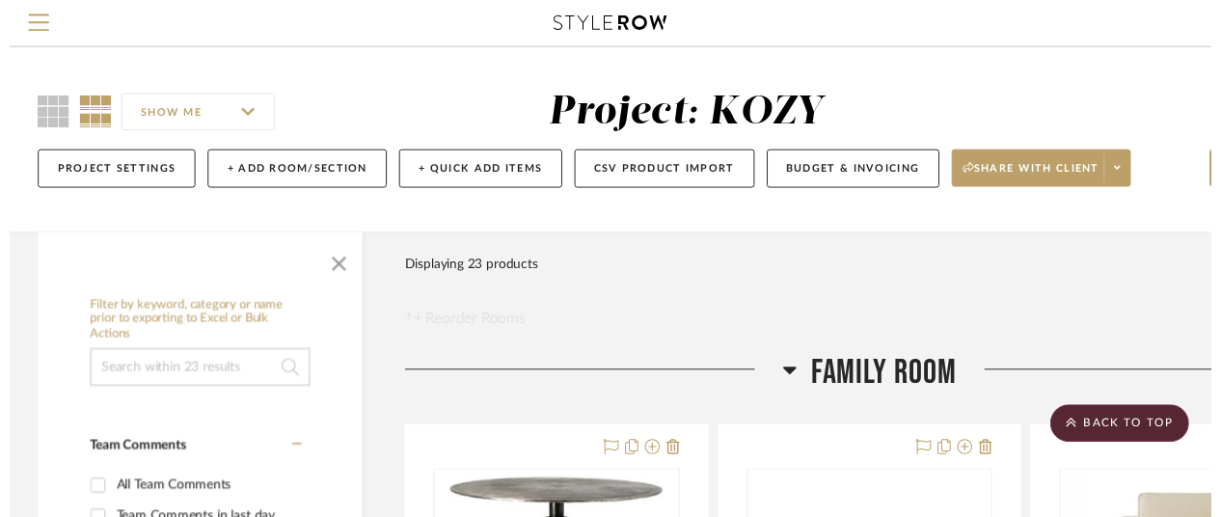
scroll to position [5479, 168]
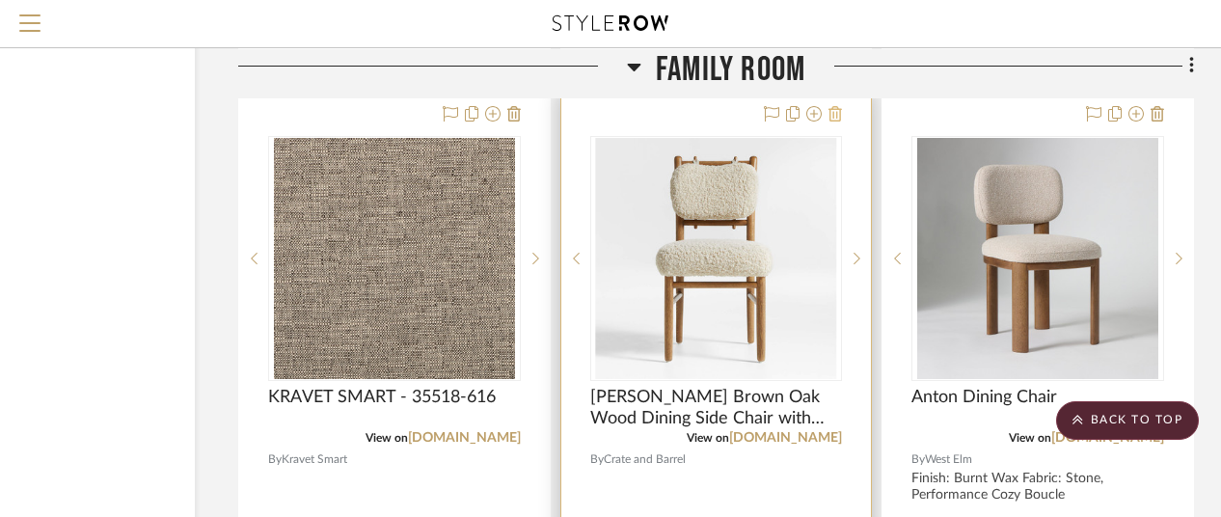
click at [835, 114] on icon at bounding box center [836, 113] width 14 height 15
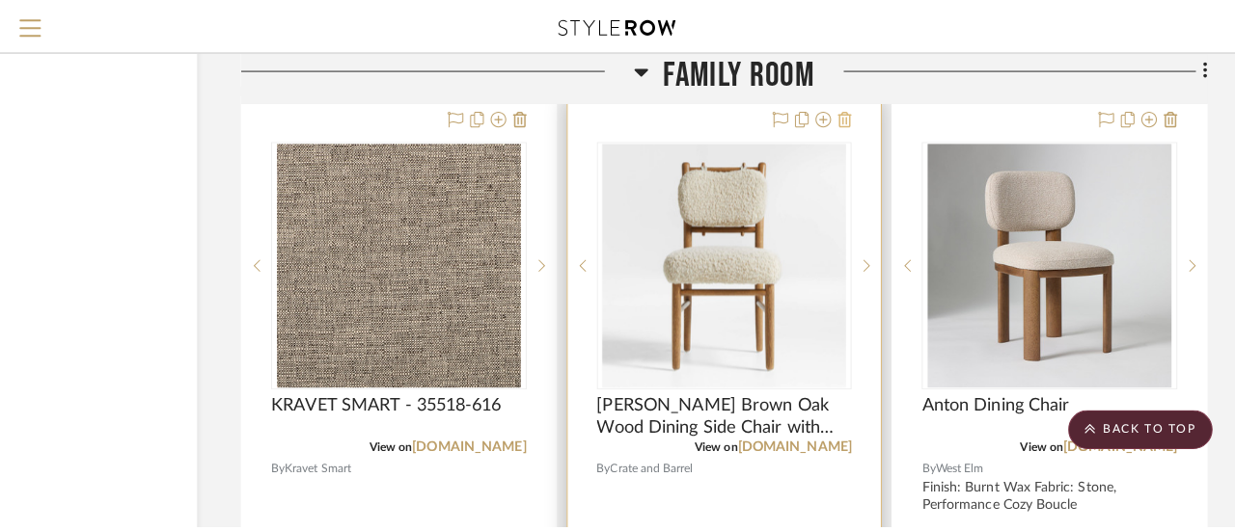
scroll to position [0, 0]
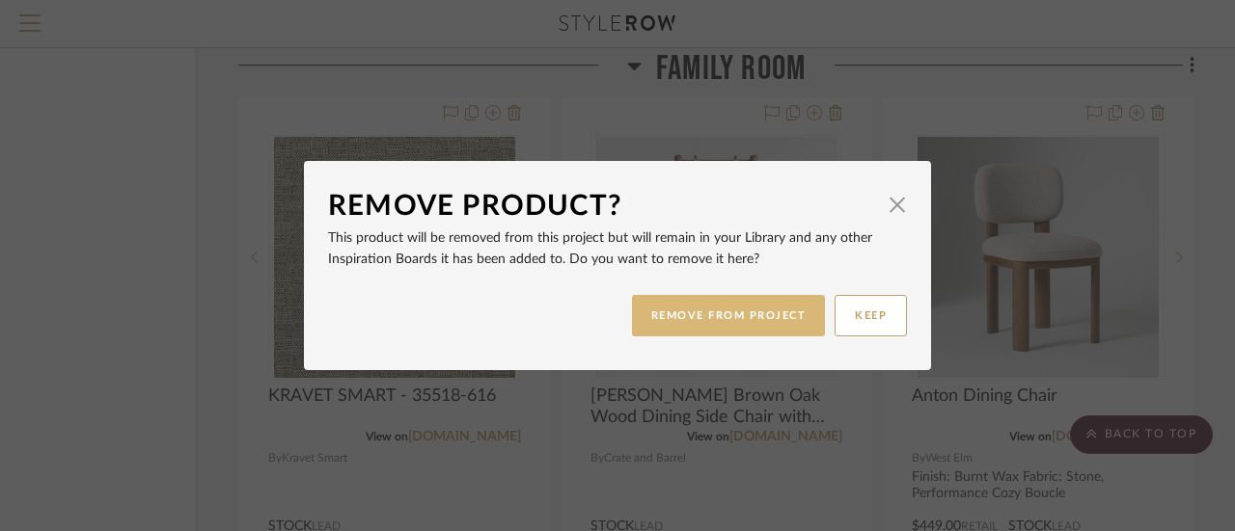
click at [723, 305] on button "REMOVE FROM PROJECT" at bounding box center [729, 315] width 194 height 41
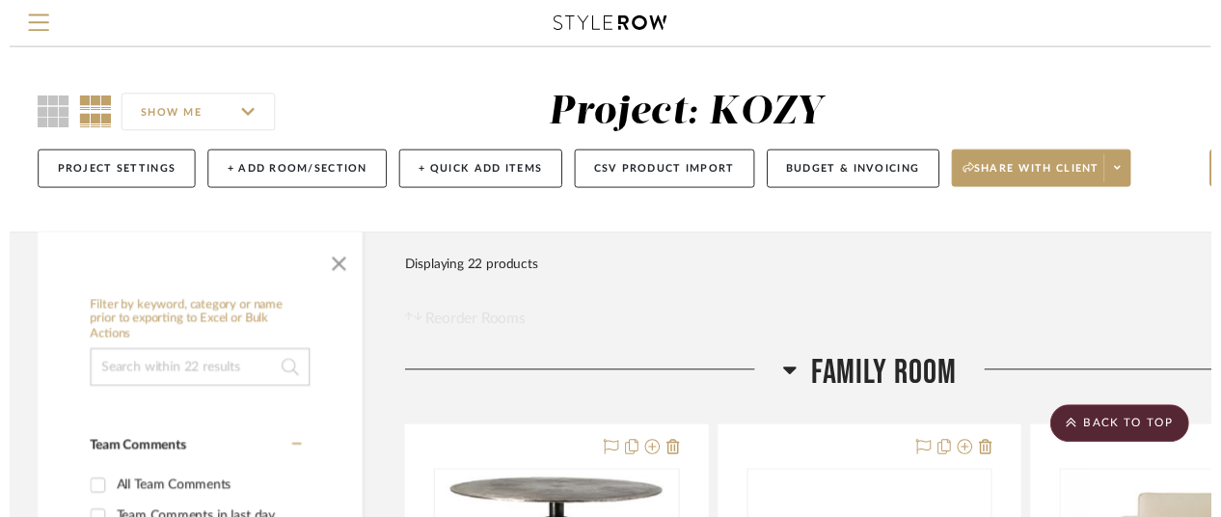
scroll to position [5479, 168]
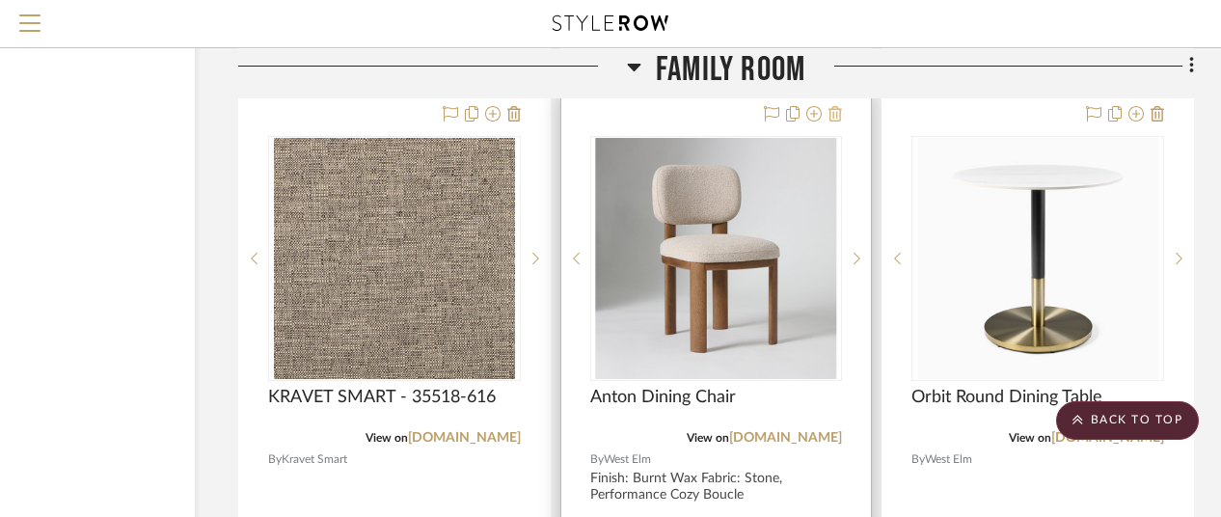
click at [837, 112] on icon at bounding box center [836, 113] width 14 height 15
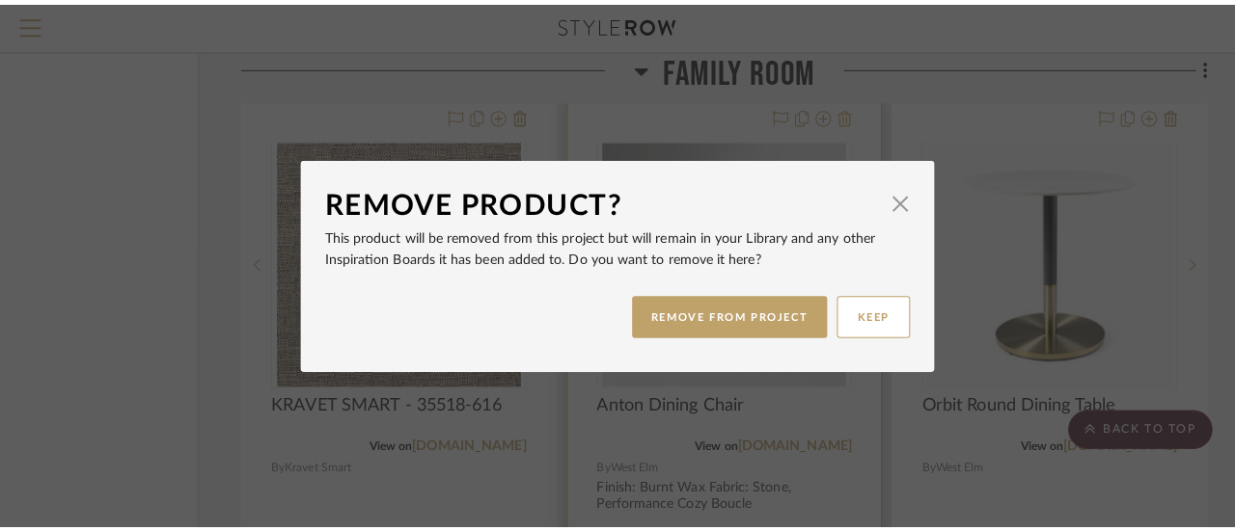
scroll to position [0, 0]
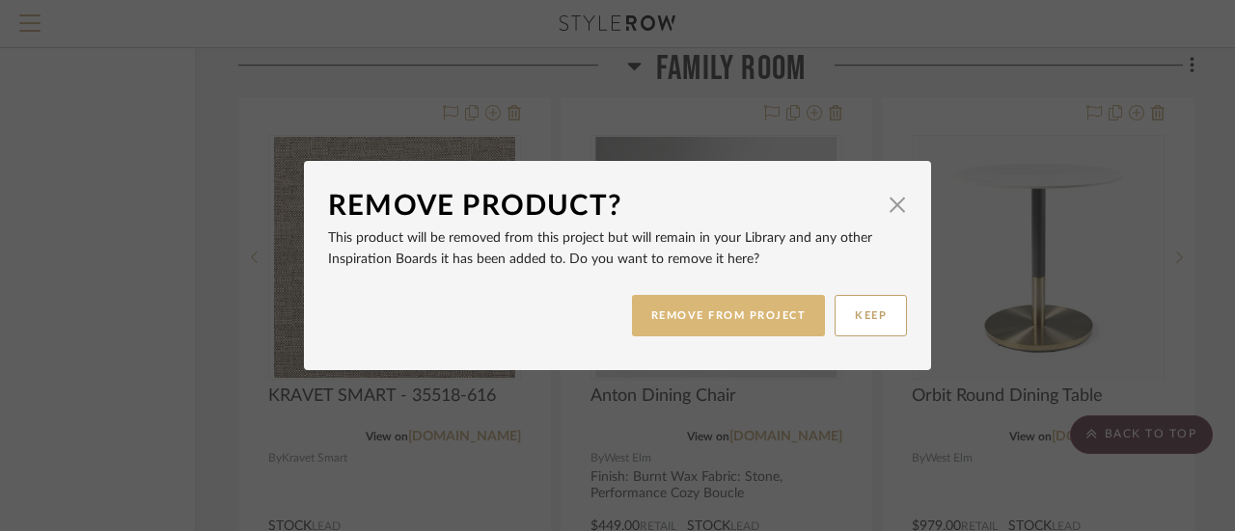
click at [745, 311] on button "REMOVE FROM PROJECT" at bounding box center [729, 315] width 194 height 41
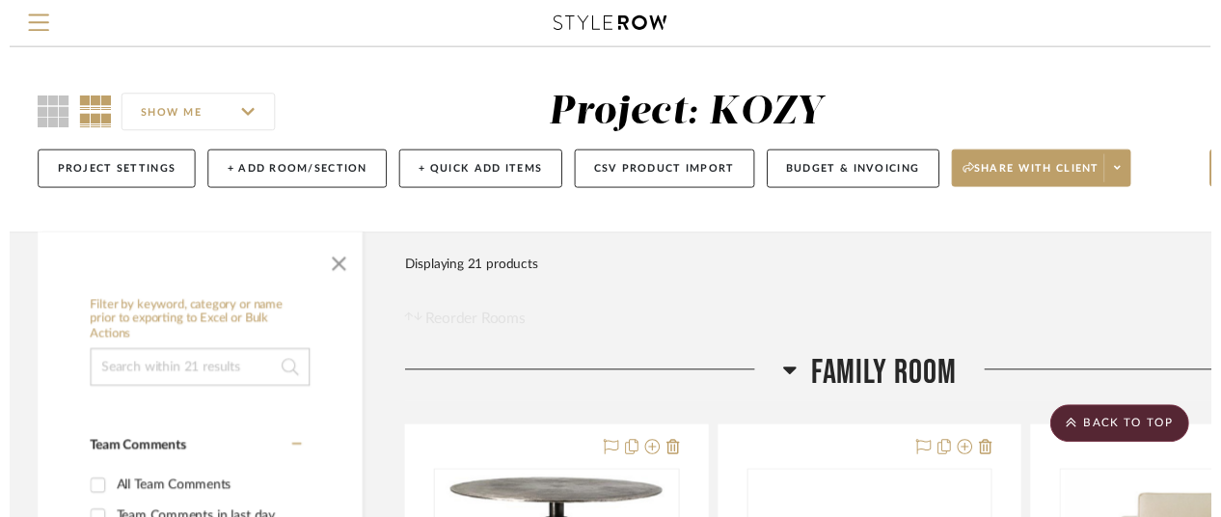
scroll to position [5479, 168]
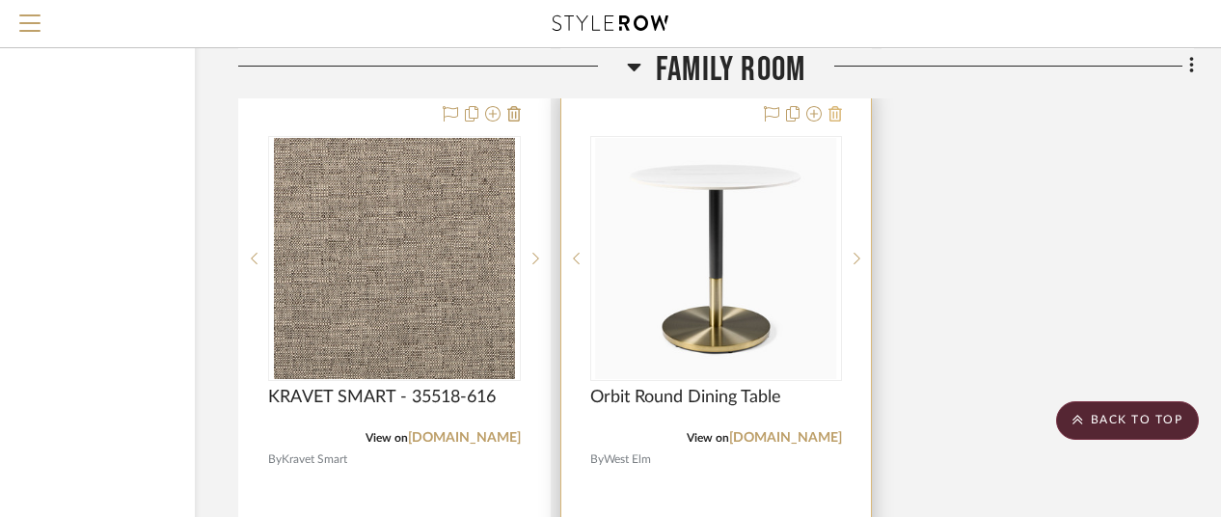
click at [834, 111] on icon at bounding box center [836, 113] width 14 height 15
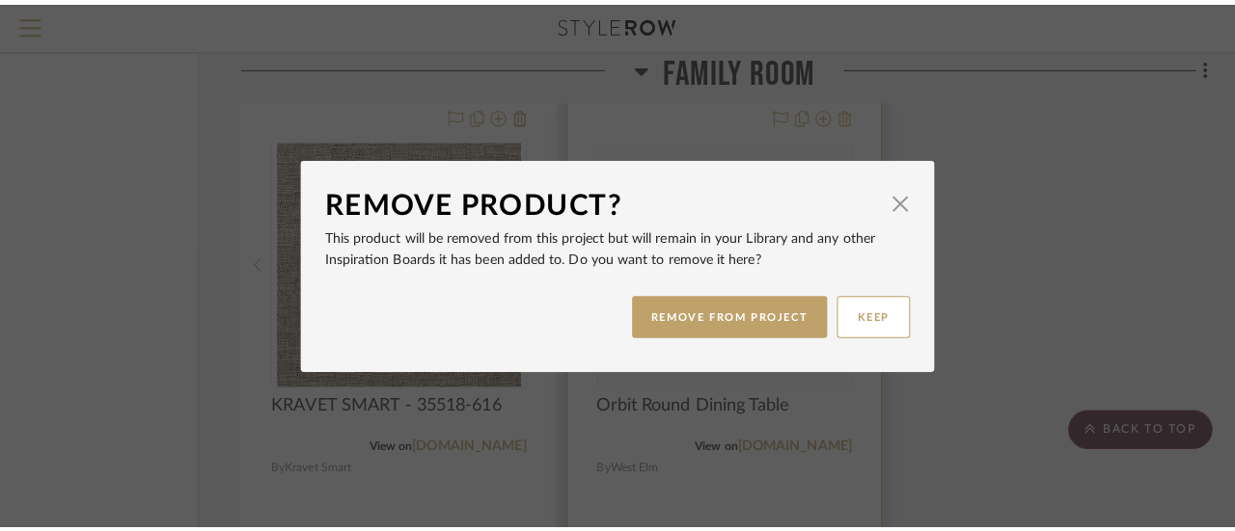
scroll to position [0, 0]
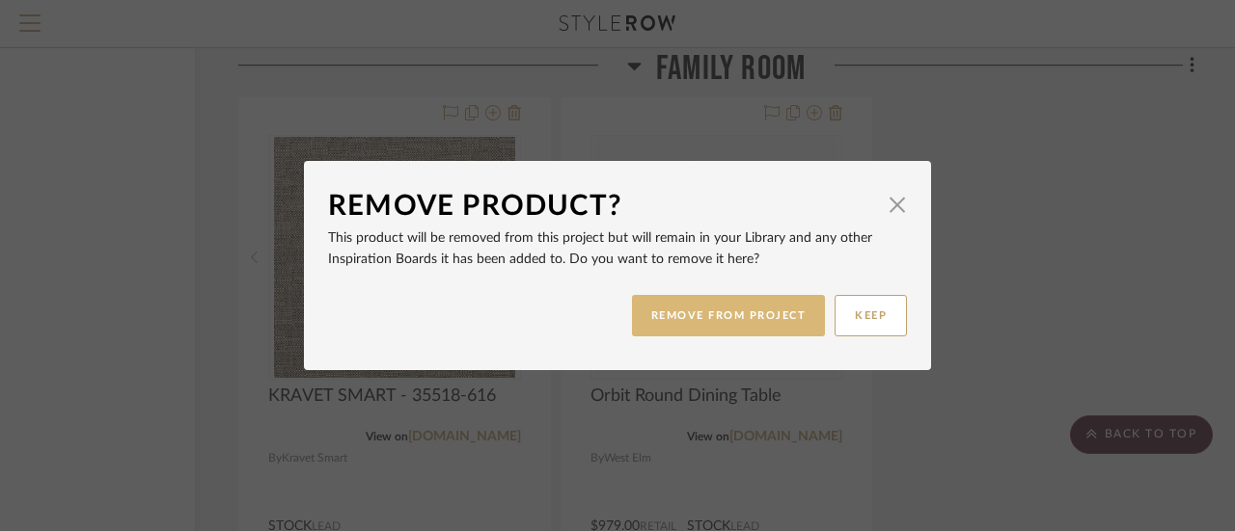
click at [703, 310] on button "REMOVE FROM PROJECT" at bounding box center [729, 315] width 194 height 41
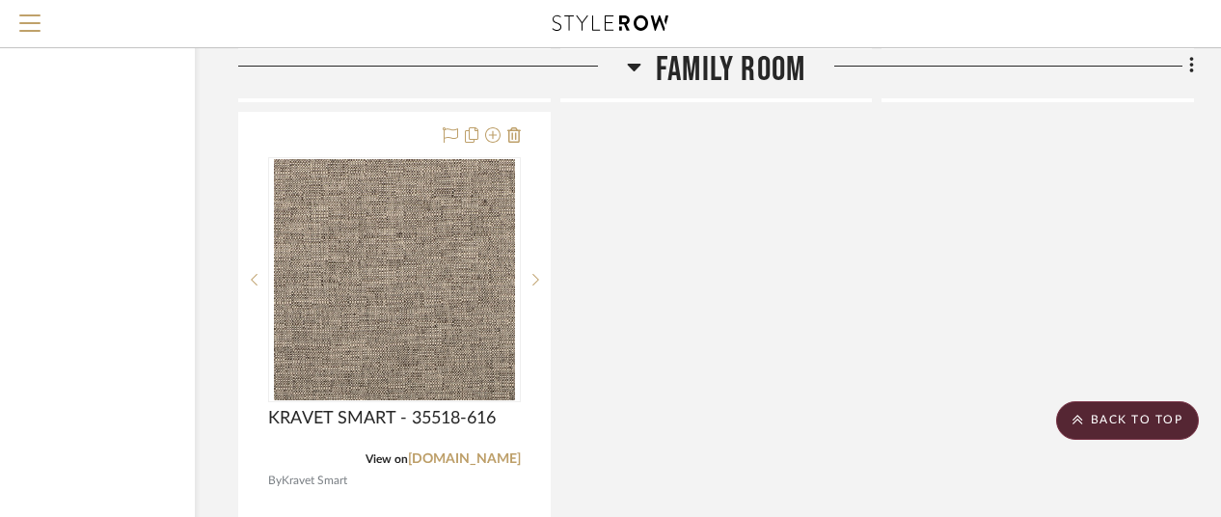
scroll to position [5432, 168]
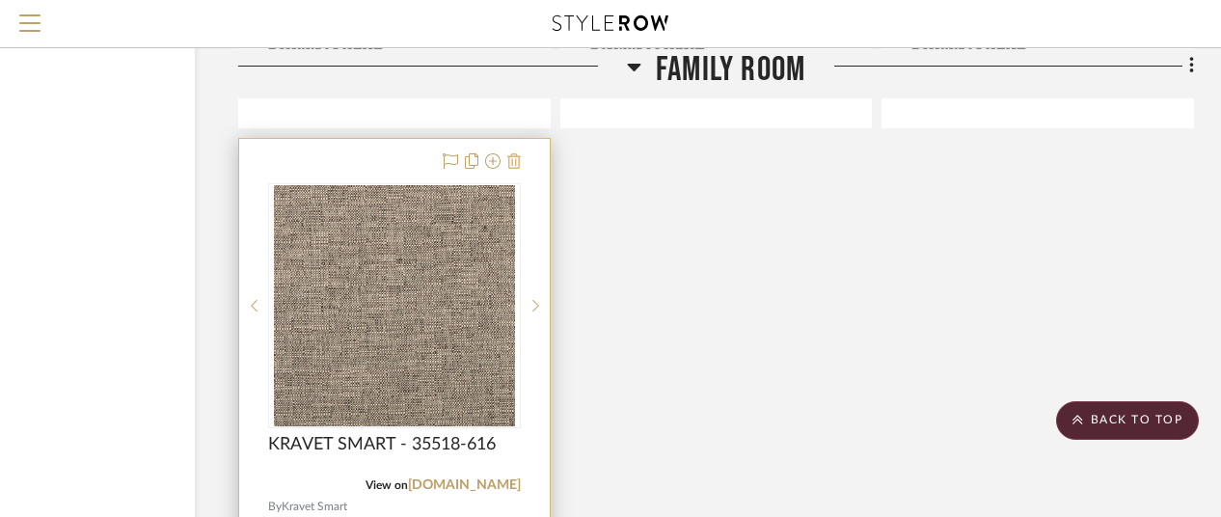
click at [512, 164] on icon at bounding box center [514, 160] width 14 height 15
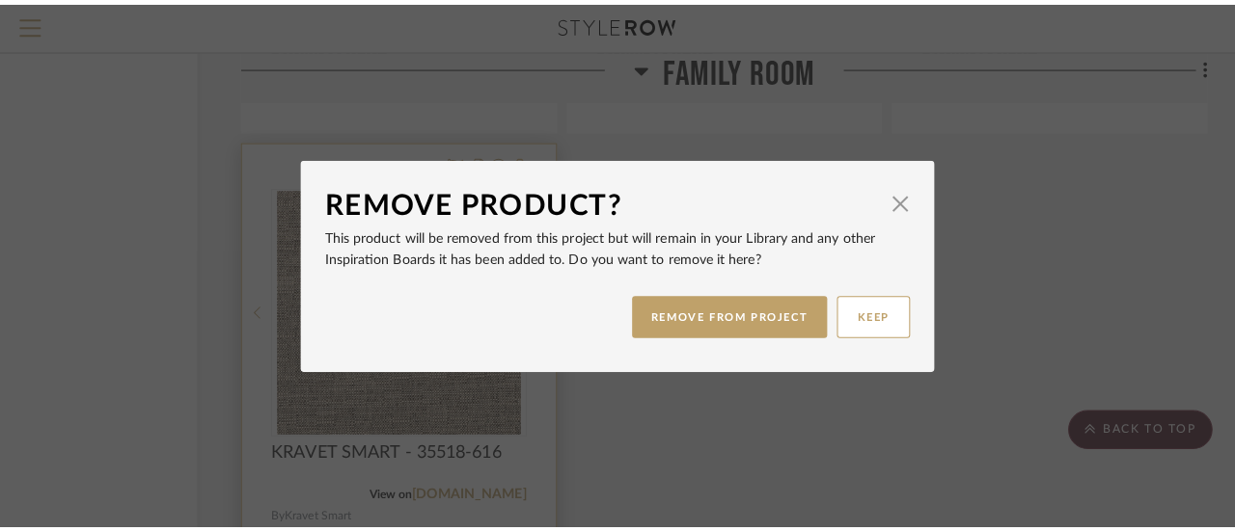
scroll to position [0, 0]
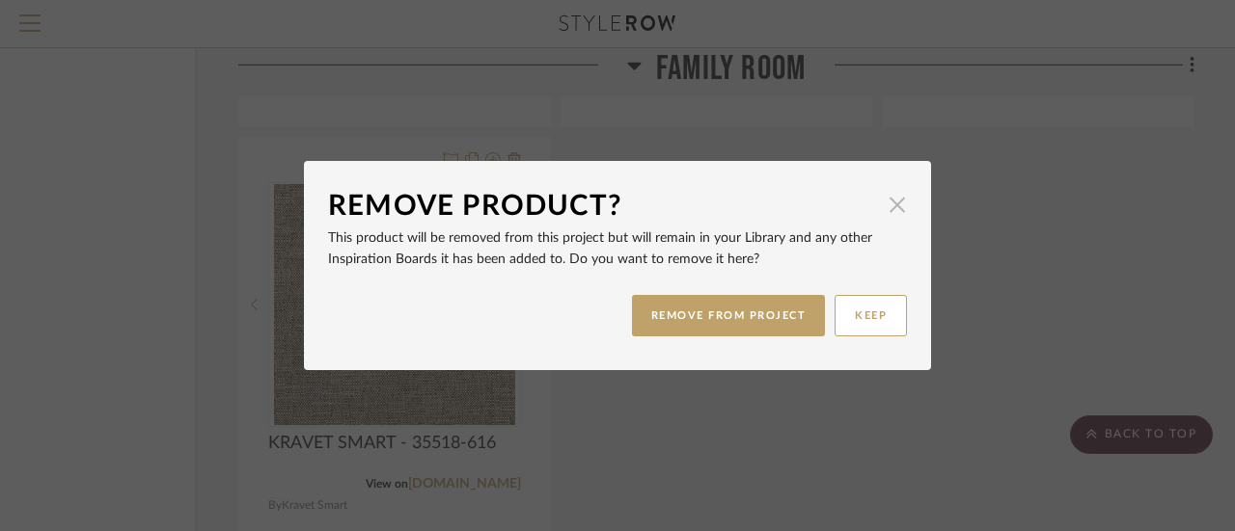
click at [890, 205] on span "button" at bounding box center [897, 204] width 39 height 39
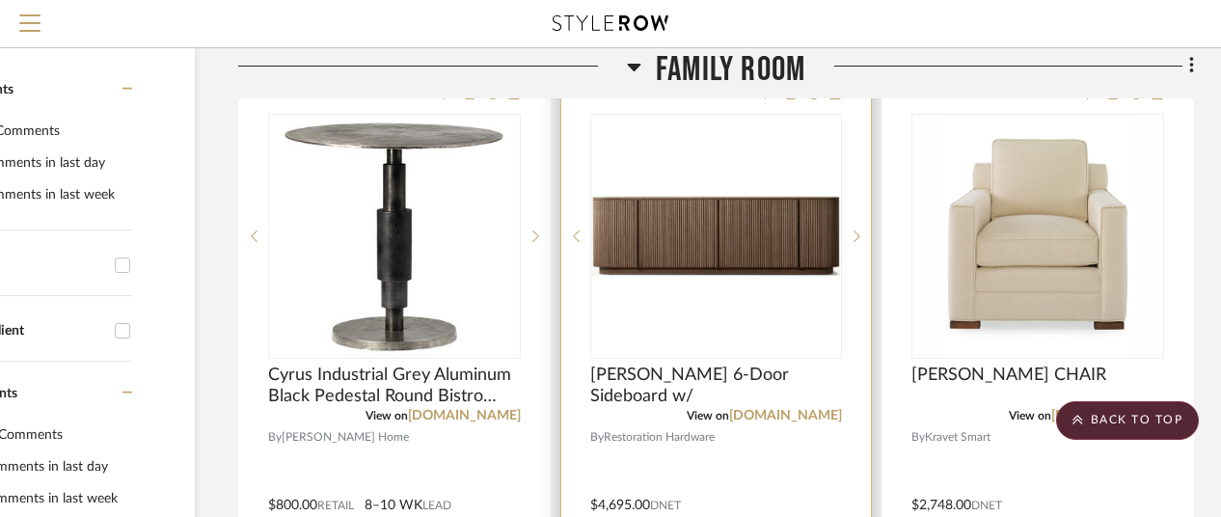
scroll to position [386, 168]
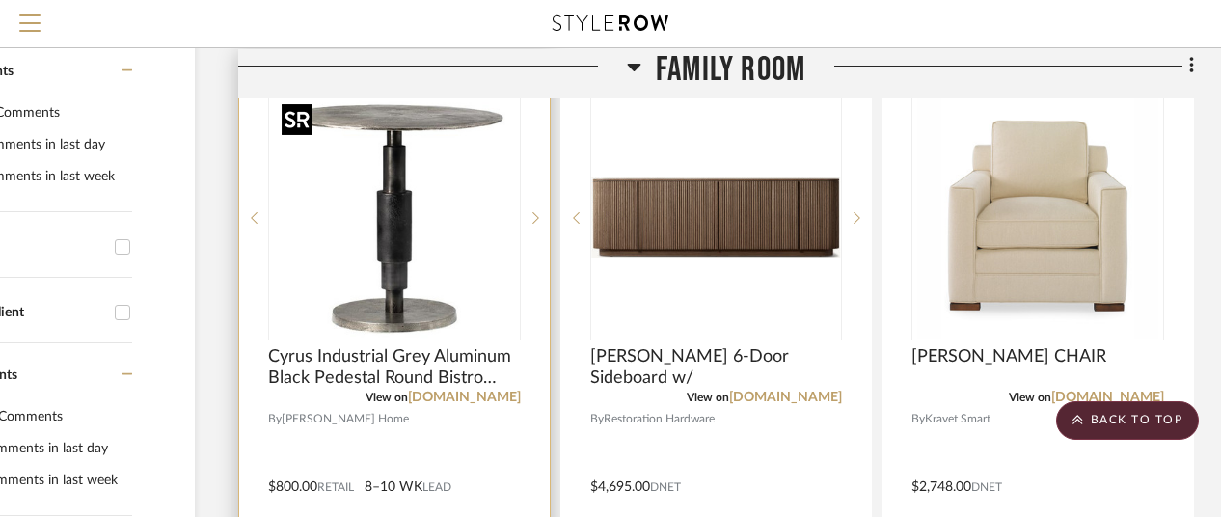
click at [403, 199] on img "0" at bounding box center [394, 217] width 241 height 241
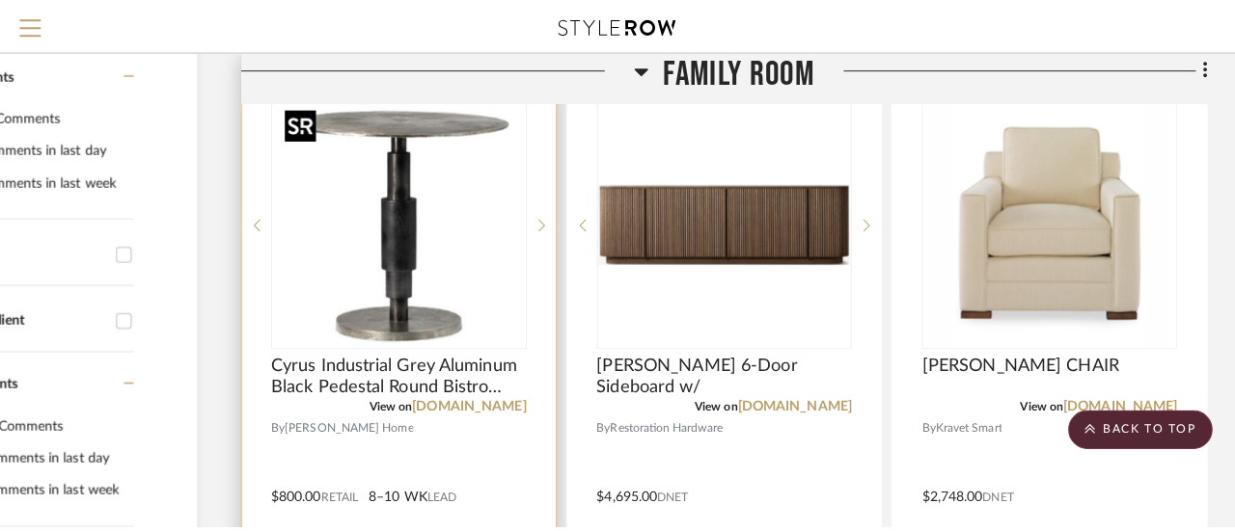
scroll to position [0, 0]
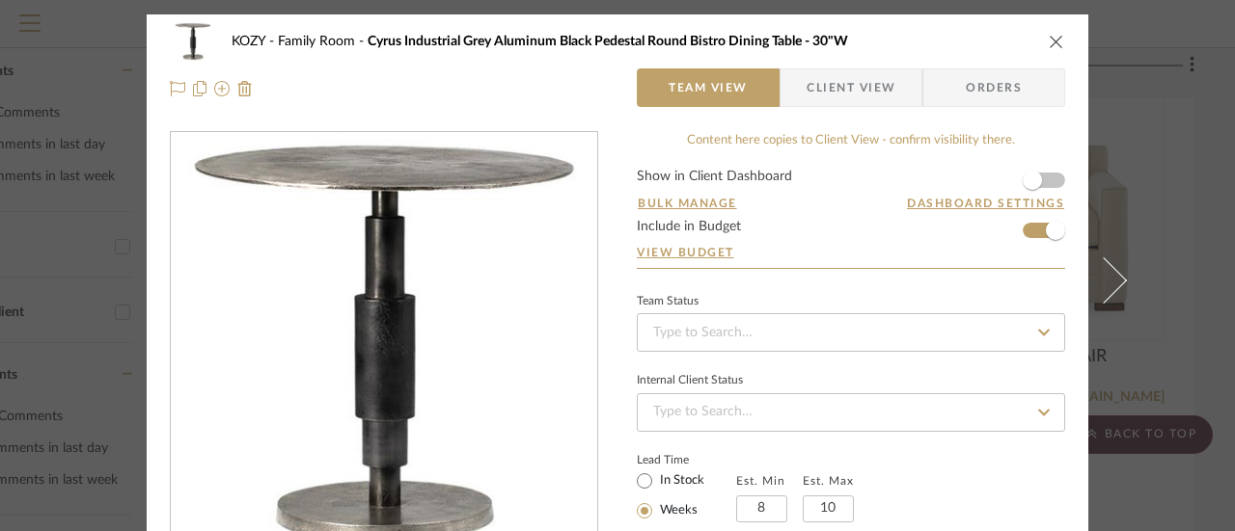
click at [1049, 38] on icon "close" at bounding box center [1056, 41] width 15 height 15
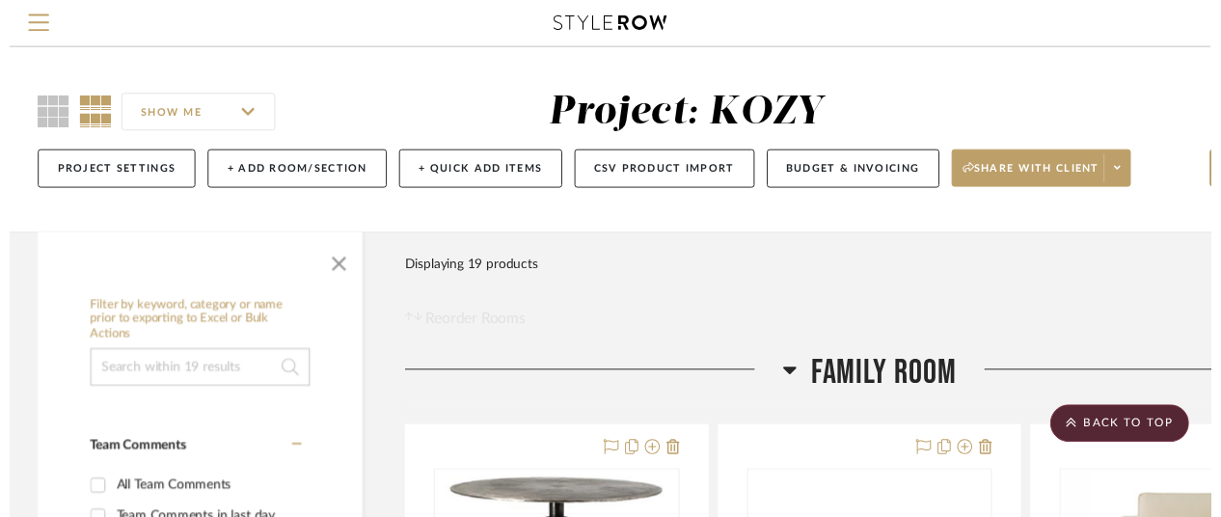
scroll to position [386, 168]
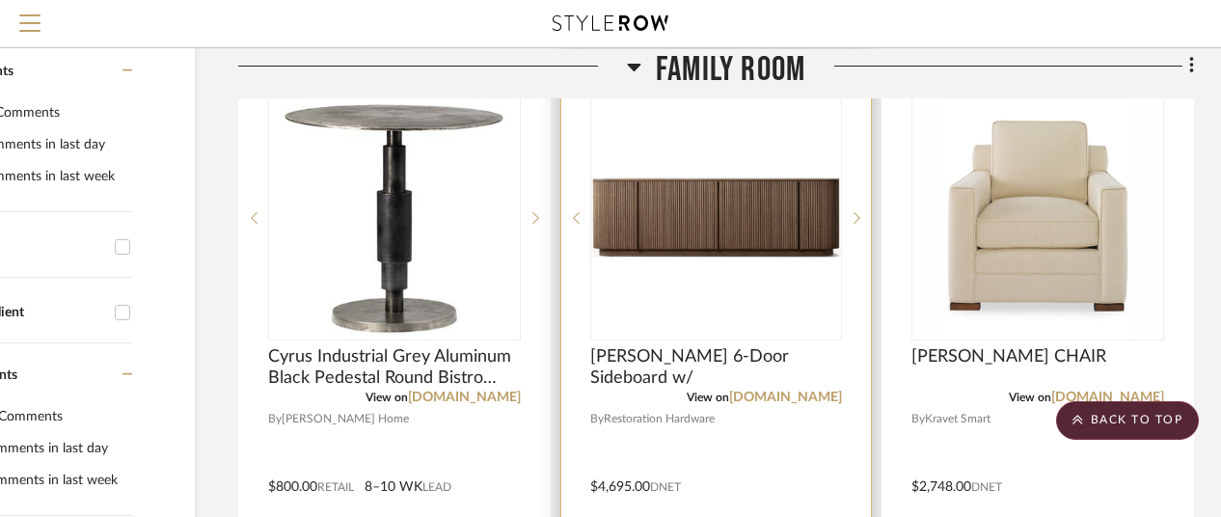
click at [793, 228] on img "0" at bounding box center [716, 217] width 249 height 80
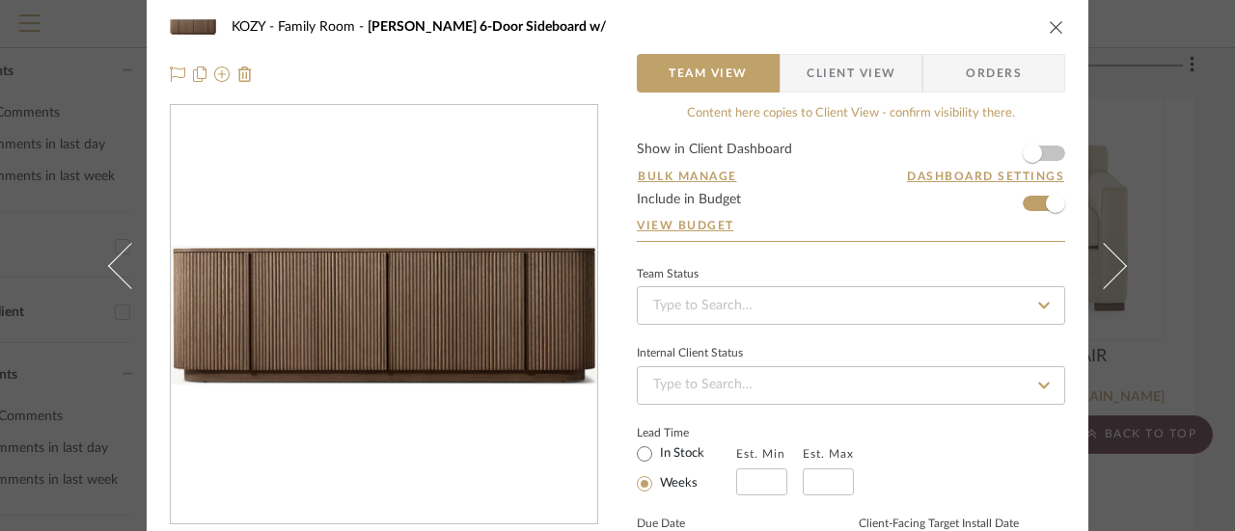
scroll to position [0, 0]
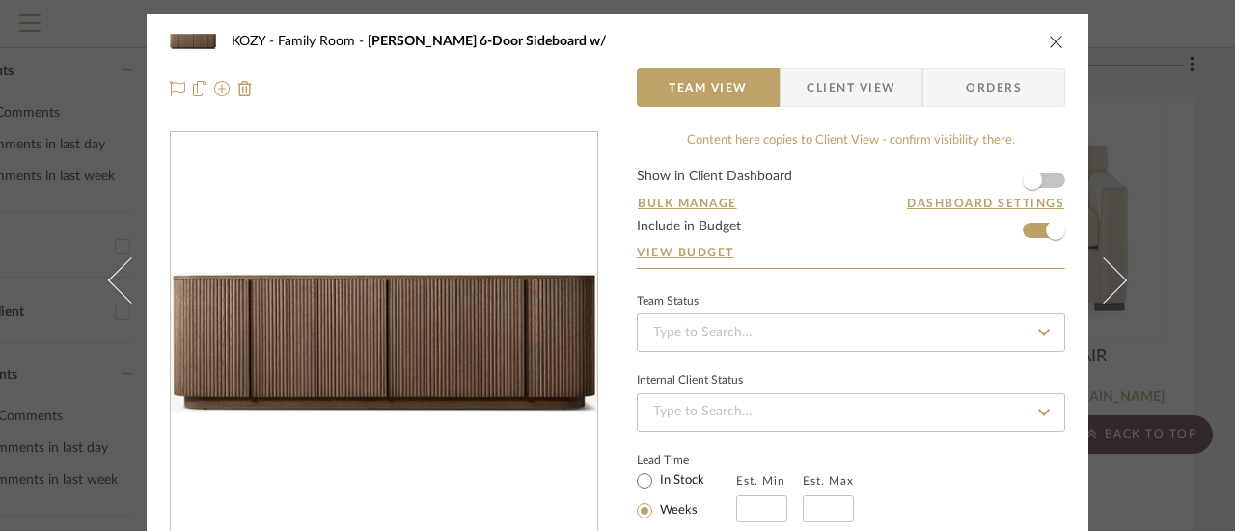
click at [1026, 231] on form "Show in Client Dashboard Bulk Manage Dashboard Settings Include in Budget View …" at bounding box center [851, 219] width 428 height 98
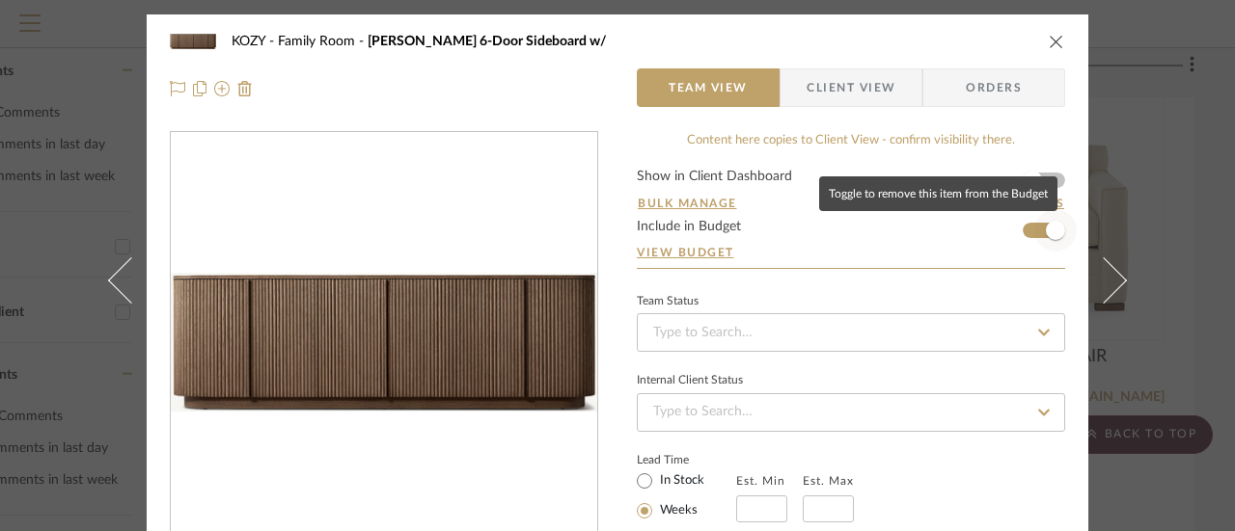
click at [1048, 231] on span "button" at bounding box center [1055, 230] width 19 height 19
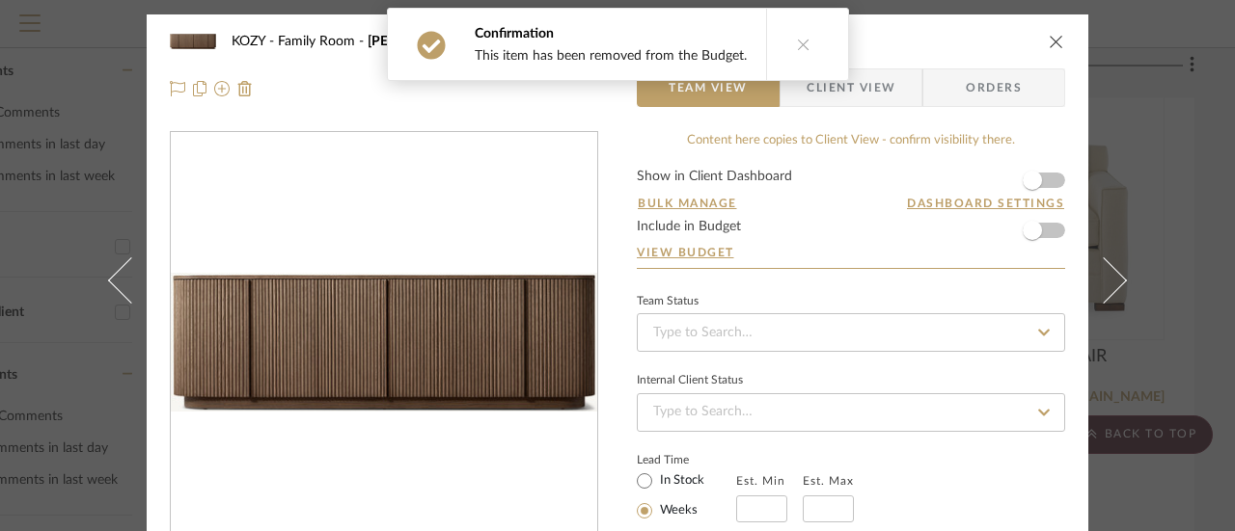
click at [1049, 41] on icon "close" at bounding box center [1056, 41] width 15 height 15
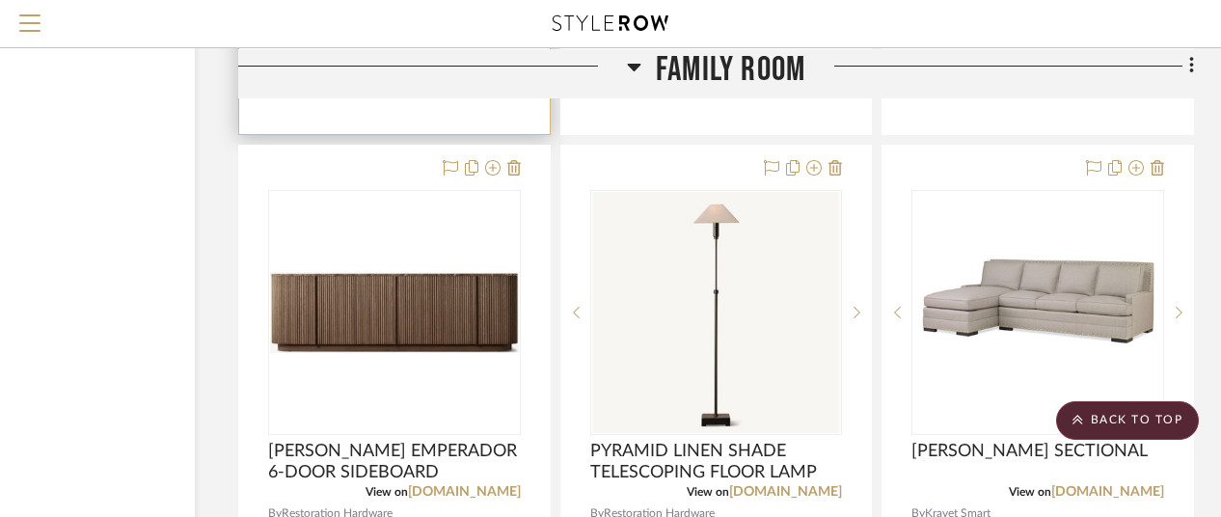
scroll to position [3762, 168]
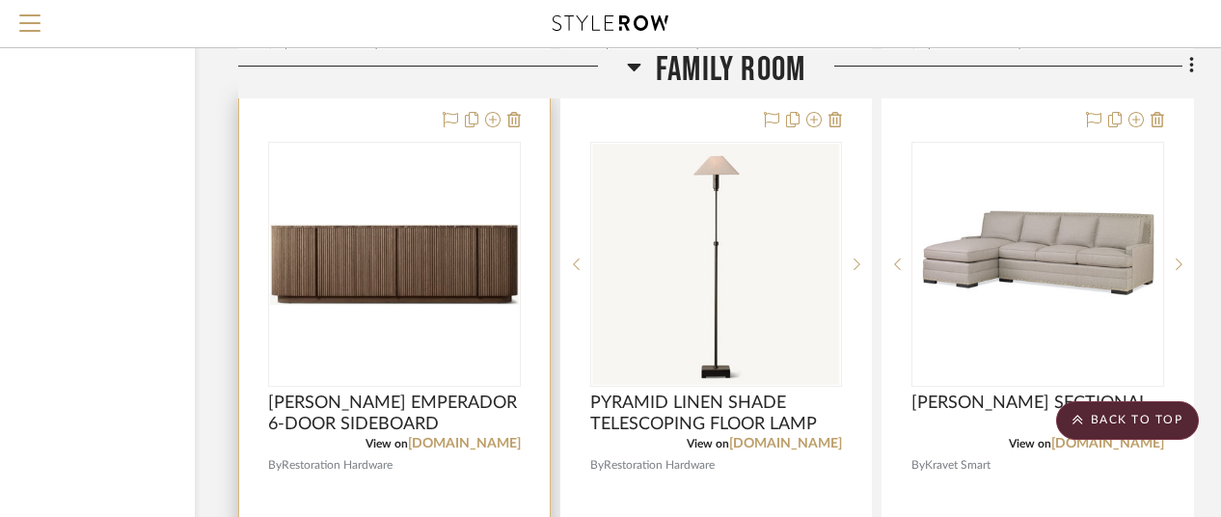
click at [397, 259] on img "0" at bounding box center [394, 264] width 249 height 81
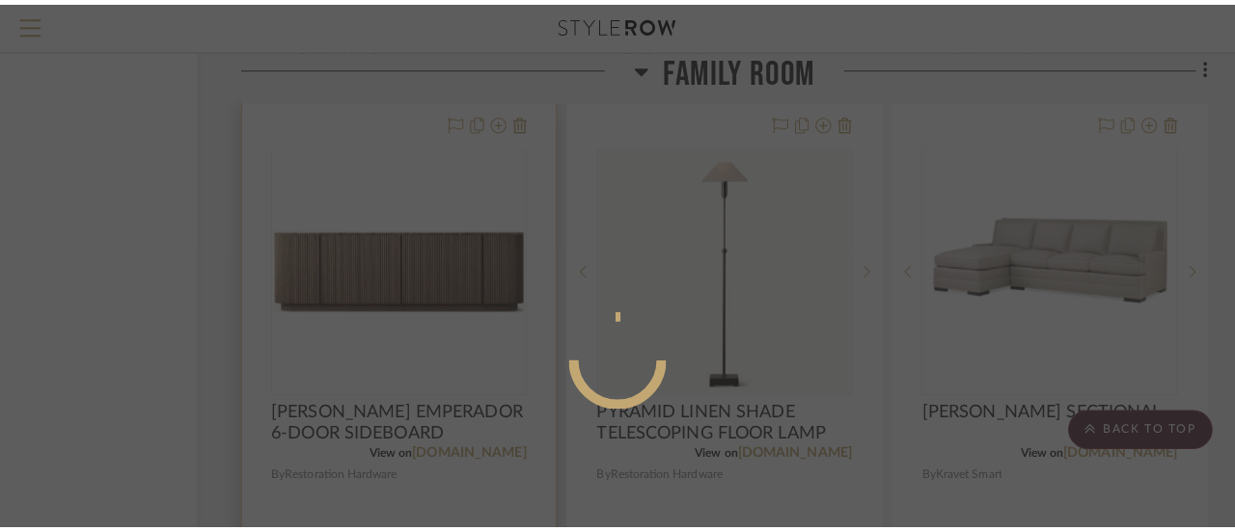
scroll to position [0, 0]
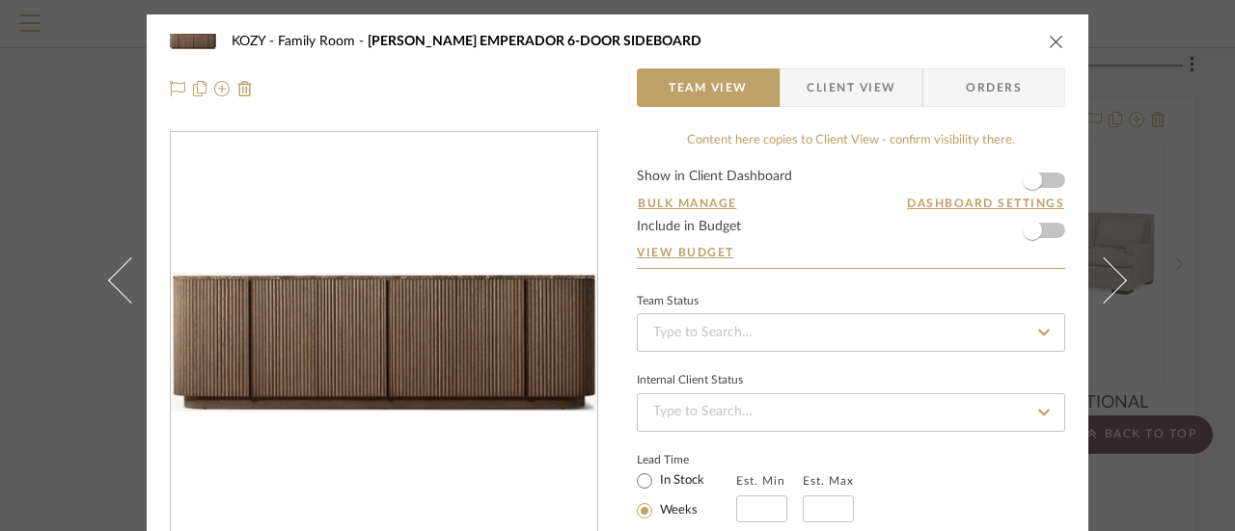
click at [1050, 39] on icon "close" at bounding box center [1056, 41] width 15 height 15
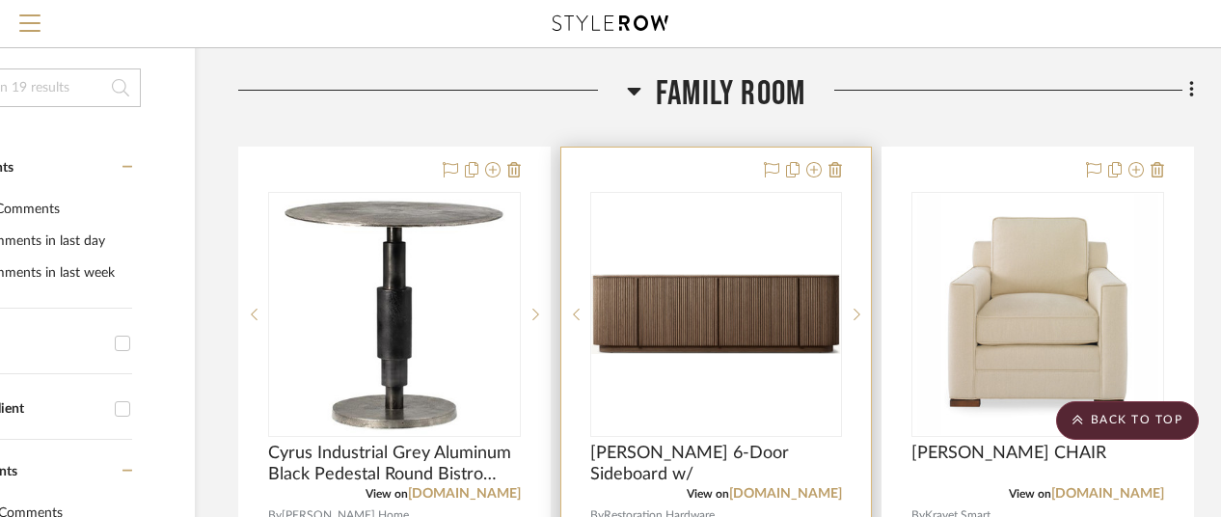
scroll to position [386, 168]
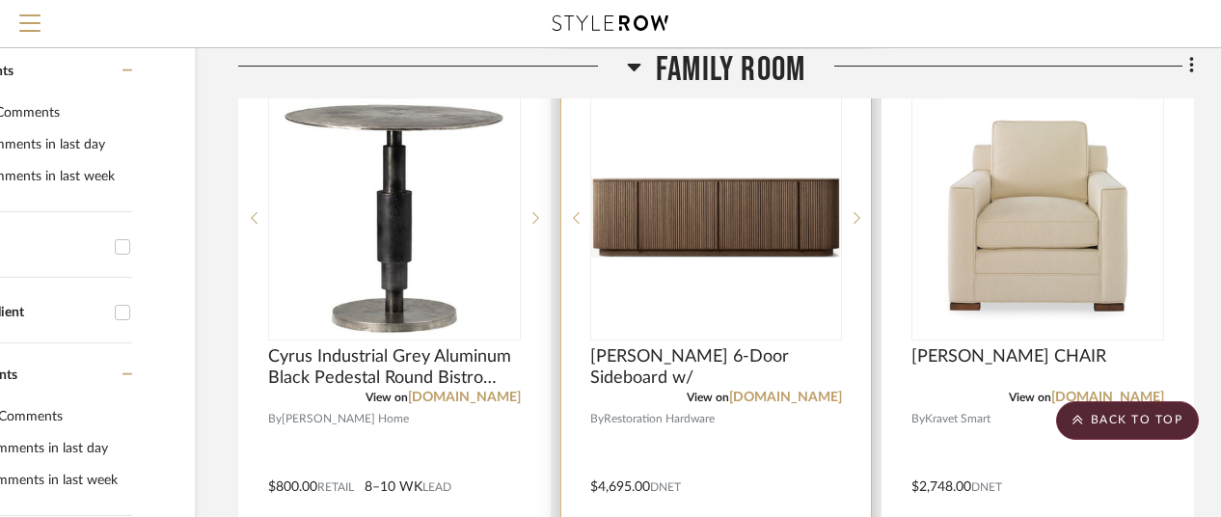
click at [769, 235] on img "0" at bounding box center [716, 217] width 249 height 80
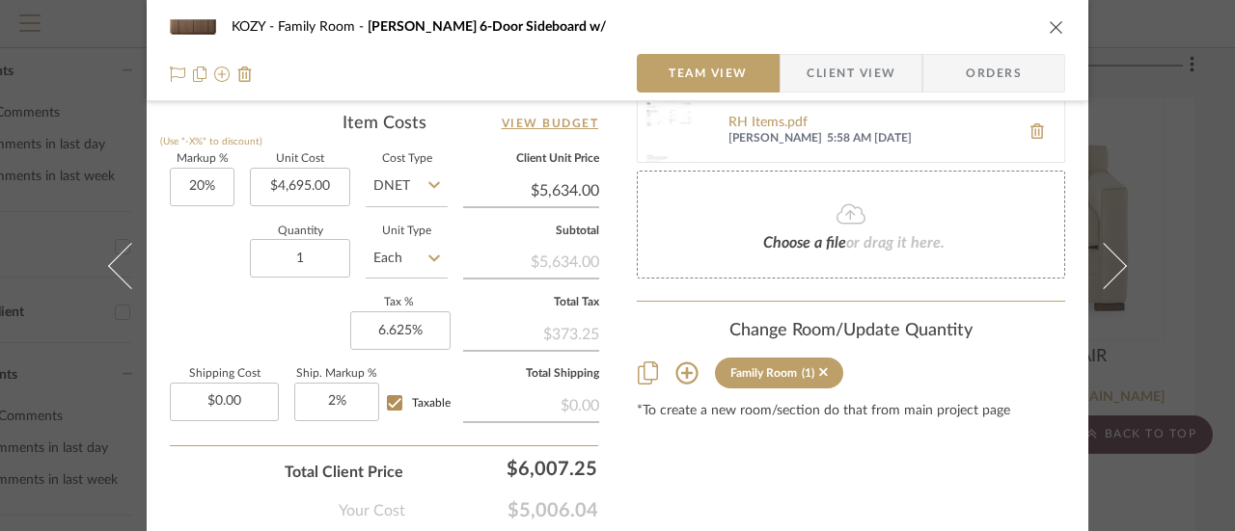
scroll to position [1061, 0]
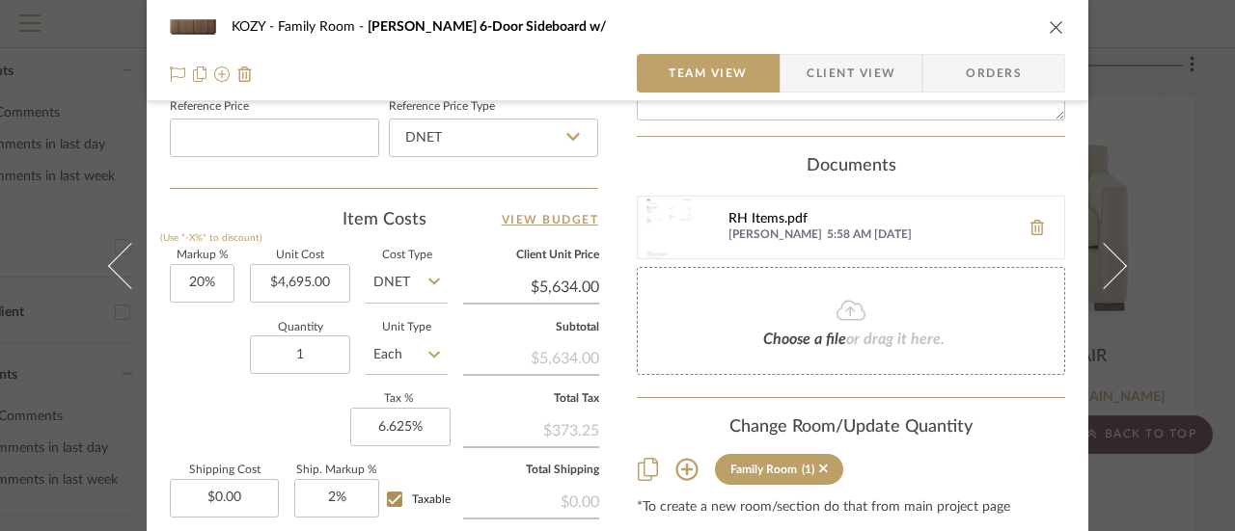
click at [760, 221] on div "RH Items.pdf" at bounding box center [869, 219] width 282 height 15
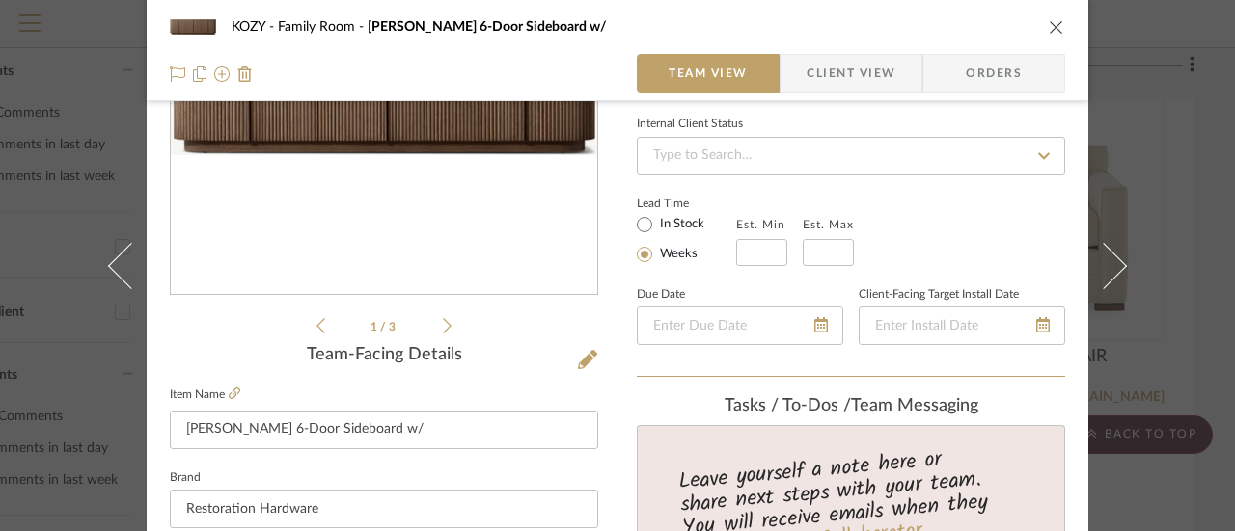
scroll to position [289, 0]
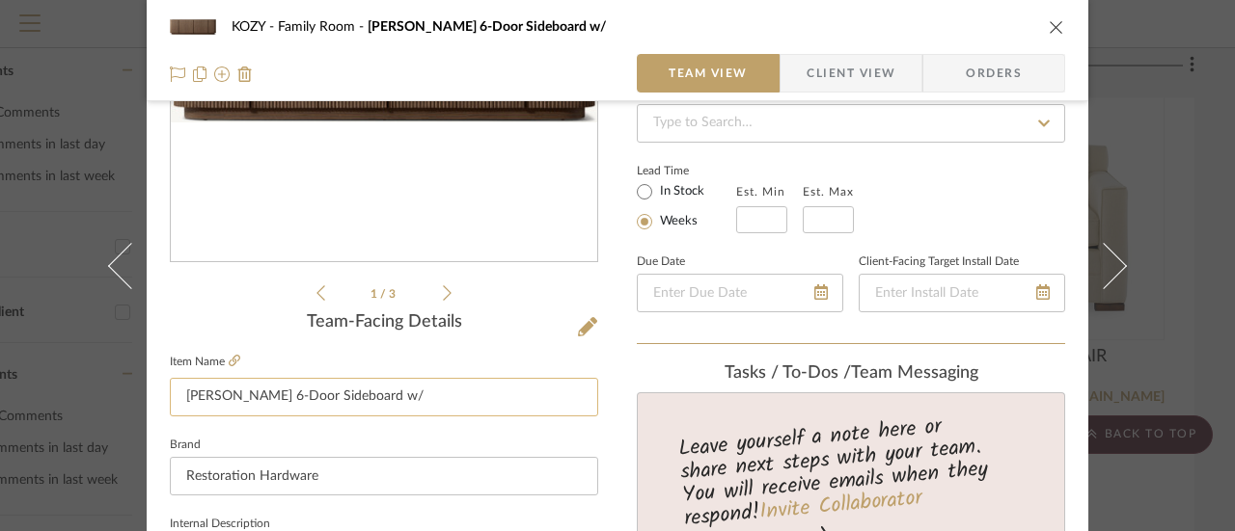
click at [404, 395] on input "Mulholland 6-Door Sideboard w/" at bounding box center [384, 397] width 428 height 39
type input "Mulholland 6-Door Sideboard w/Emperador Marble"
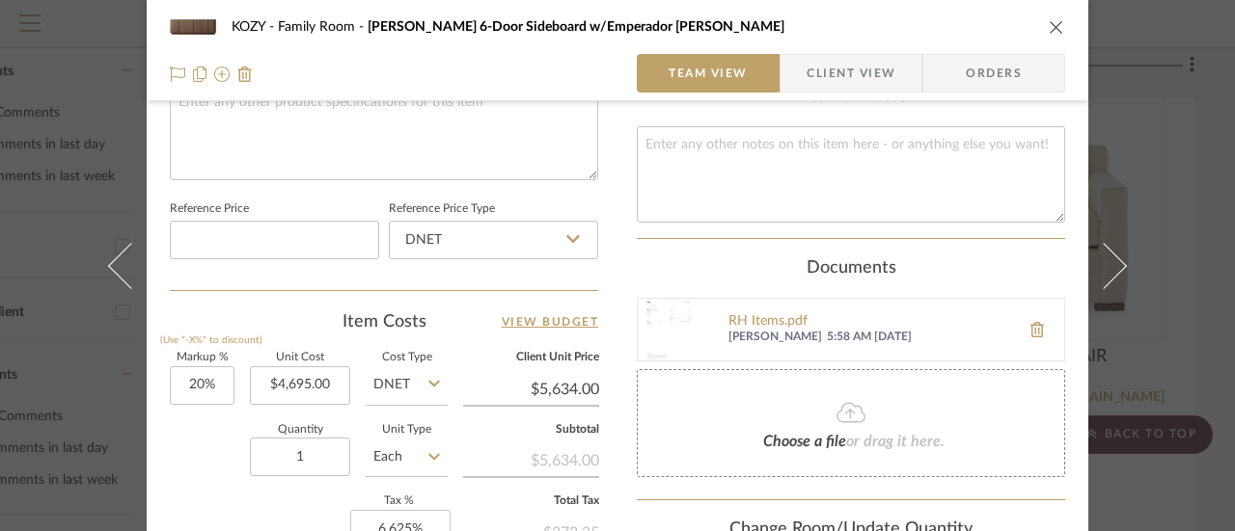
scroll to position [965, 0]
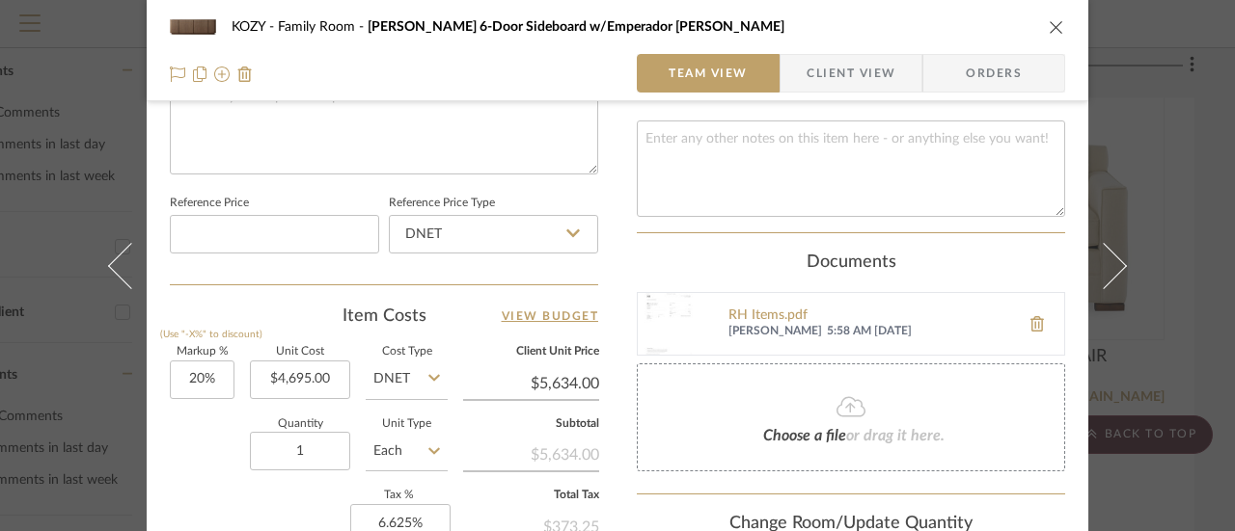
click at [843, 400] on icon at bounding box center [850, 407] width 29 height 20
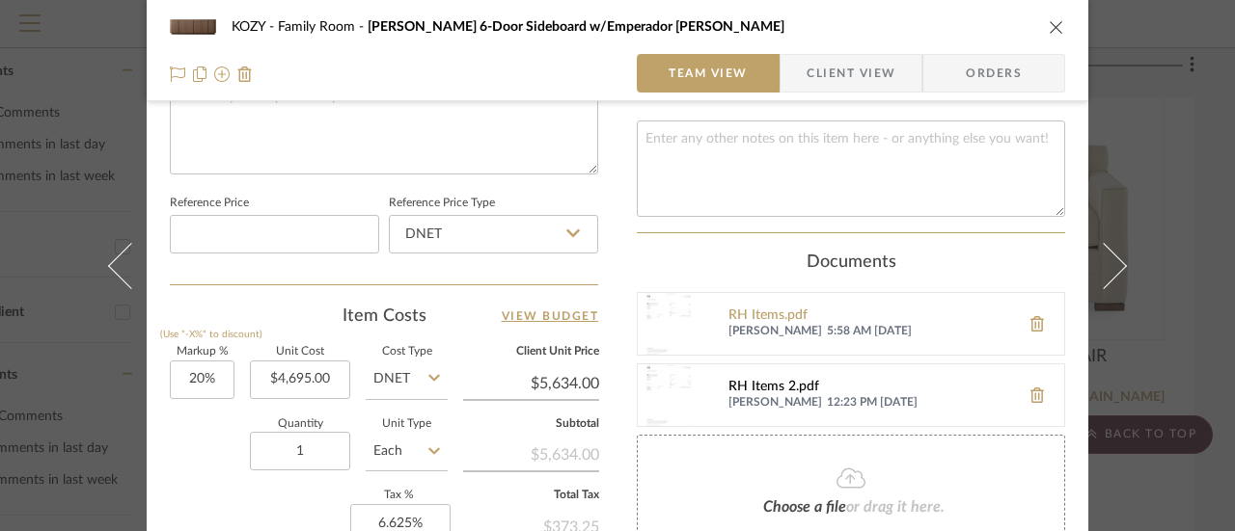
click at [777, 384] on div "RH Items 2.pdf" at bounding box center [869, 387] width 282 height 15
click at [289, 375] on input "4695.00" at bounding box center [300, 380] width 100 height 39
click at [286, 375] on input "4695.00" at bounding box center [300, 380] width 100 height 39
type input "$4,095.00"
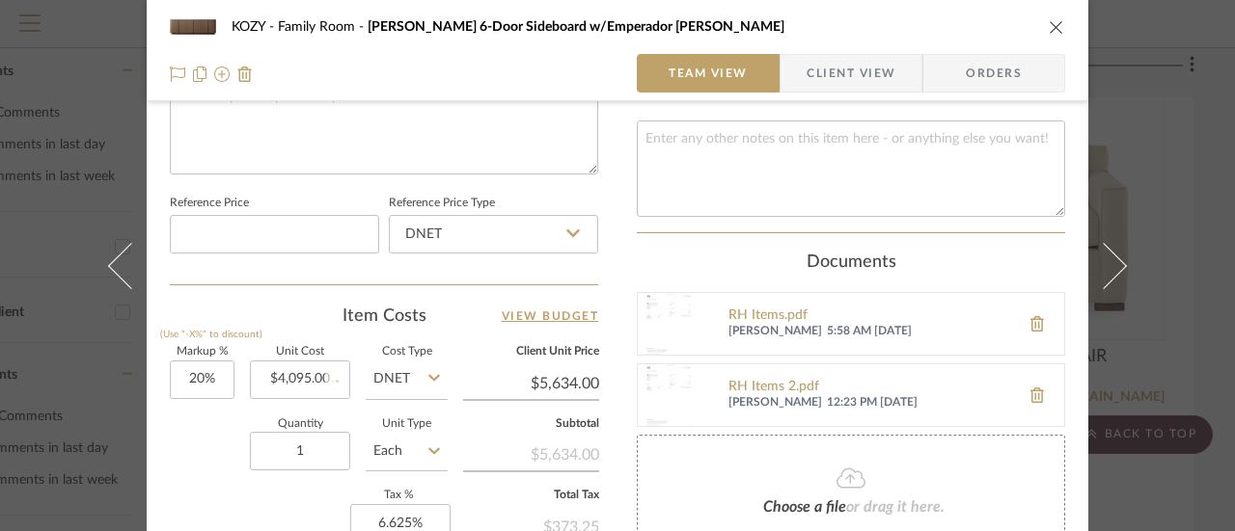
type input "$4,914.00"
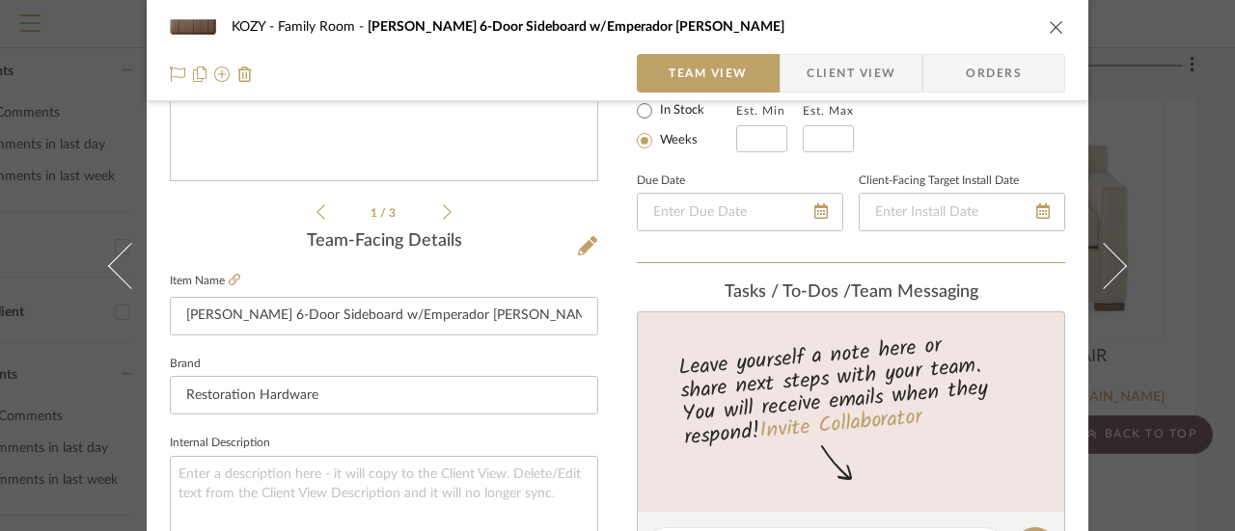
scroll to position [482, 0]
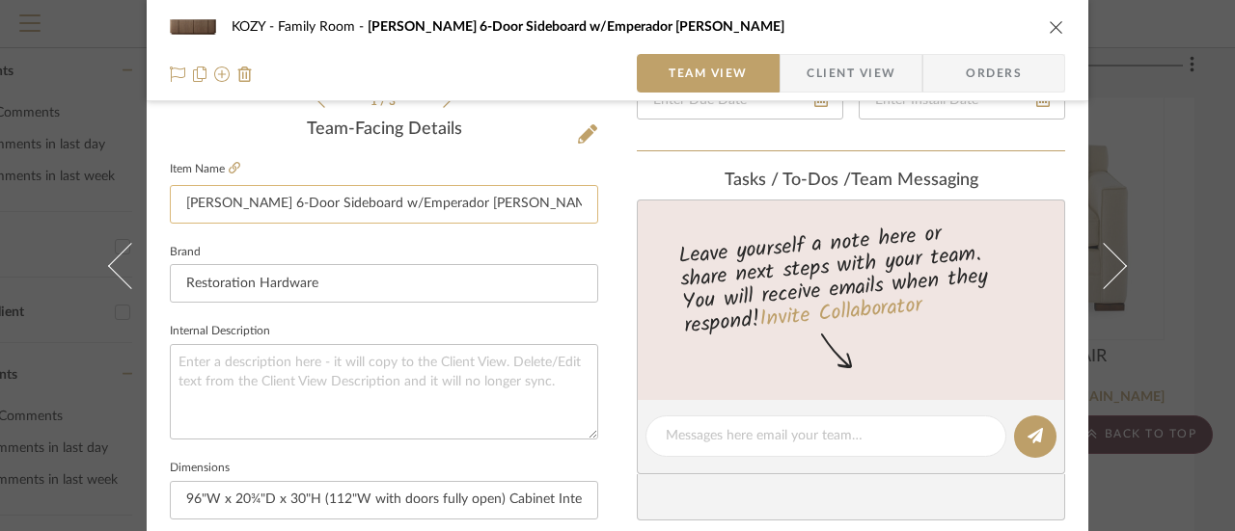
type input "$4,914.00"
click at [488, 200] on input "Mulholland 6-Door Sideboard w/Emperador Marble" at bounding box center [384, 204] width 428 height 39
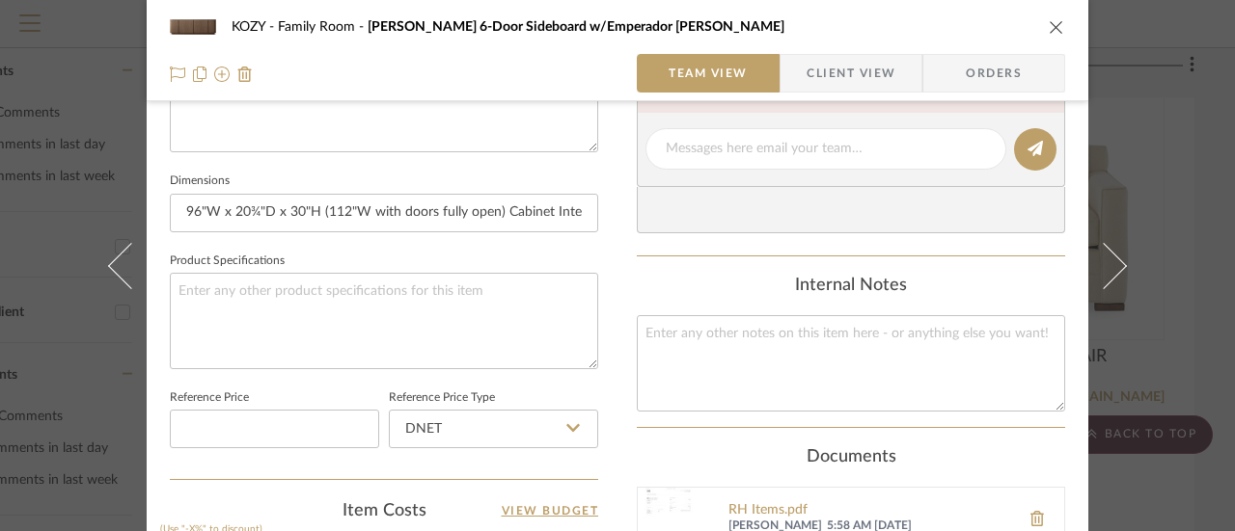
scroll to position [772, 0]
type input "Mulholland 6-Door Sideboard w/Wood Top"
click at [666, 328] on textarea at bounding box center [851, 360] width 428 height 95
type textarea "S"
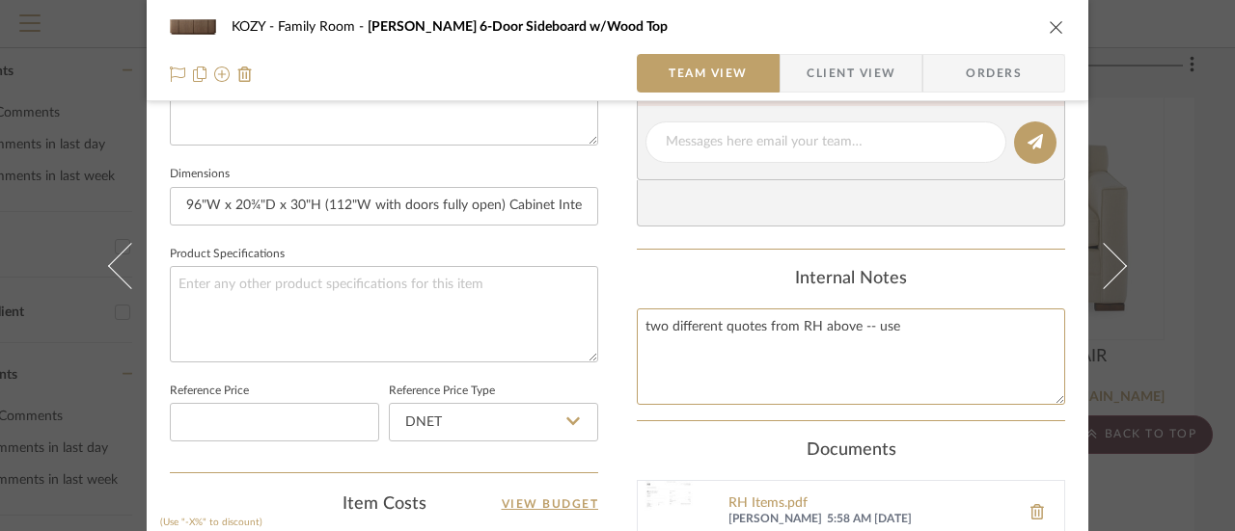
scroll to position [965, 0]
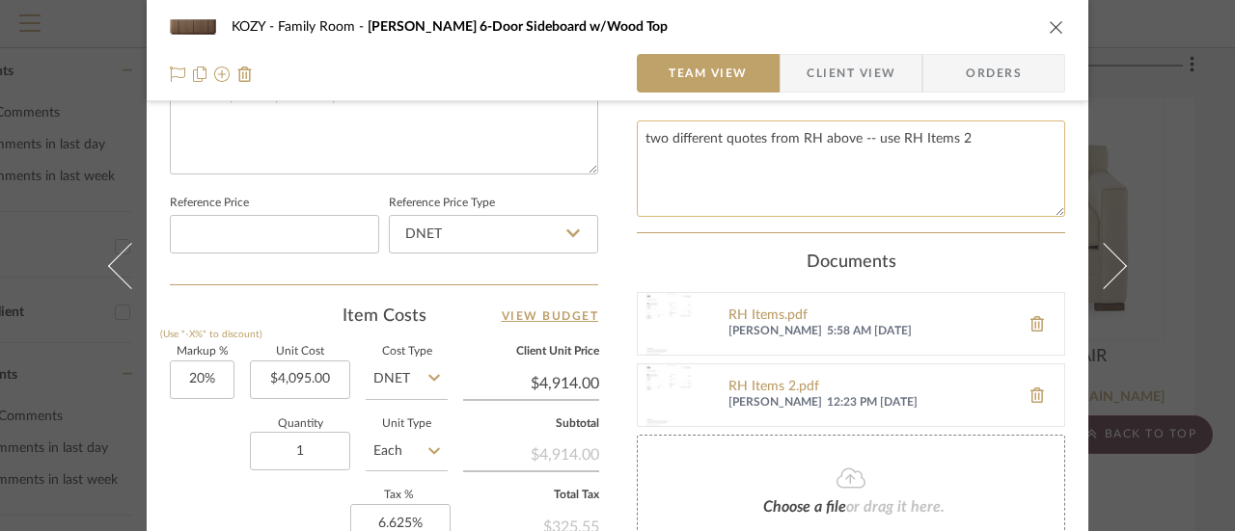
click at [849, 133] on textarea "two different quotes from RH above -- use RH Items 2" at bounding box center [851, 168] width 428 height 95
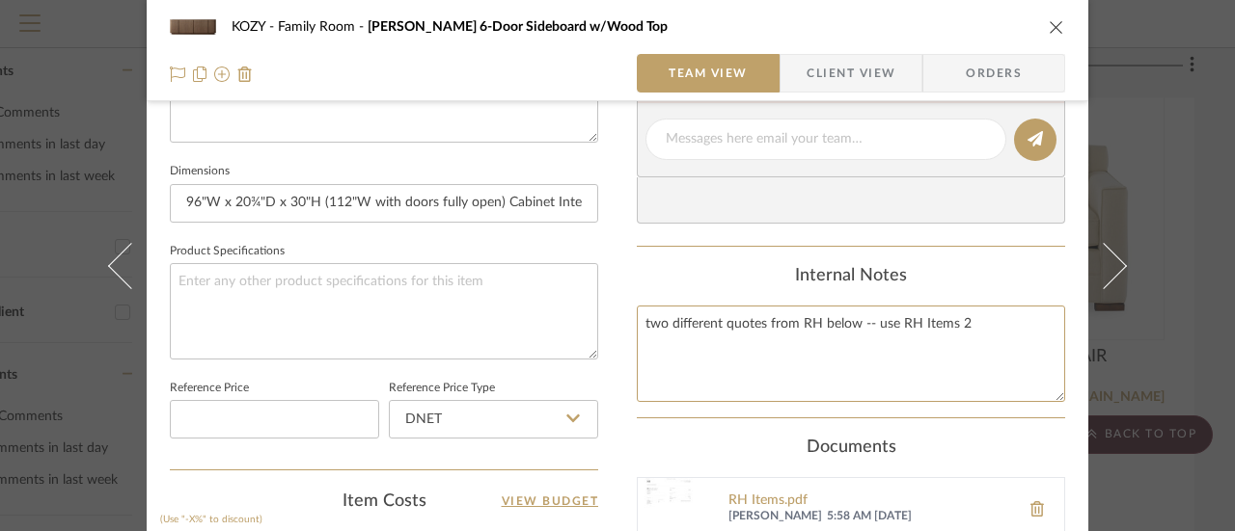
scroll to position [777, 0]
type textarea "two different quotes from RH below -- use RH Items 2"
click at [1049, 25] on icon "close" at bounding box center [1056, 26] width 15 height 15
